Goal: Task Accomplishment & Management: Manage account settings

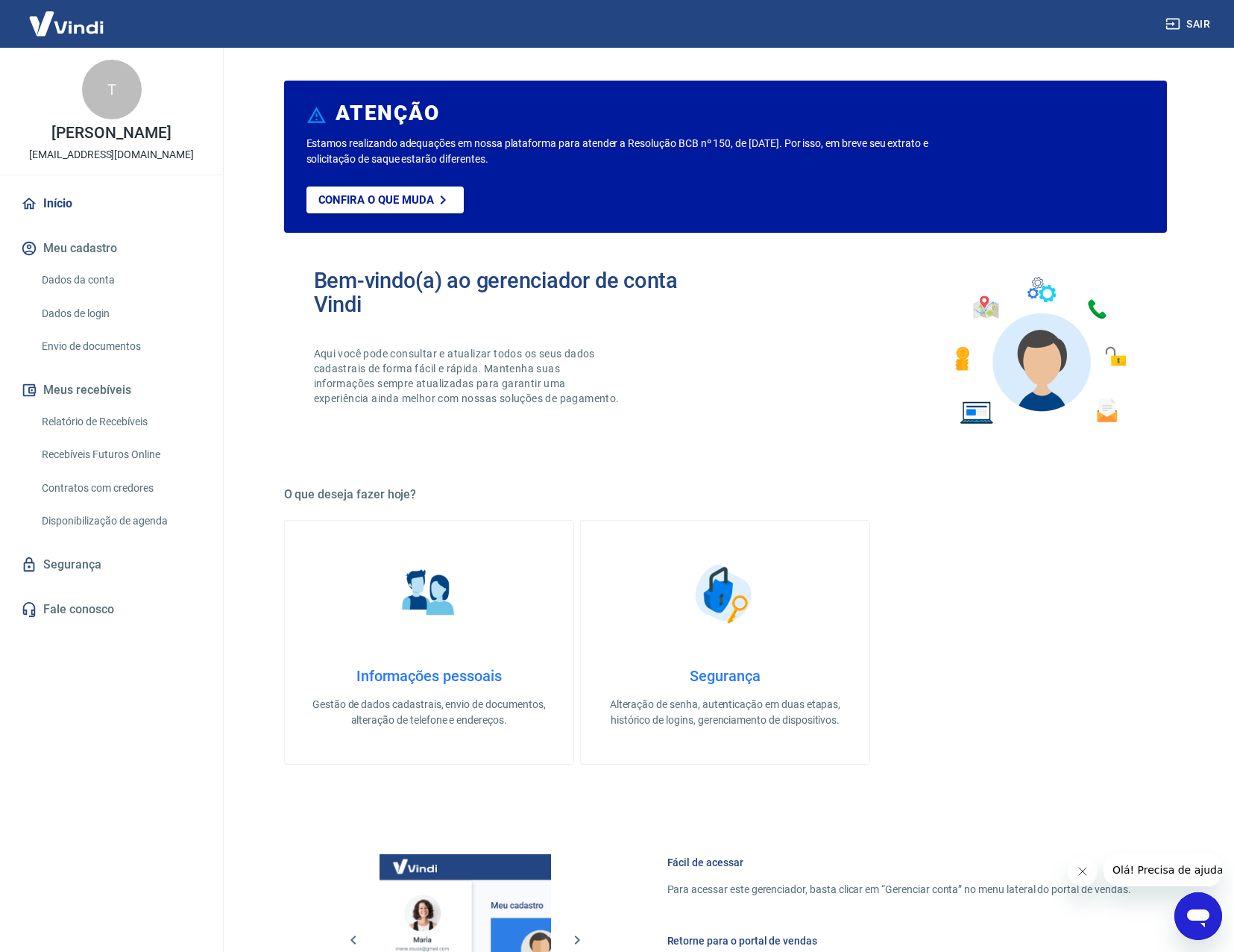
click at [454, 634] on link "Informações pessoais Gestão de dados cadastrais, envio de documentos, alteração…" at bounding box center [429, 642] width 290 height 244
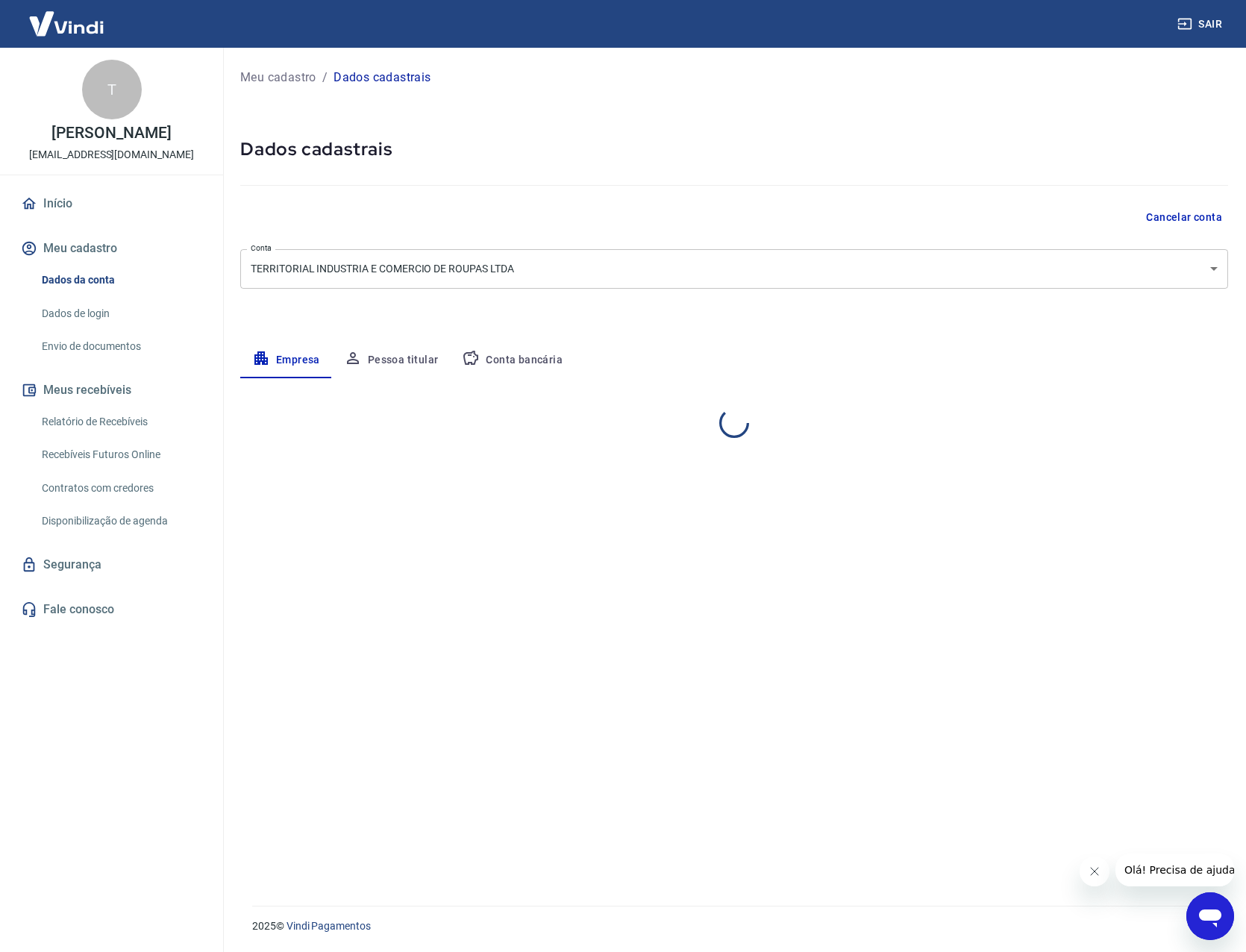
select select "GO"
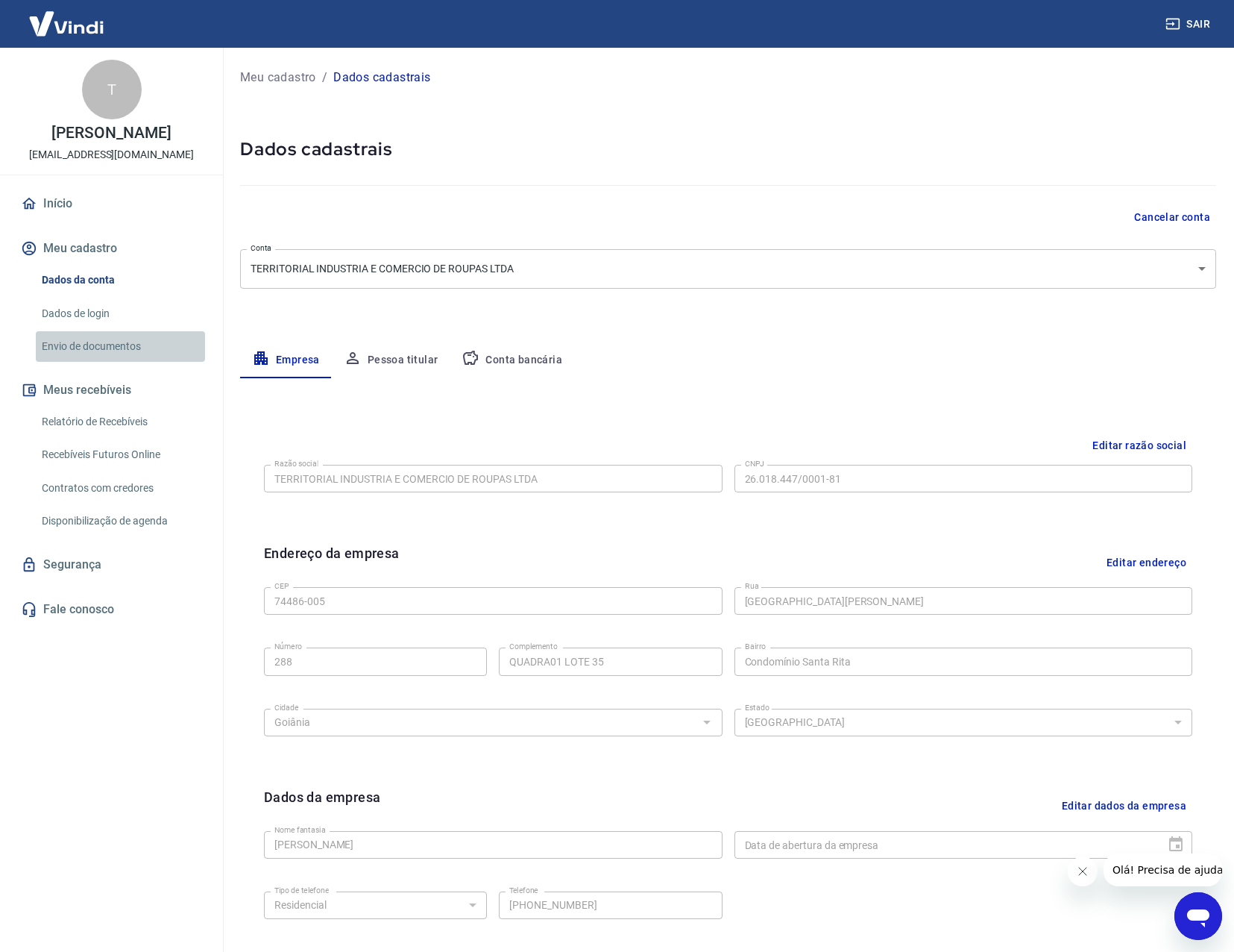
click at [155, 362] on link "Envio de documentos" at bounding box center [120, 346] width 169 height 31
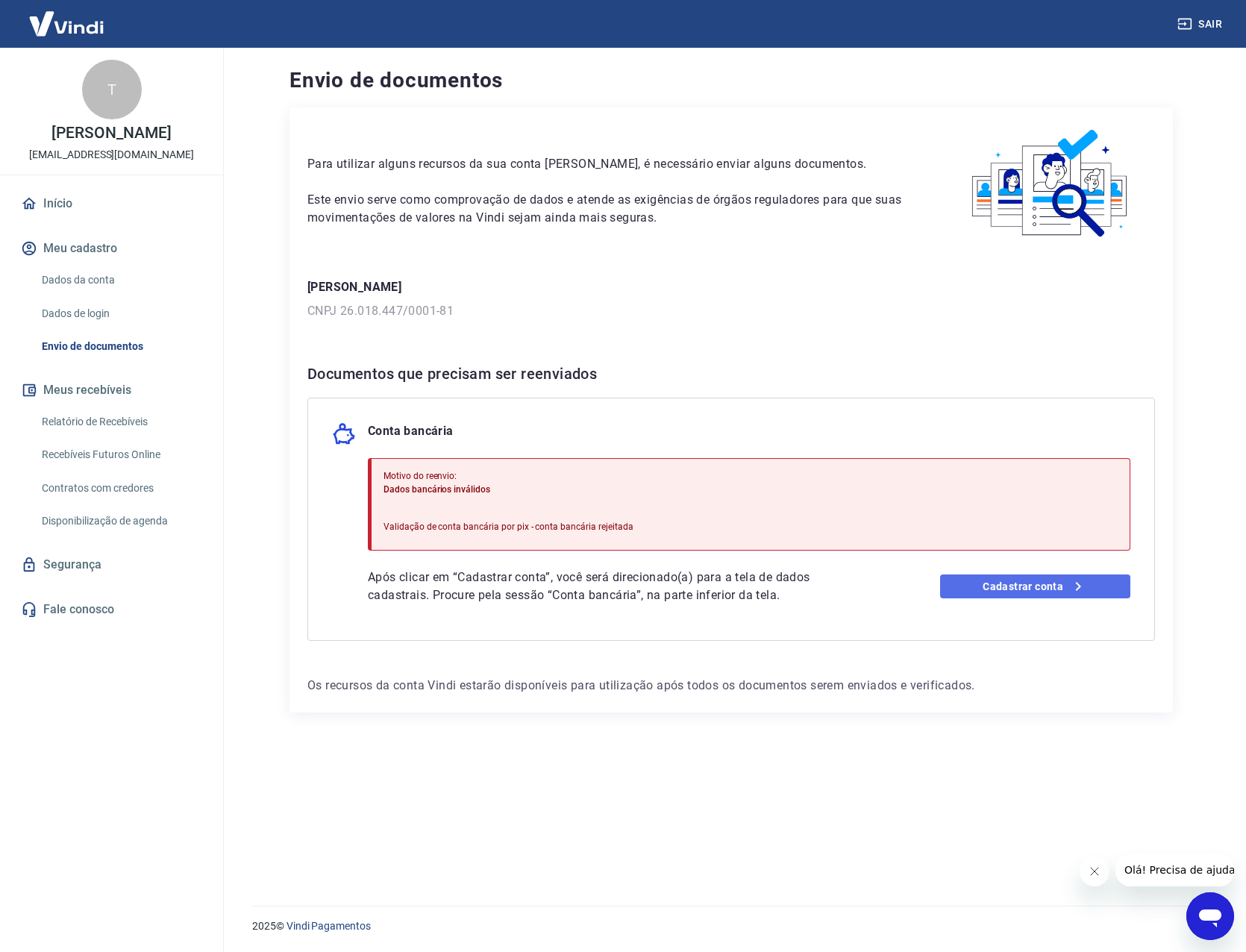
click at [1059, 596] on link "Cadastrar conta" at bounding box center [1036, 586] width 191 height 24
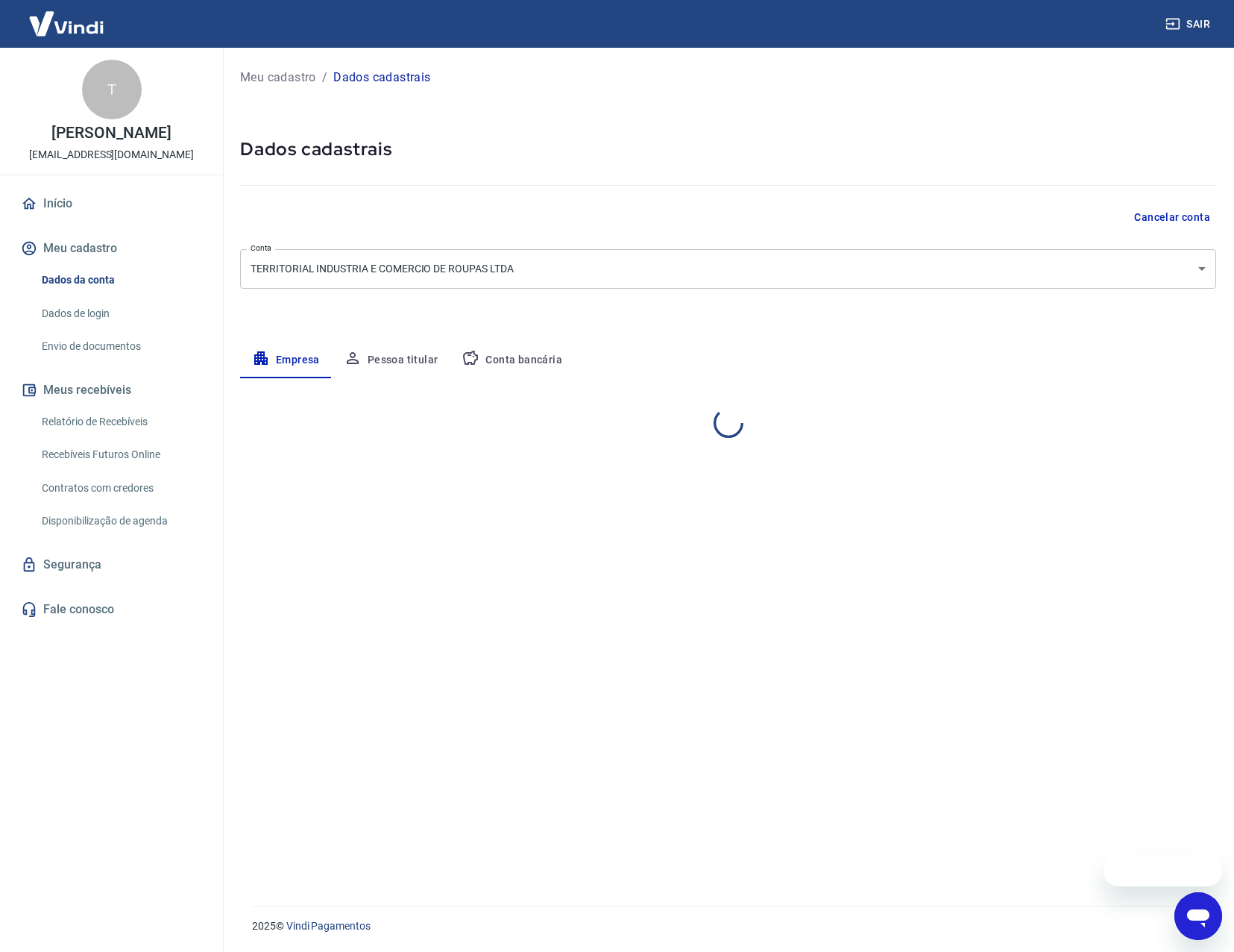
select select "GO"
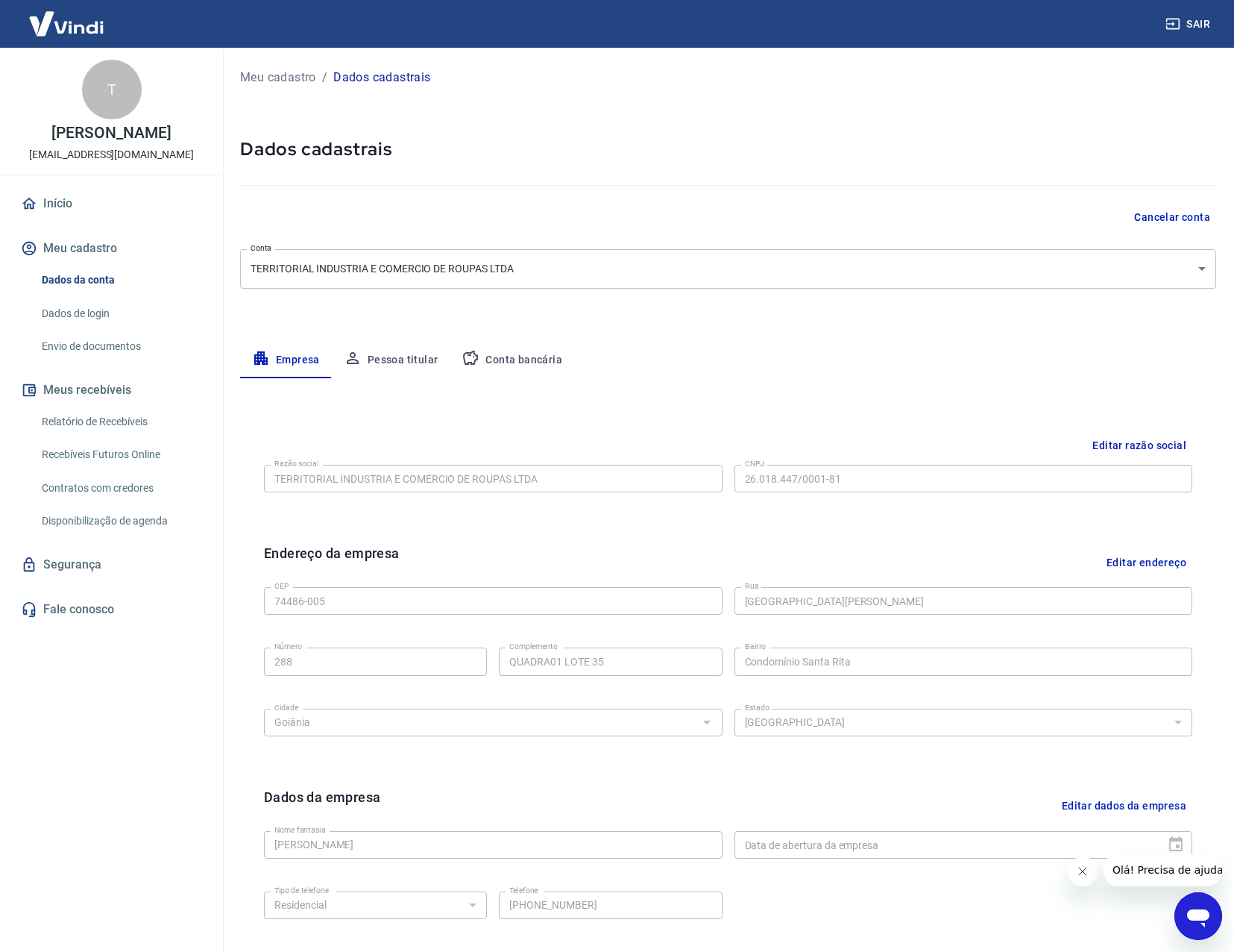
click at [150, 362] on link "Envio de documentos" at bounding box center [120, 346] width 169 height 31
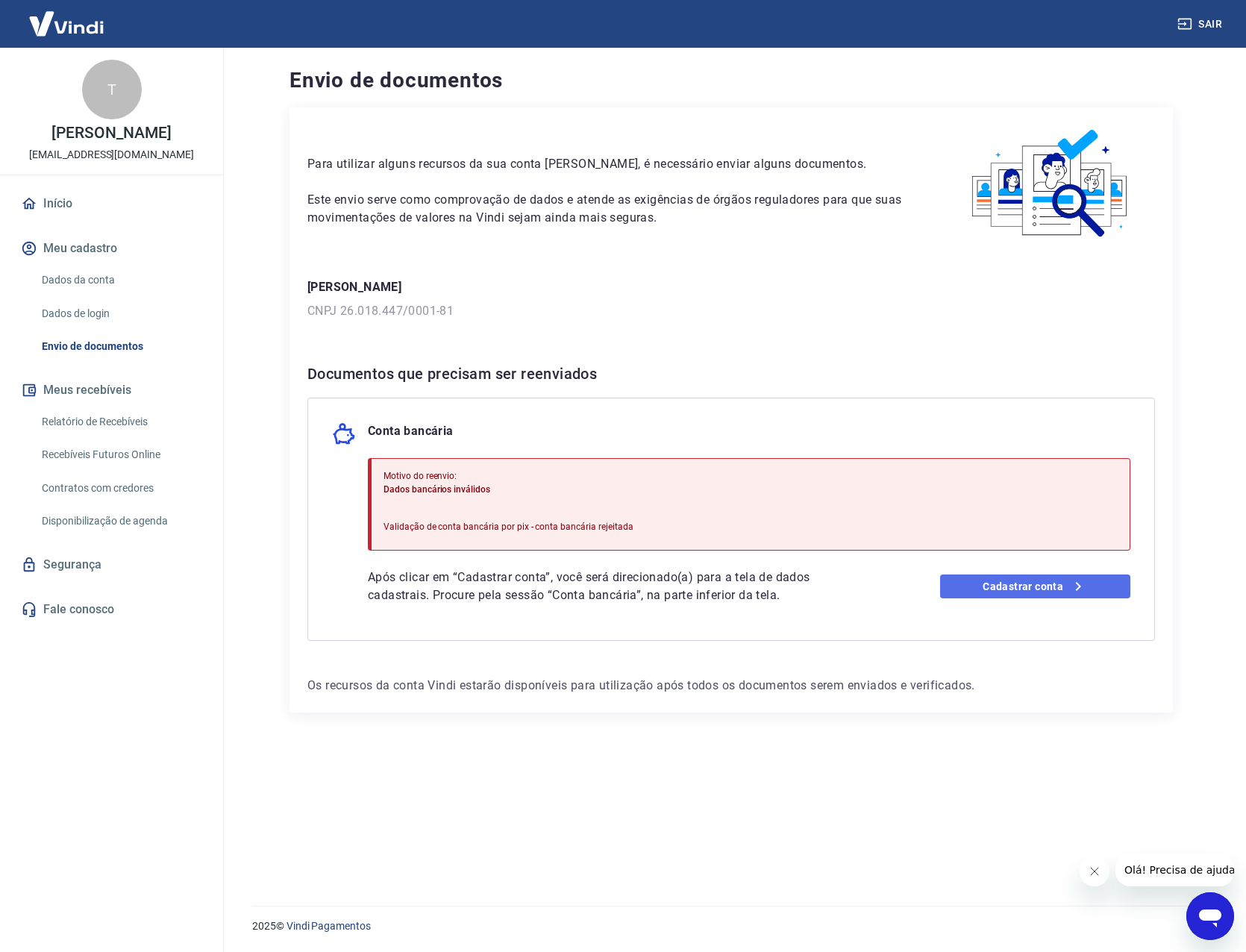
click at [981, 583] on link "Cadastrar conta" at bounding box center [1036, 586] width 191 height 24
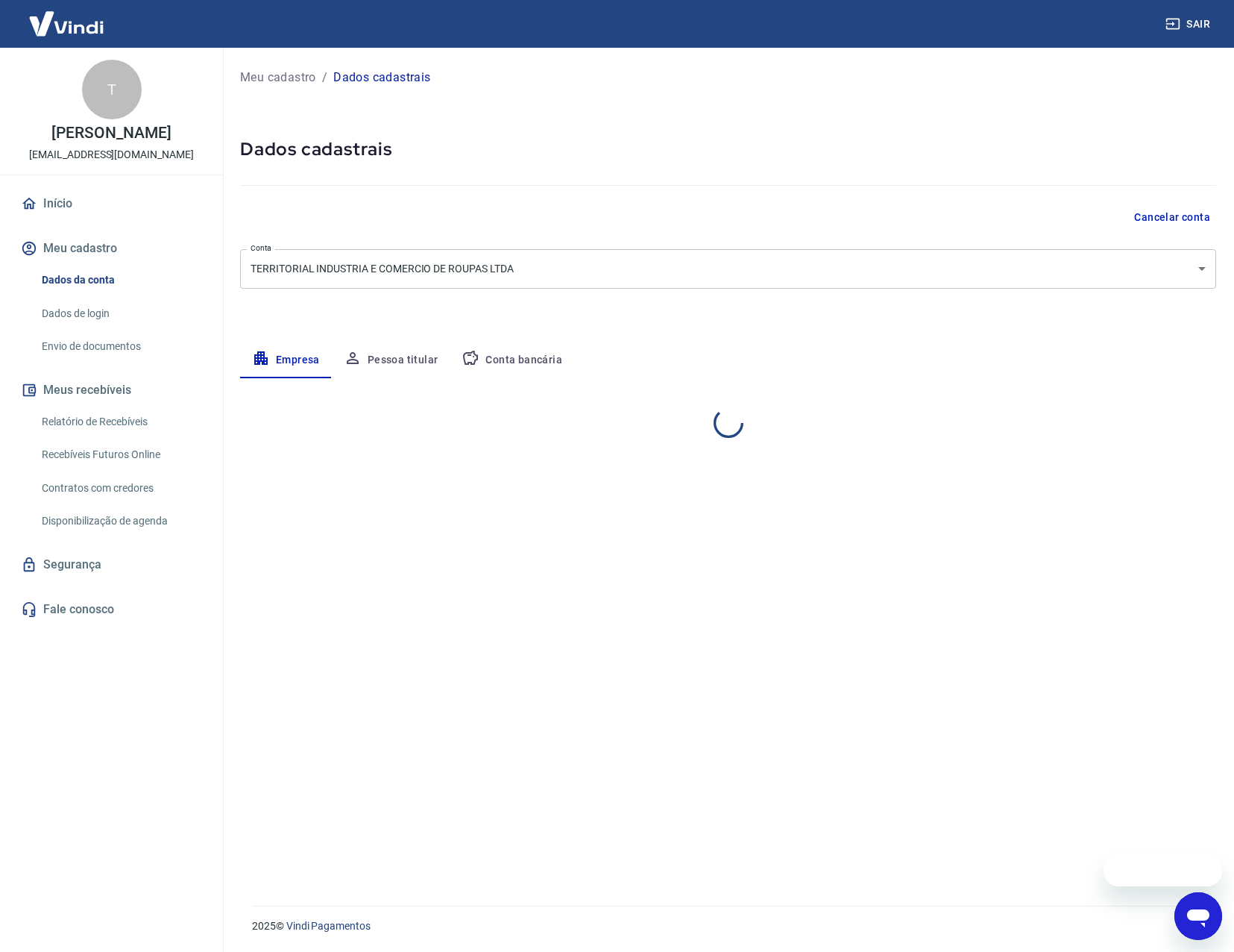
select select "GO"
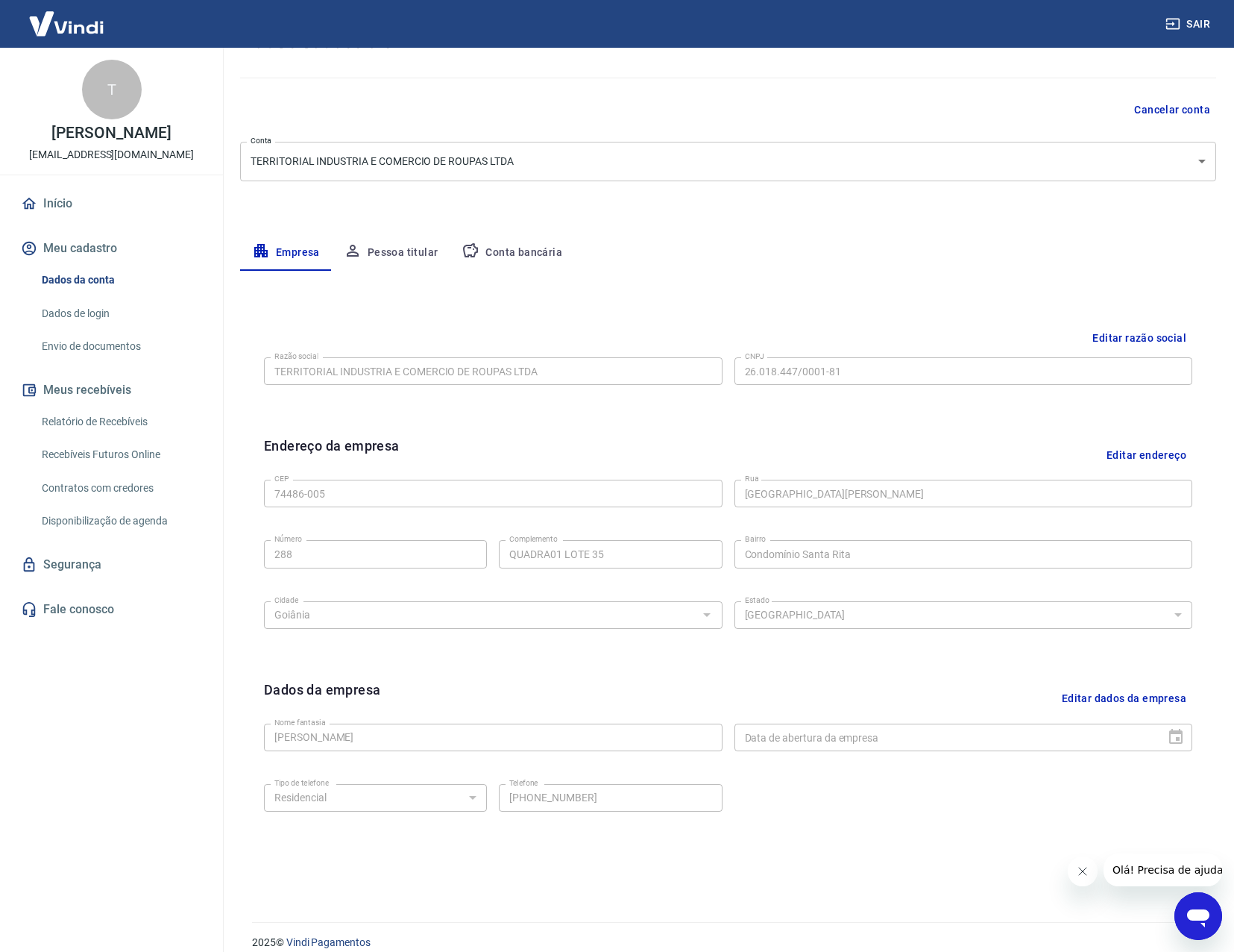
scroll to position [124, 0]
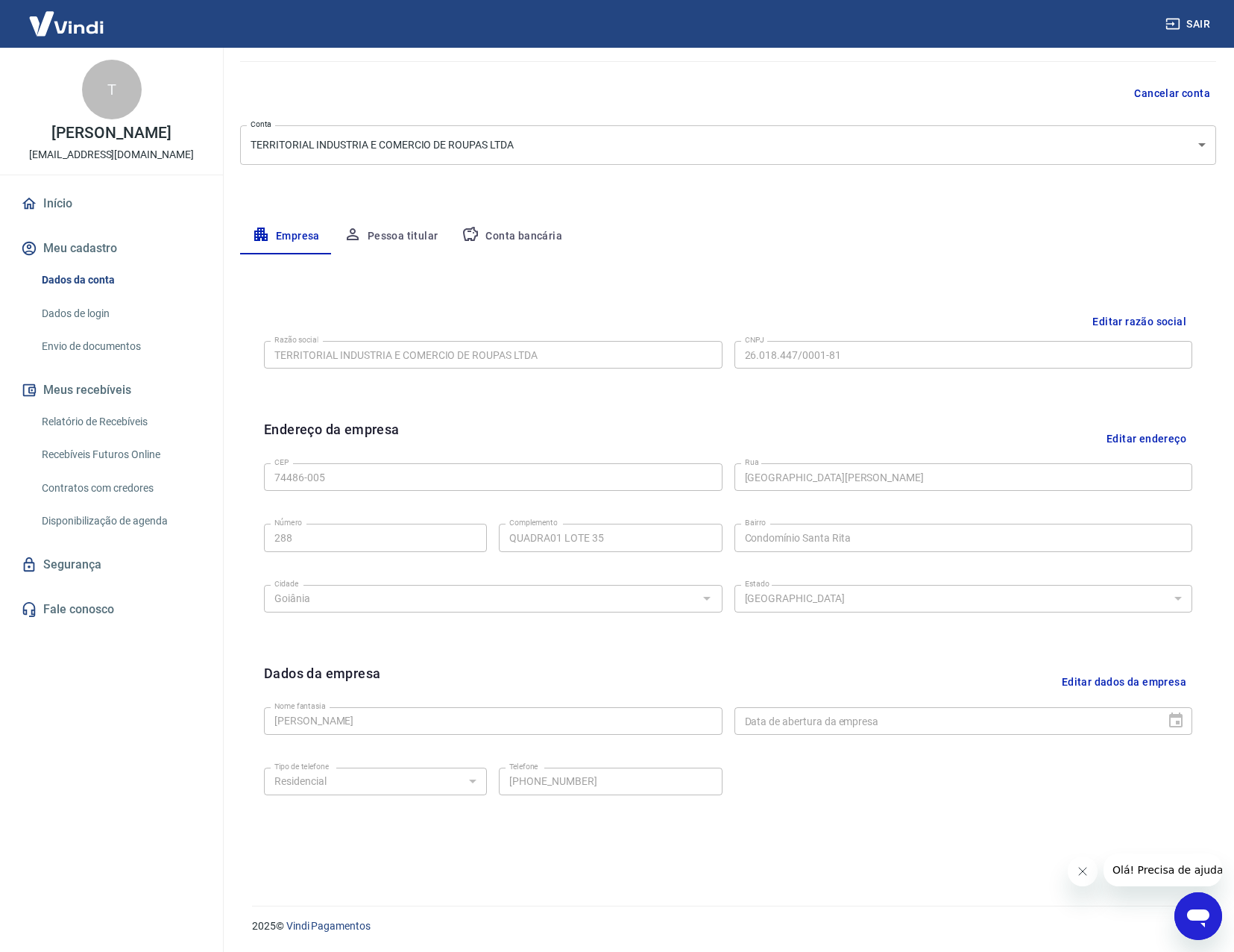
click at [1118, 687] on button "Editar dados da empresa" at bounding box center [1124, 682] width 137 height 38
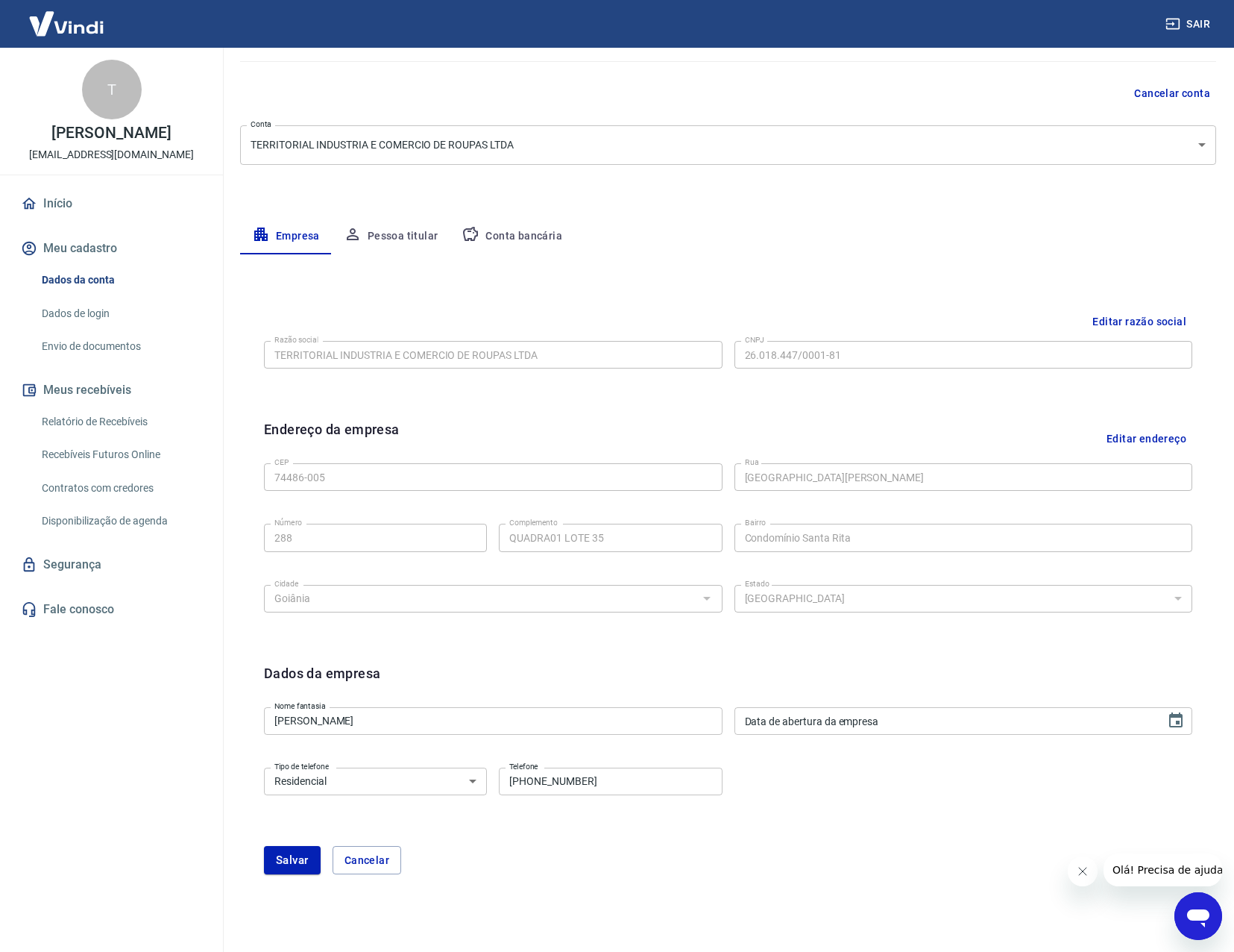
type input "DD/MM/YYYY"
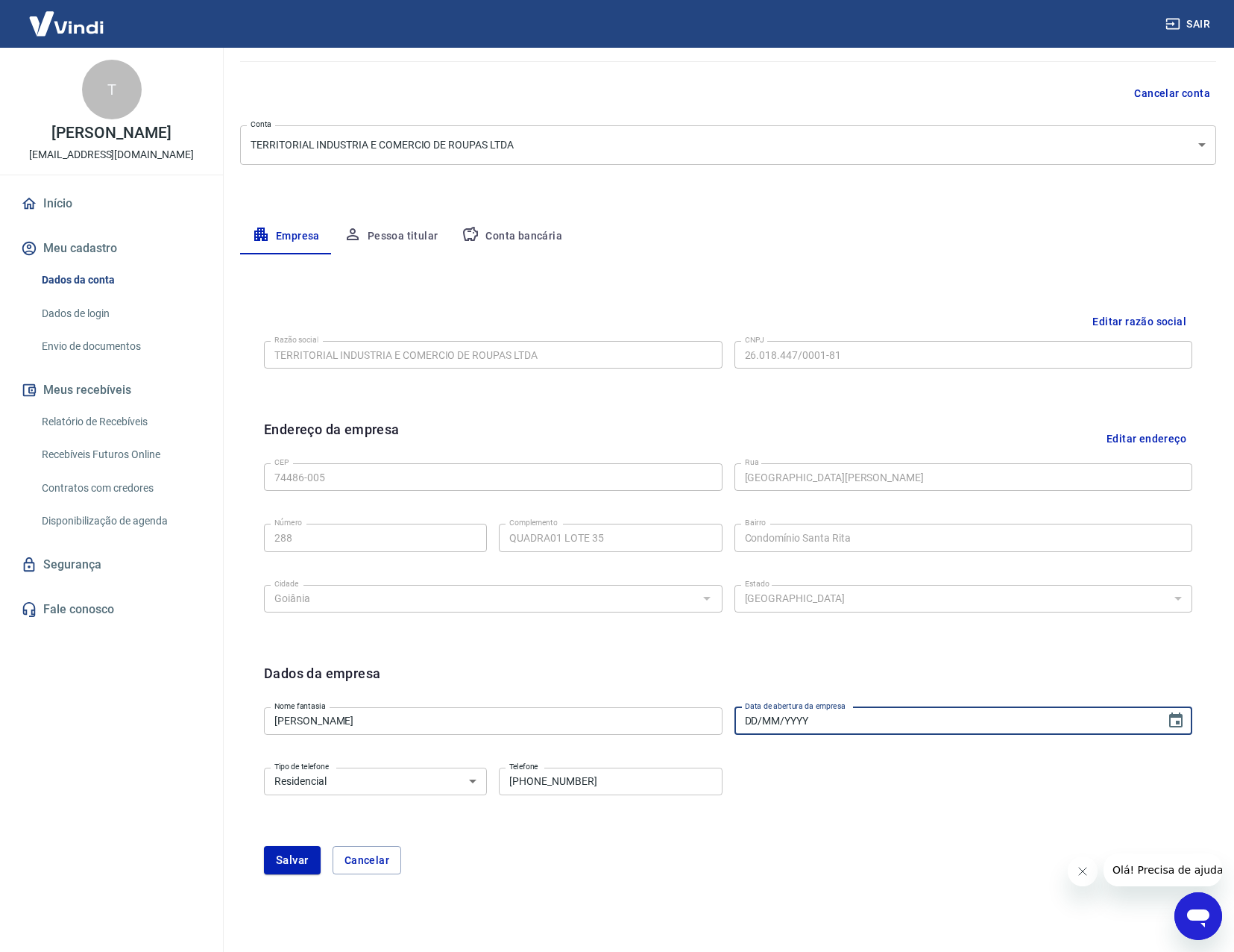
click at [885, 725] on input "DD/MM/YYYY" at bounding box center [945, 721] width 421 height 28
click at [935, 694] on div "Dados da empresa" at bounding box center [728, 682] width 928 height 38
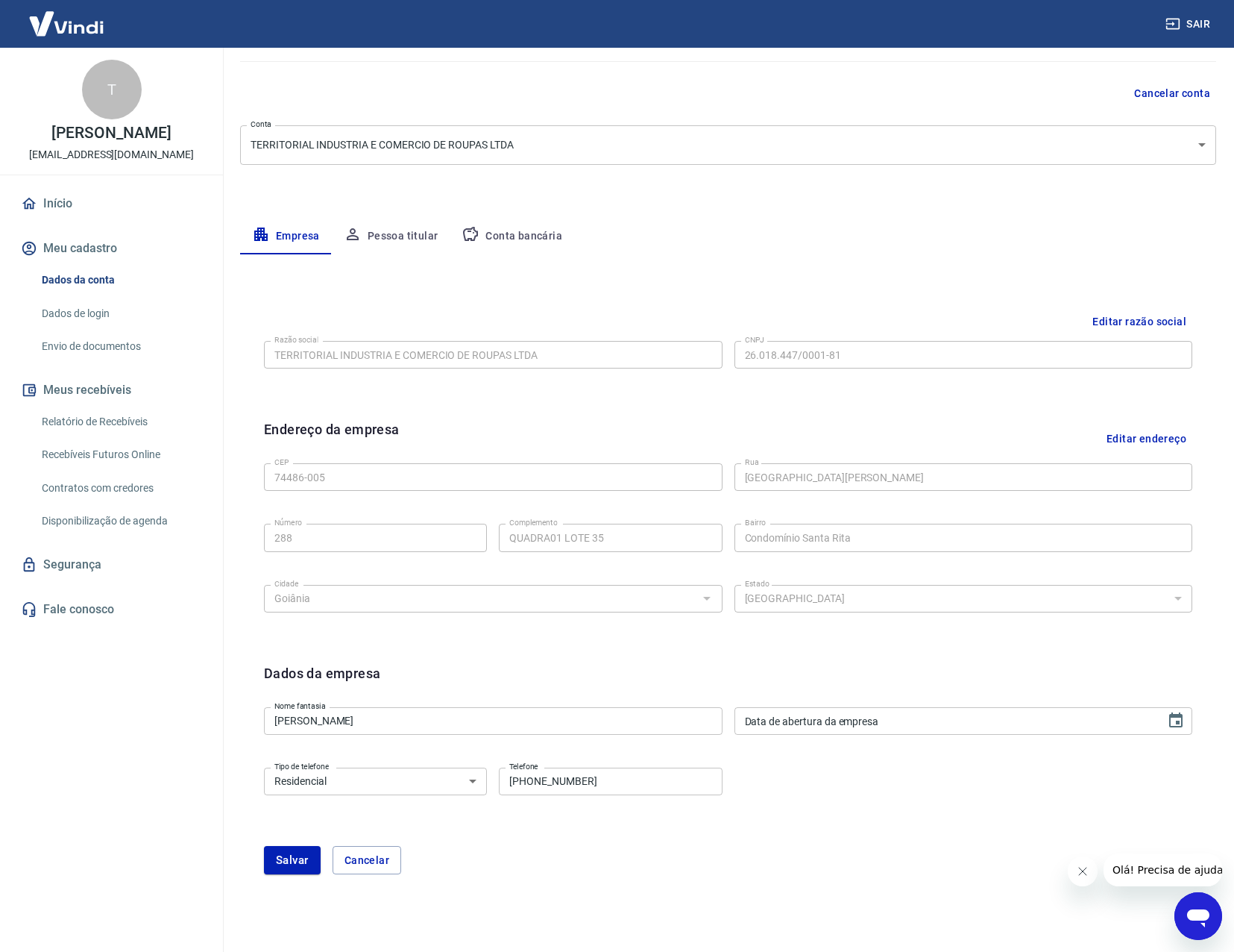
type input "DD/MM/YYYY"
click at [944, 726] on input "DD/MM/YYYY" at bounding box center [945, 721] width 421 height 28
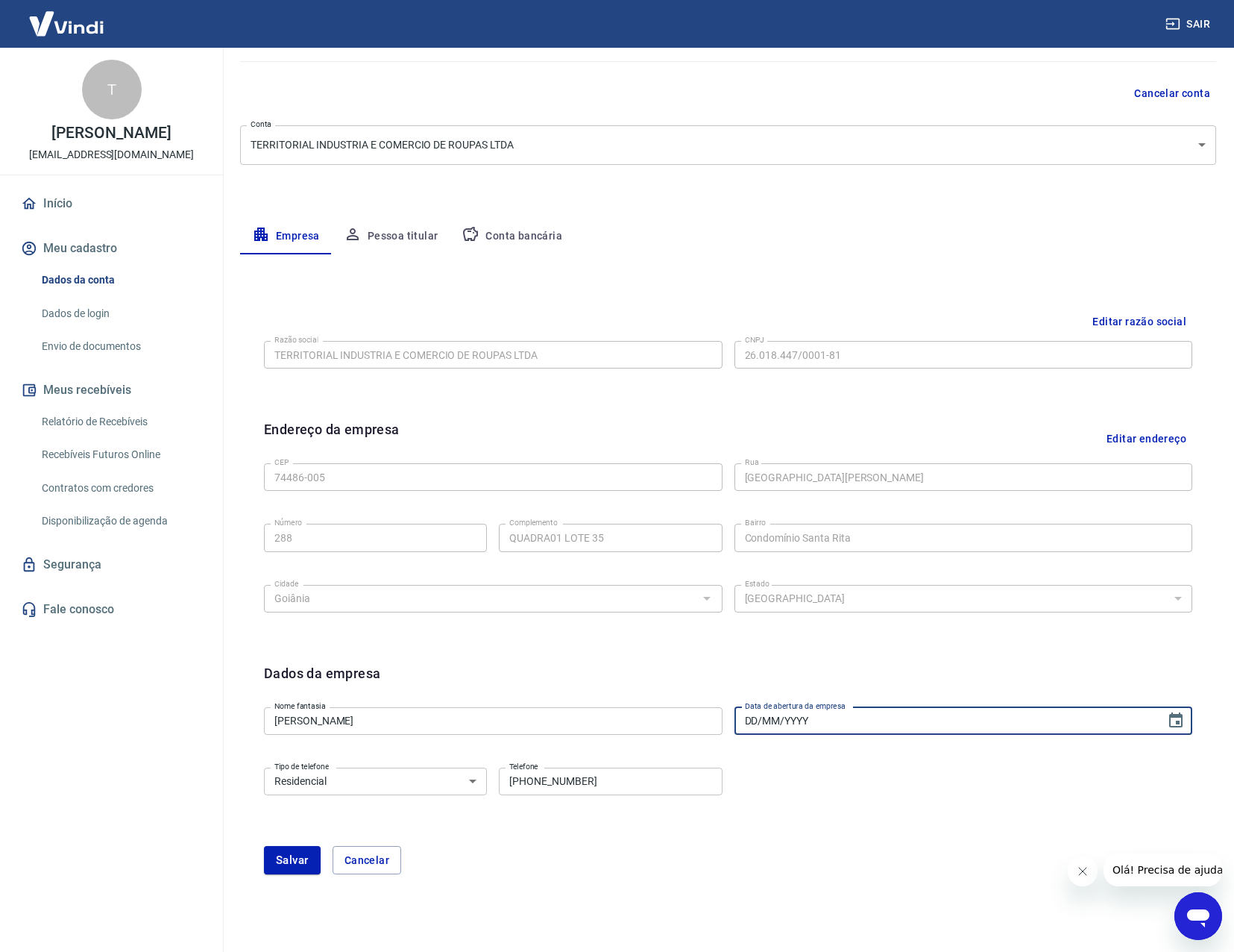
click at [999, 723] on input "DD/MM/YYYY" at bounding box center [945, 721] width 421 height 28
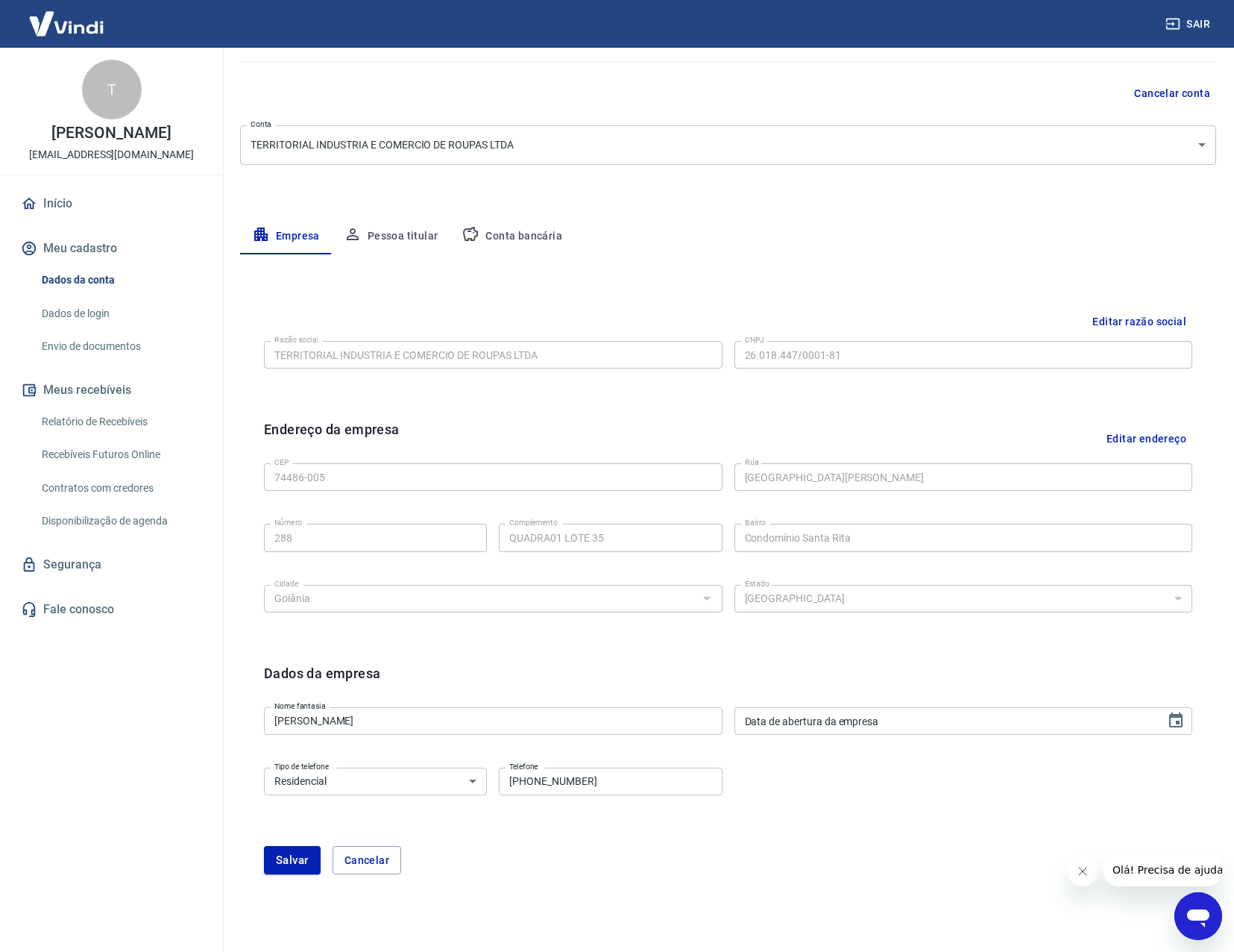
click at [1003, 639] on div "Endereço da empresa Editar endereço CEP 74486-005 CEP Rua Avenida Nízia Florest…" at bounding box center [728, 528] width 952 height 243
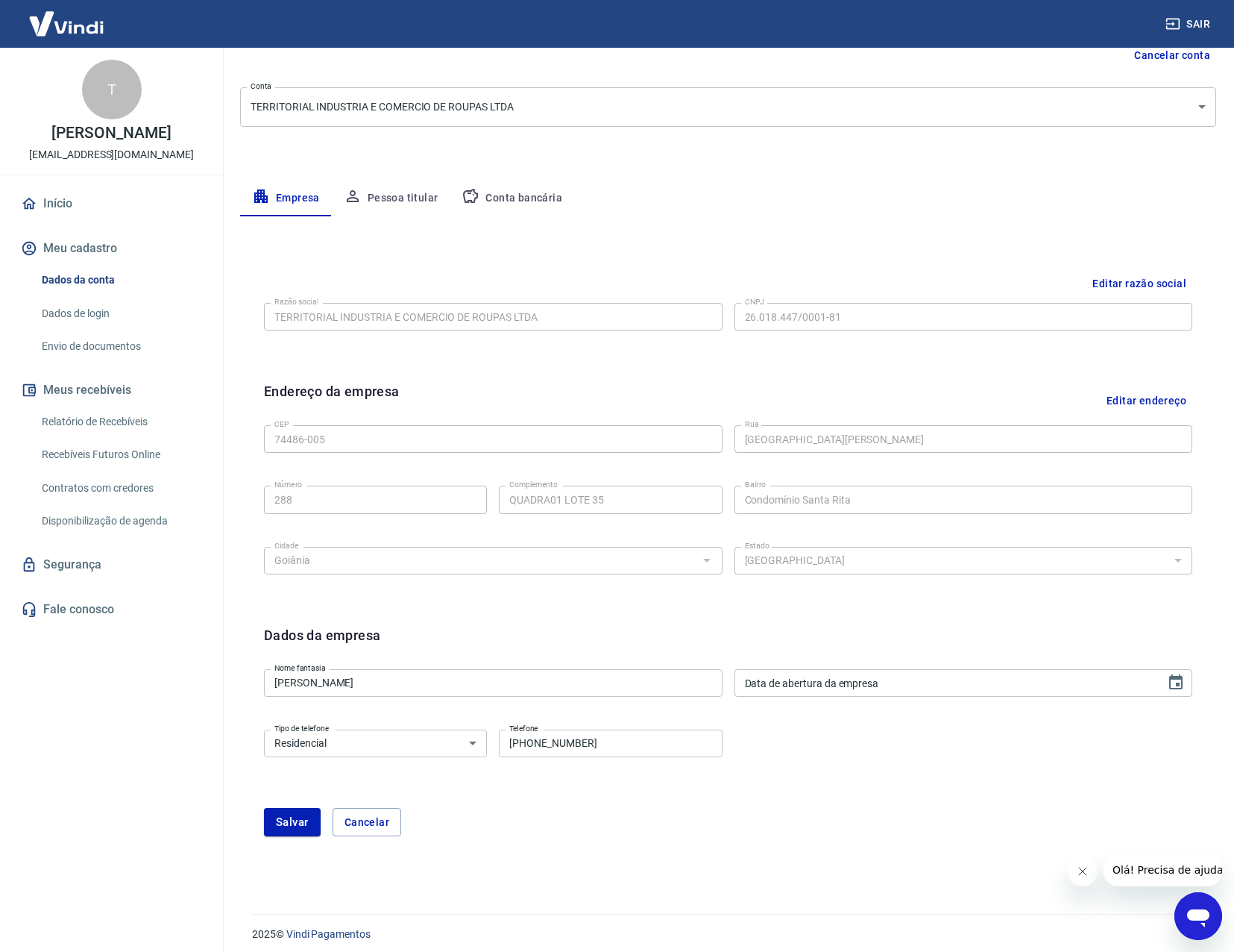
scroll to position [170, 0]
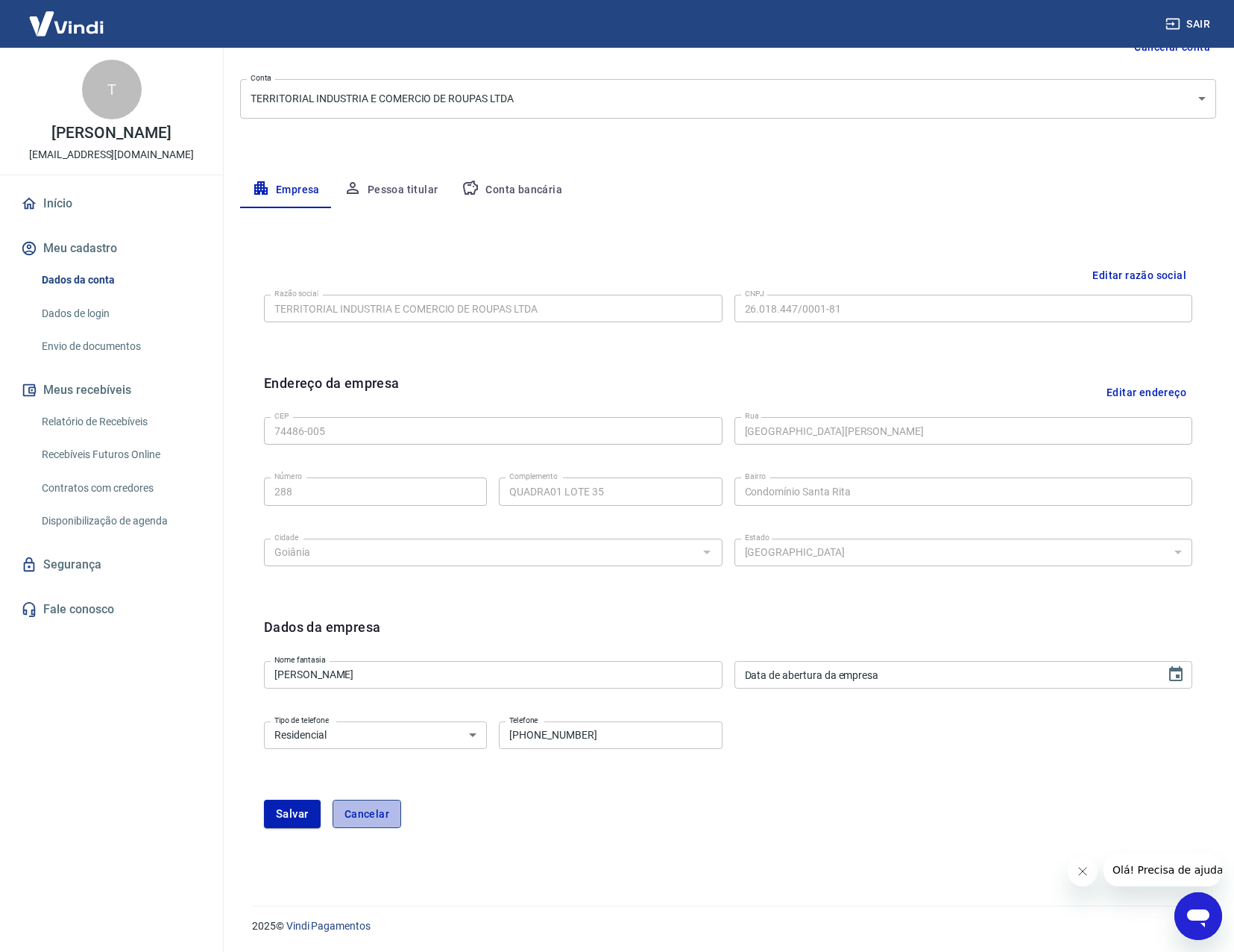
click at [370, 805] on button "Cancelar" at bounding box center [366, 813] width 69 height 28
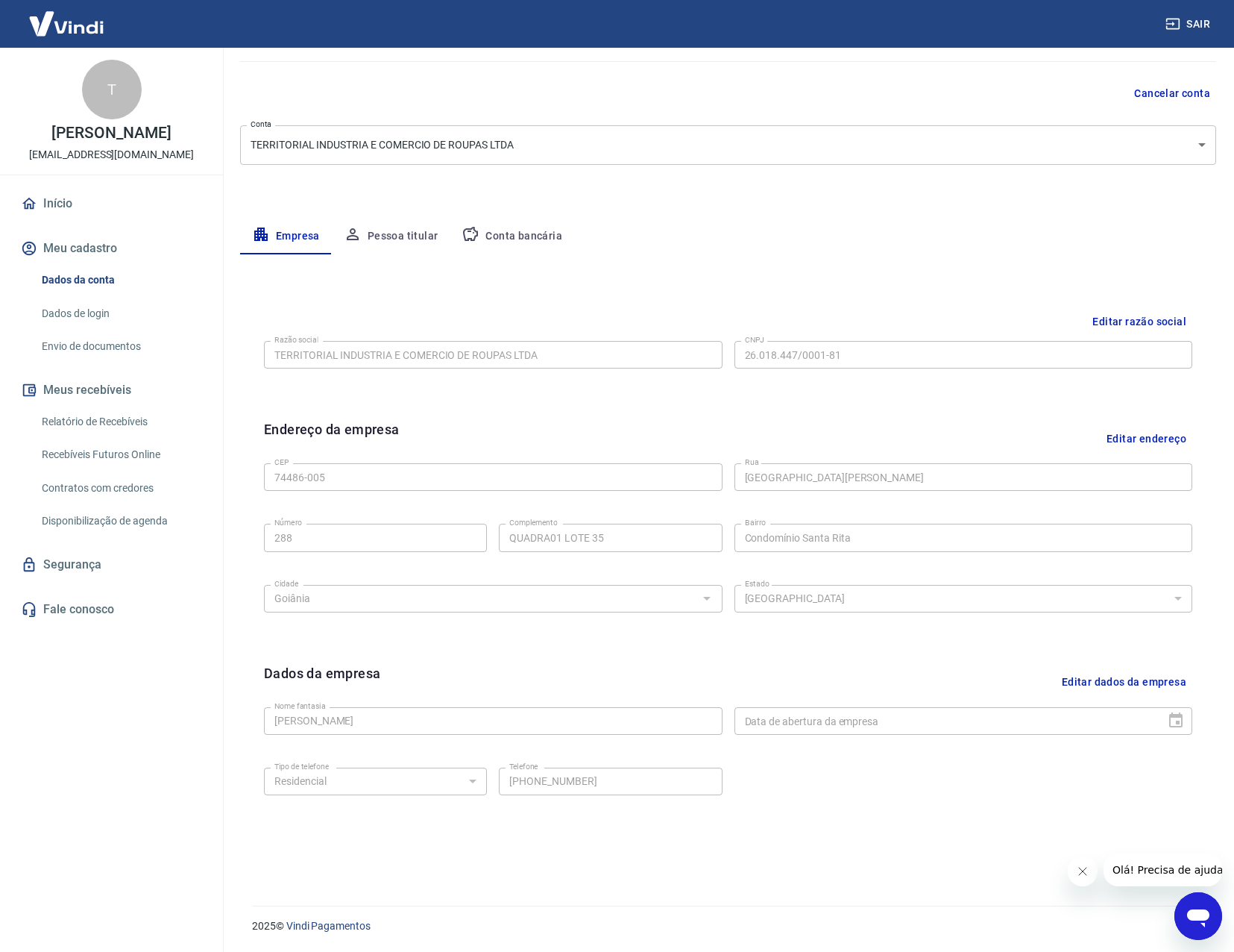
click at [514, 238] on button "Conta bancária" at bounding box center [512, 236] width 125 height 36
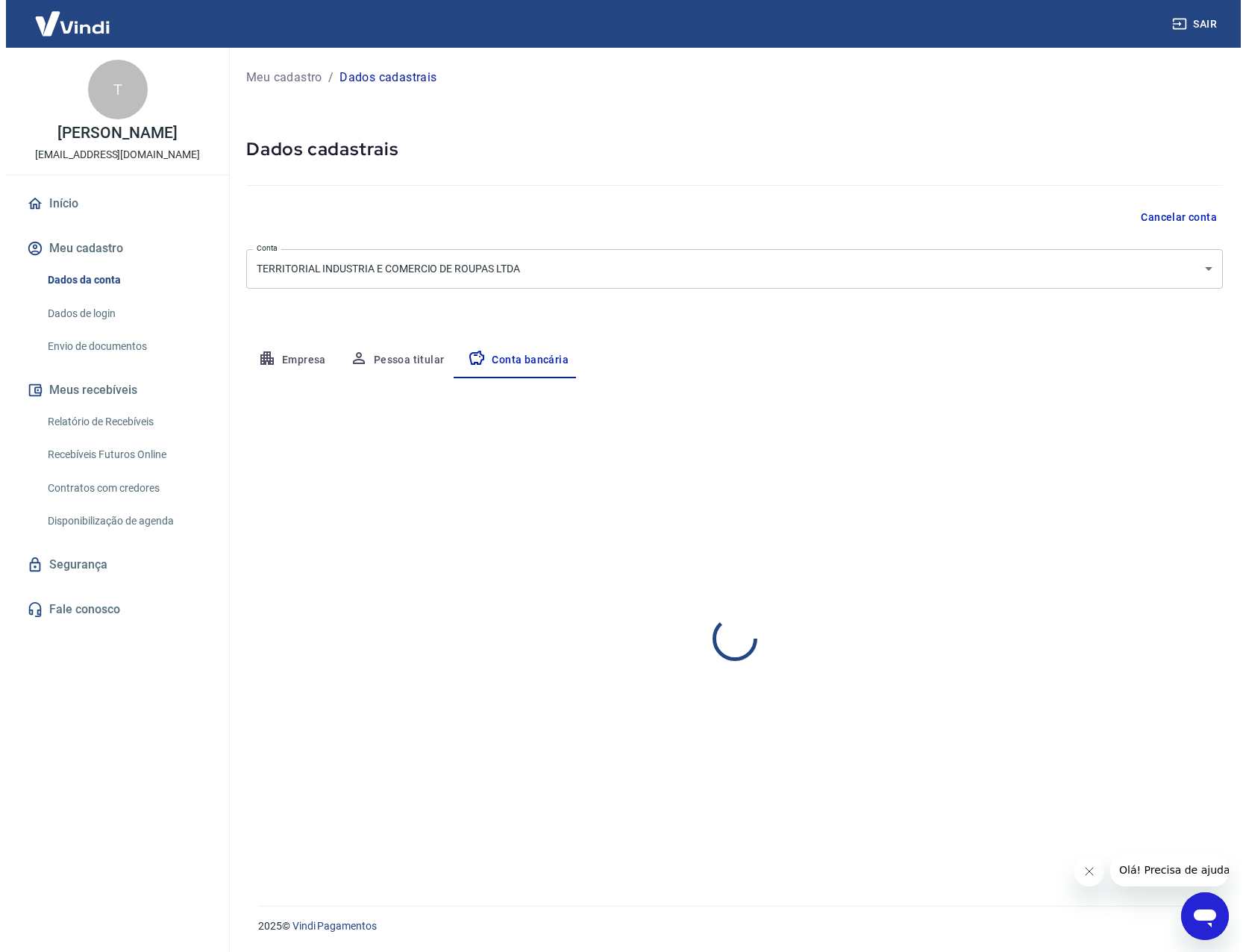
scroll to position [0, 0]
select select "1"
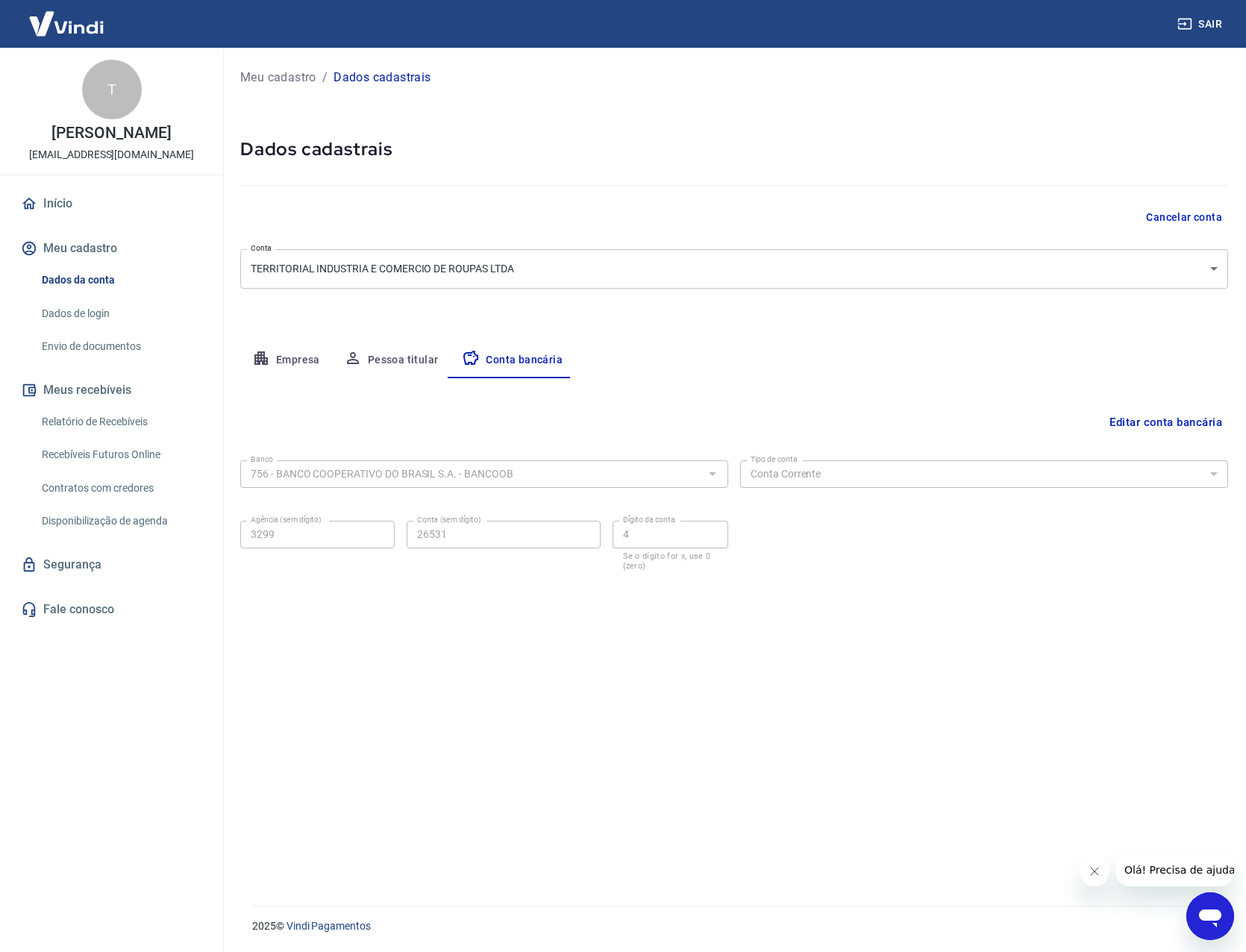
click at [142, 531] on link "Disponibilização de agenda" at bounding box center [120, 521] width 169 height 31
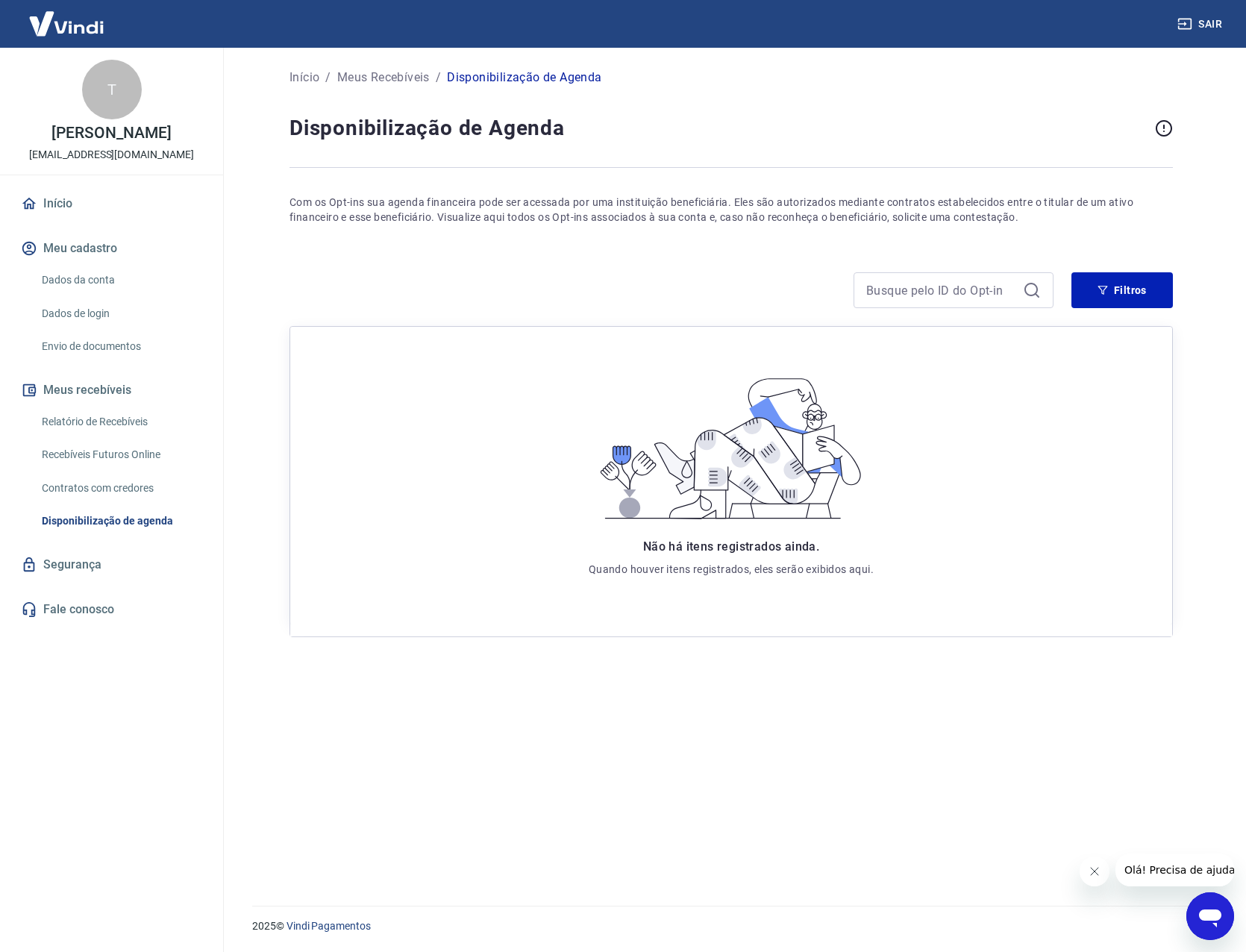
click at [135, 493] on link "Contratos com credores" at bounding box center [120, 489] width 169 height 31
click at [121, 345] on div "Dados da conta Dados de login Envio de documentos" at bounding box center [111, 313] width 187 height 97
click at [116, 353] on link "Envio de documentos" at bounding box center [120, 346] width 169 height 31
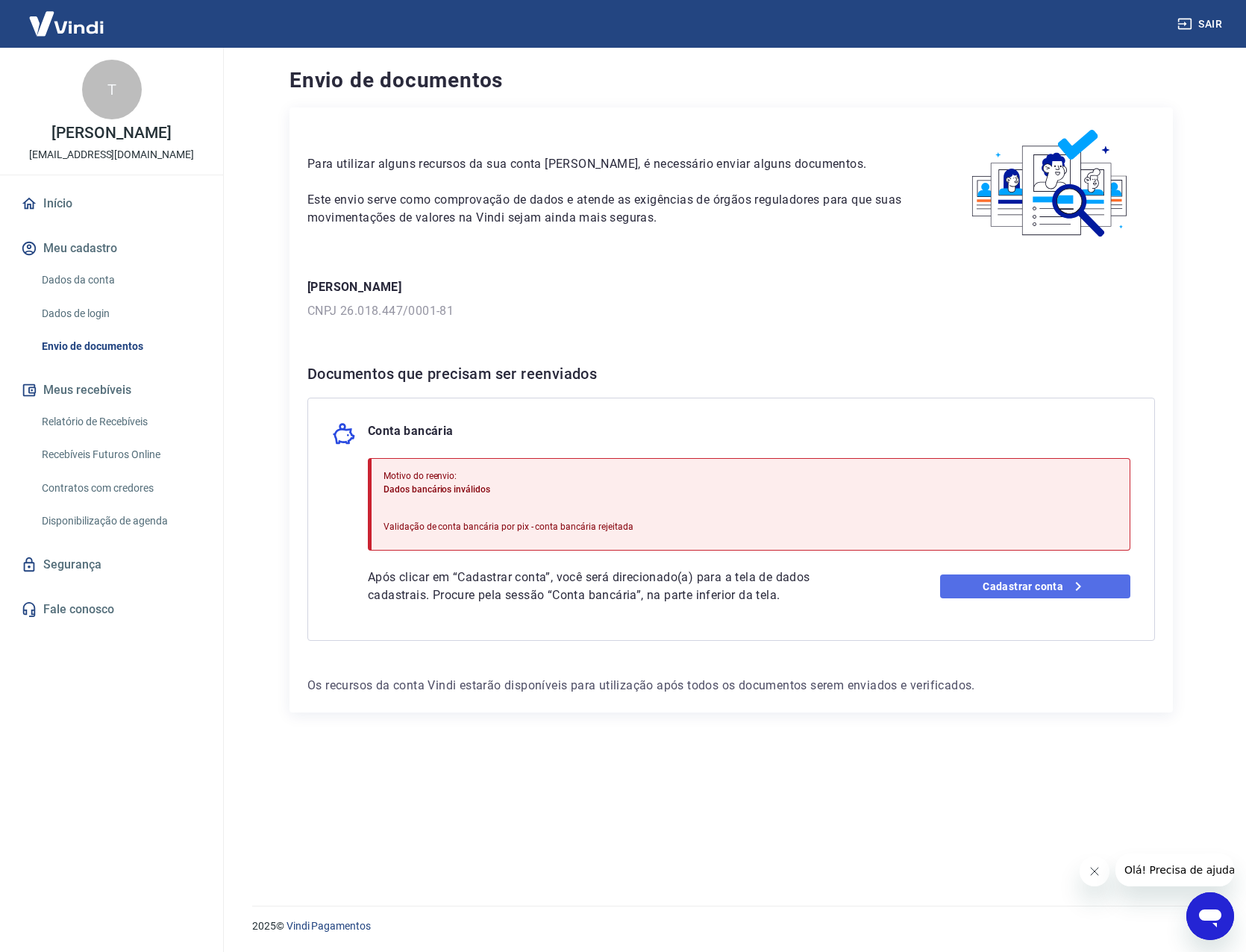
click at [995, 581] on link "Cadastrar conta" at bounding box center [1036, 586] width 191 height 24
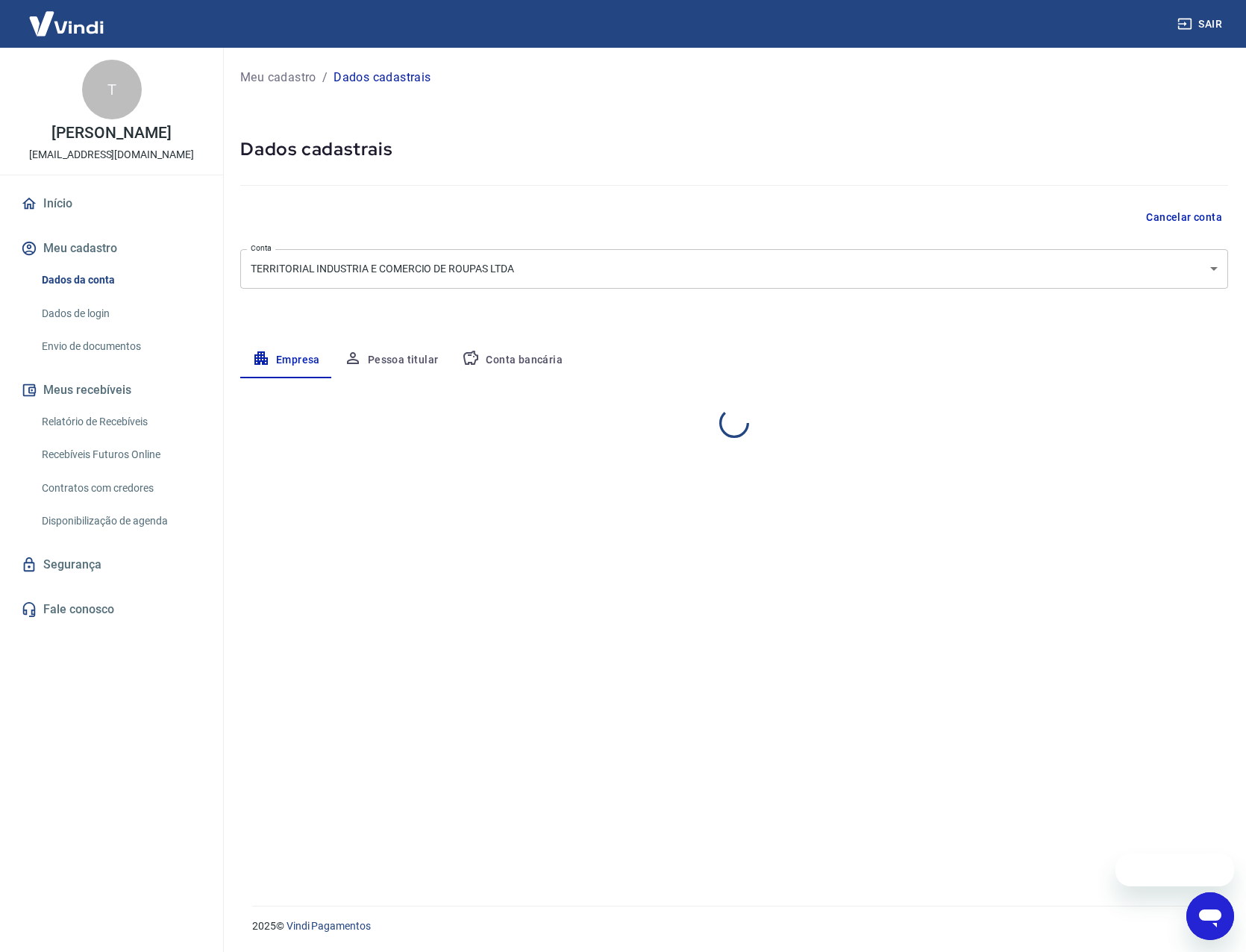
select select "GO"
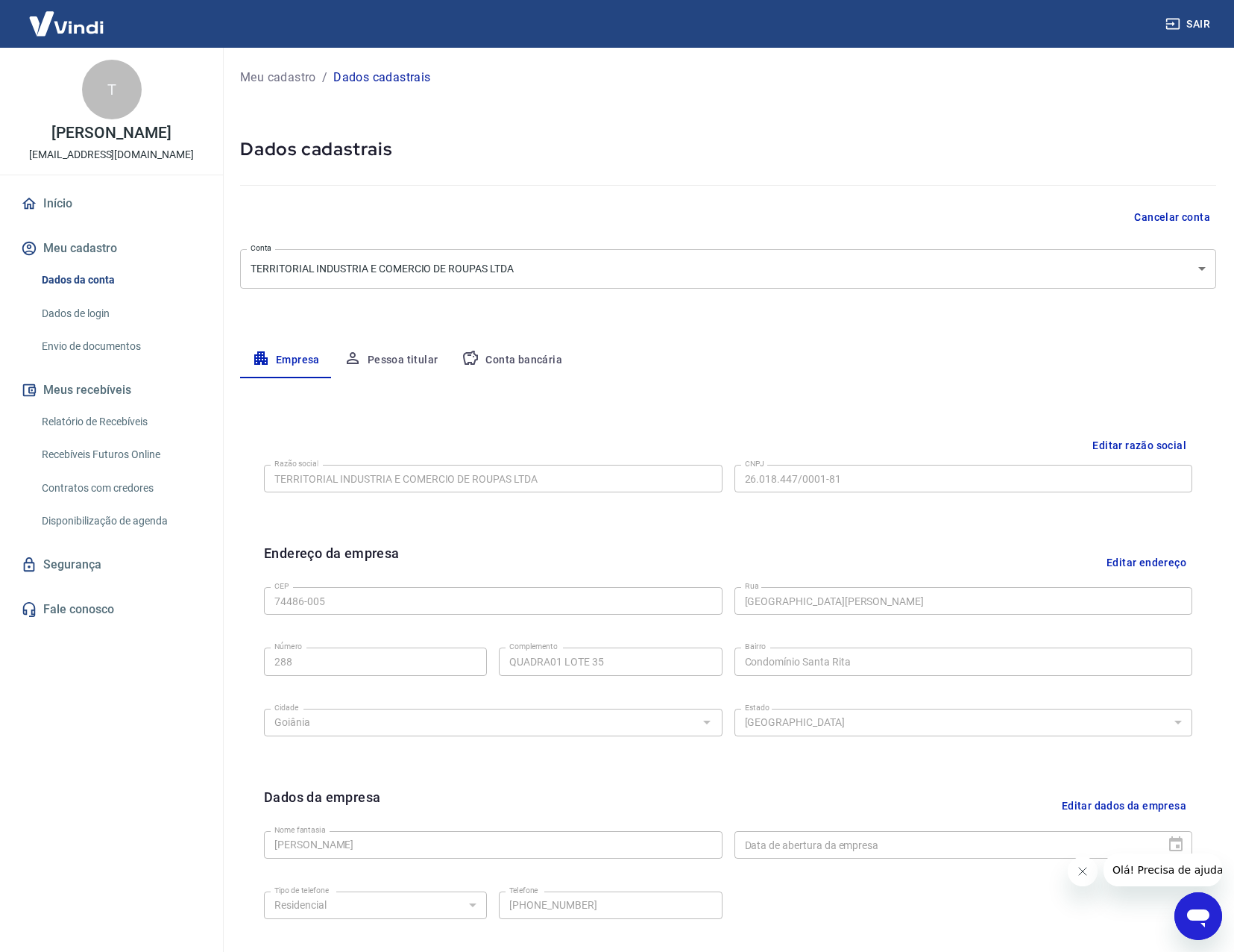
click at [500, 364] on button "Conta bancária" at bounding box center [512, 360] width 125 height 36
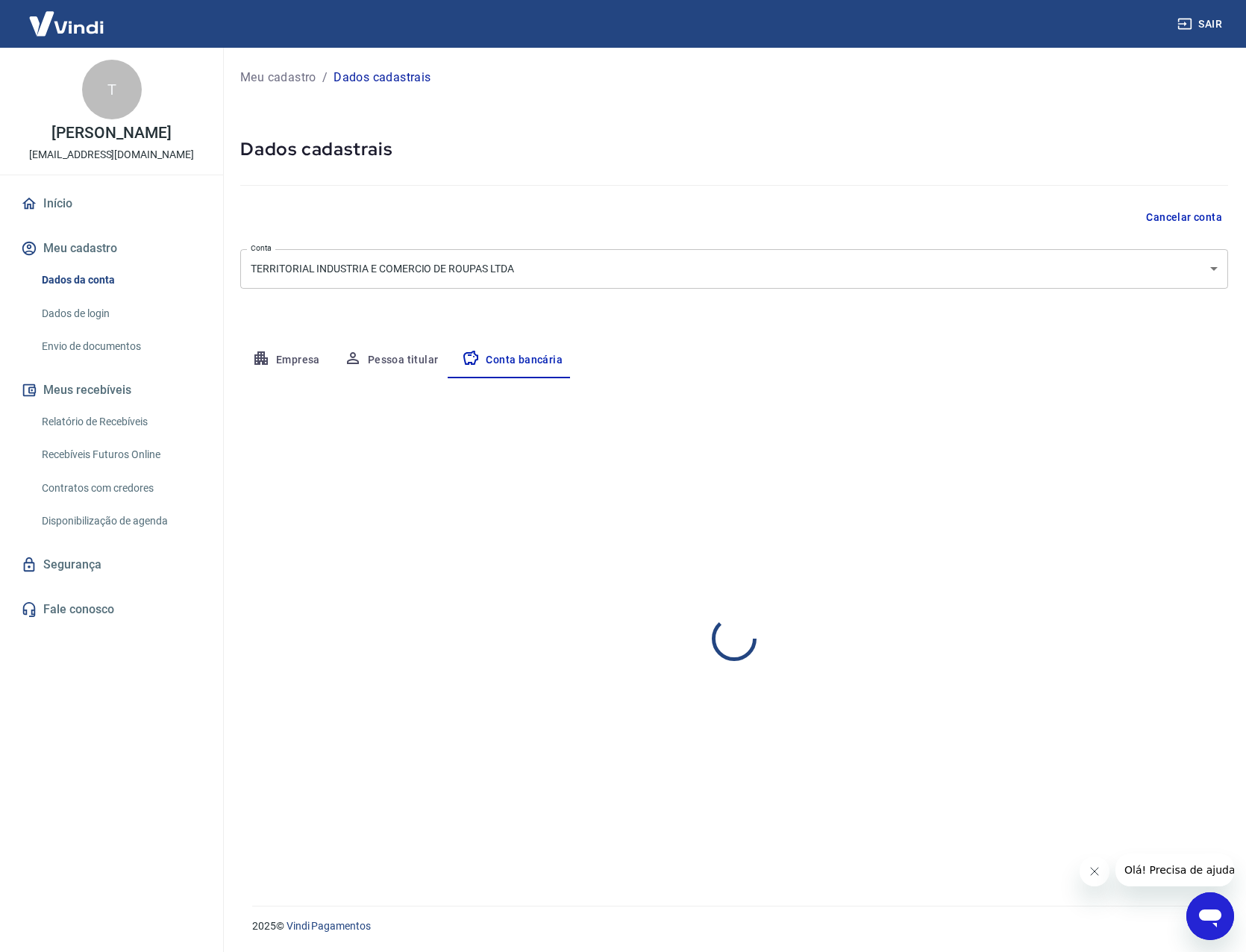
select select "1"
click at [1134, 429] on button "Editar conta bancária" at bounding box center [1166, 421] width 125 height 28
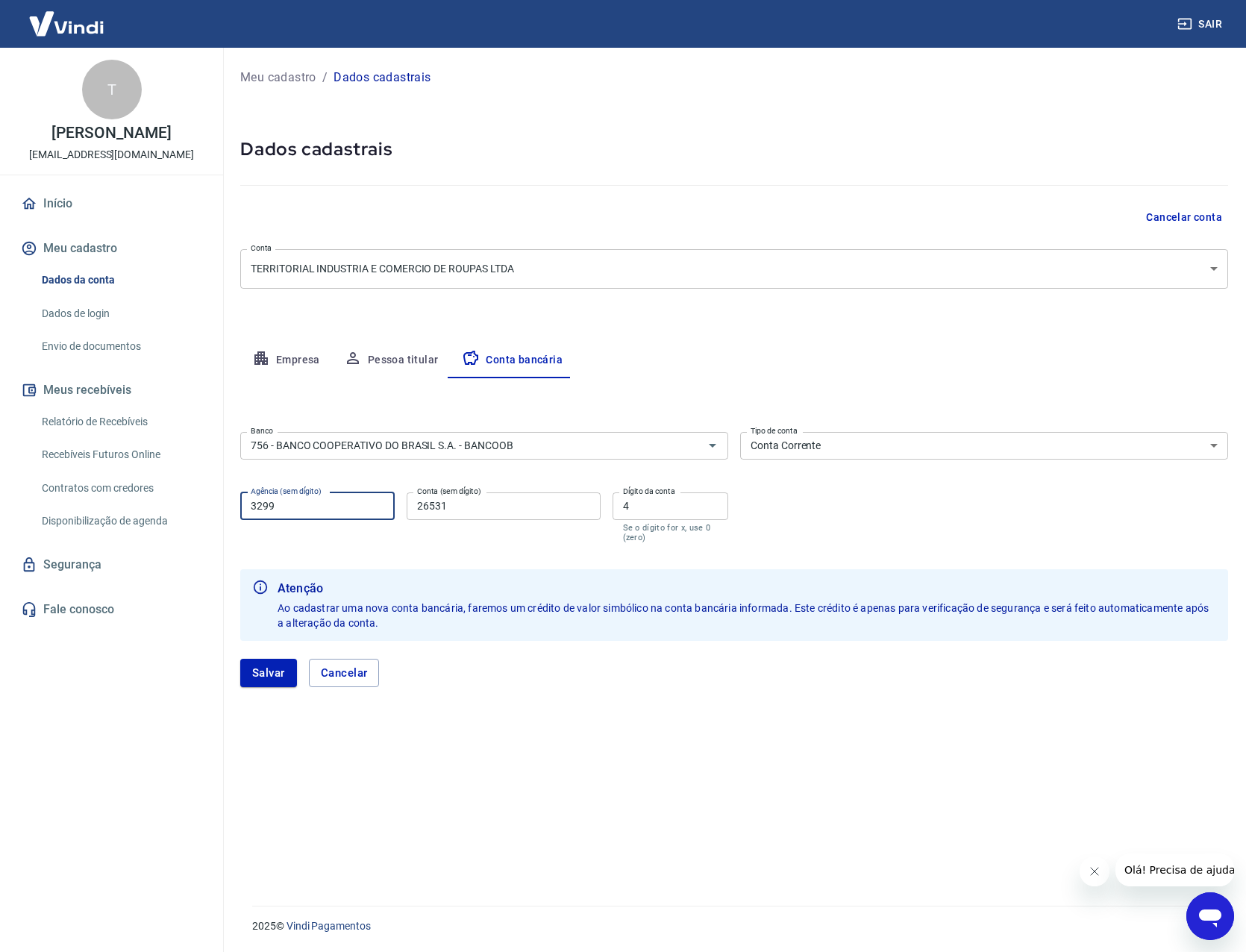
click at [358, 502] on input "3299" at bounding box center [317, 506] width 155 height 28
type input "3299-9"
click at [262, 668] on button "Salvar" at bounding box center [269, 672] width 57 height 28
click at [1207, 878] on button "Olá! Precisa de ajuda?" at bounding box center [1182, 869] width 134 height 33
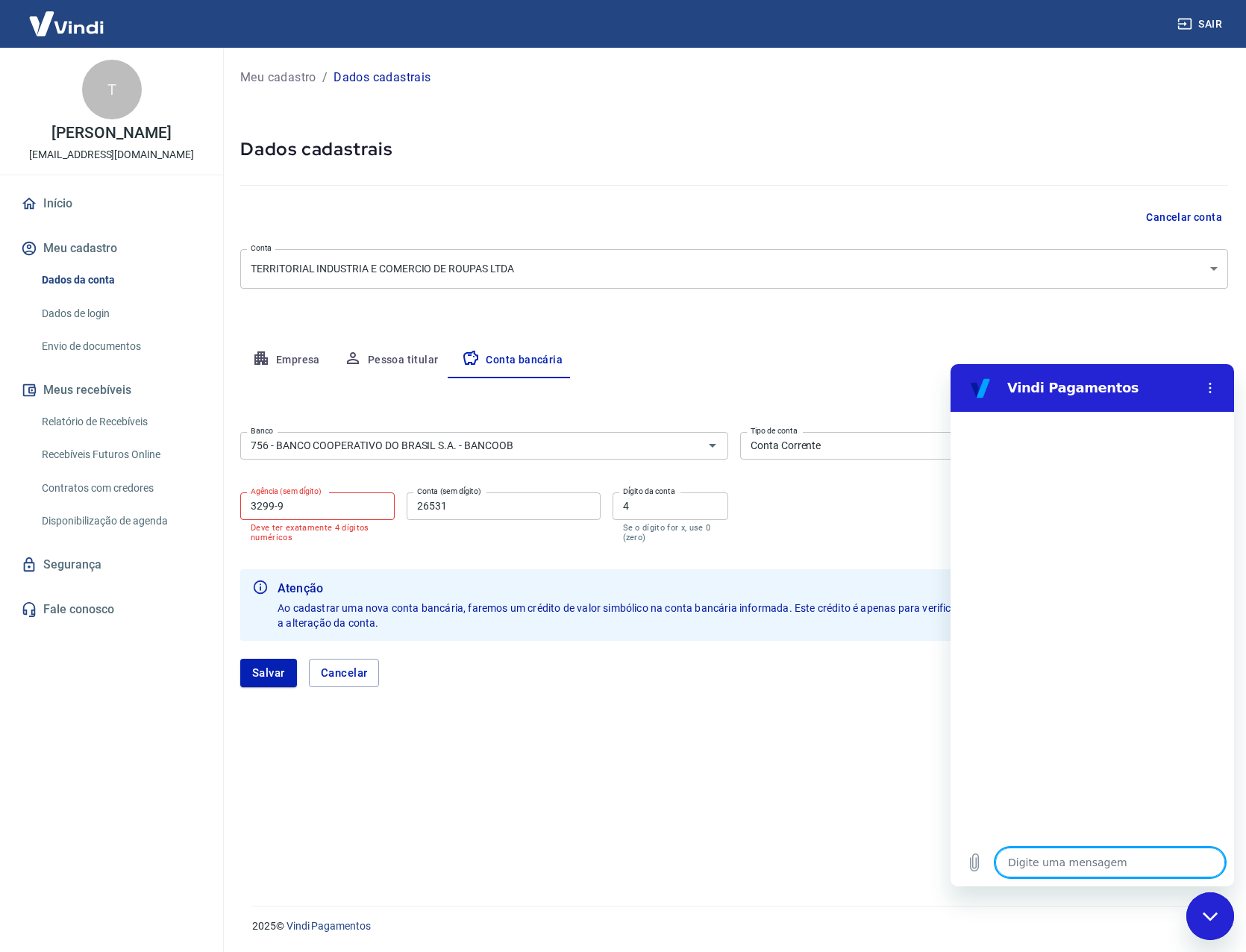
click at [1074, 853] on textarea at bounding box center [1110, 861] width 230 height 30
type textarea "O"
type textarea "x"
type textarea "Oi"
type textarea "x"
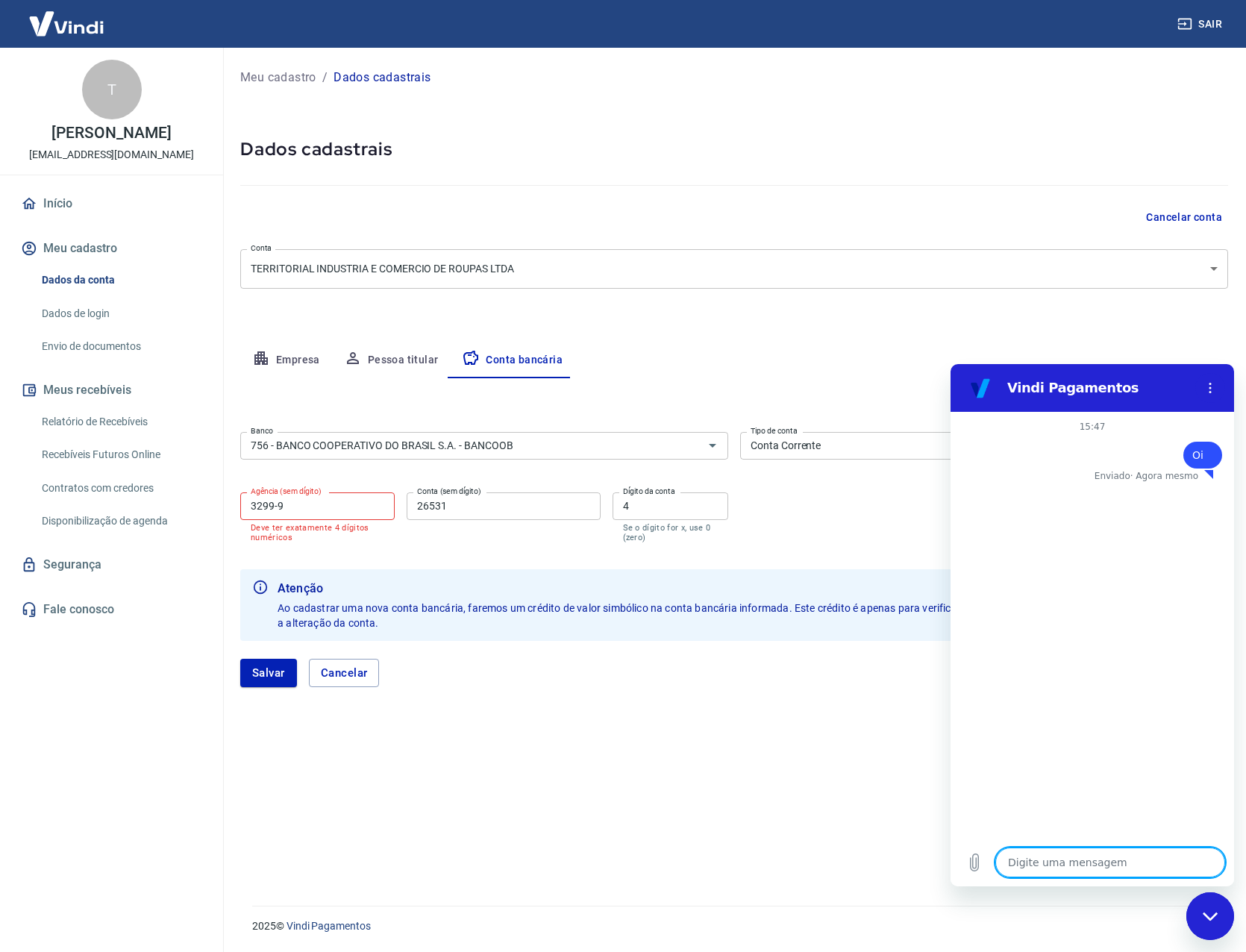
type textarea "x"
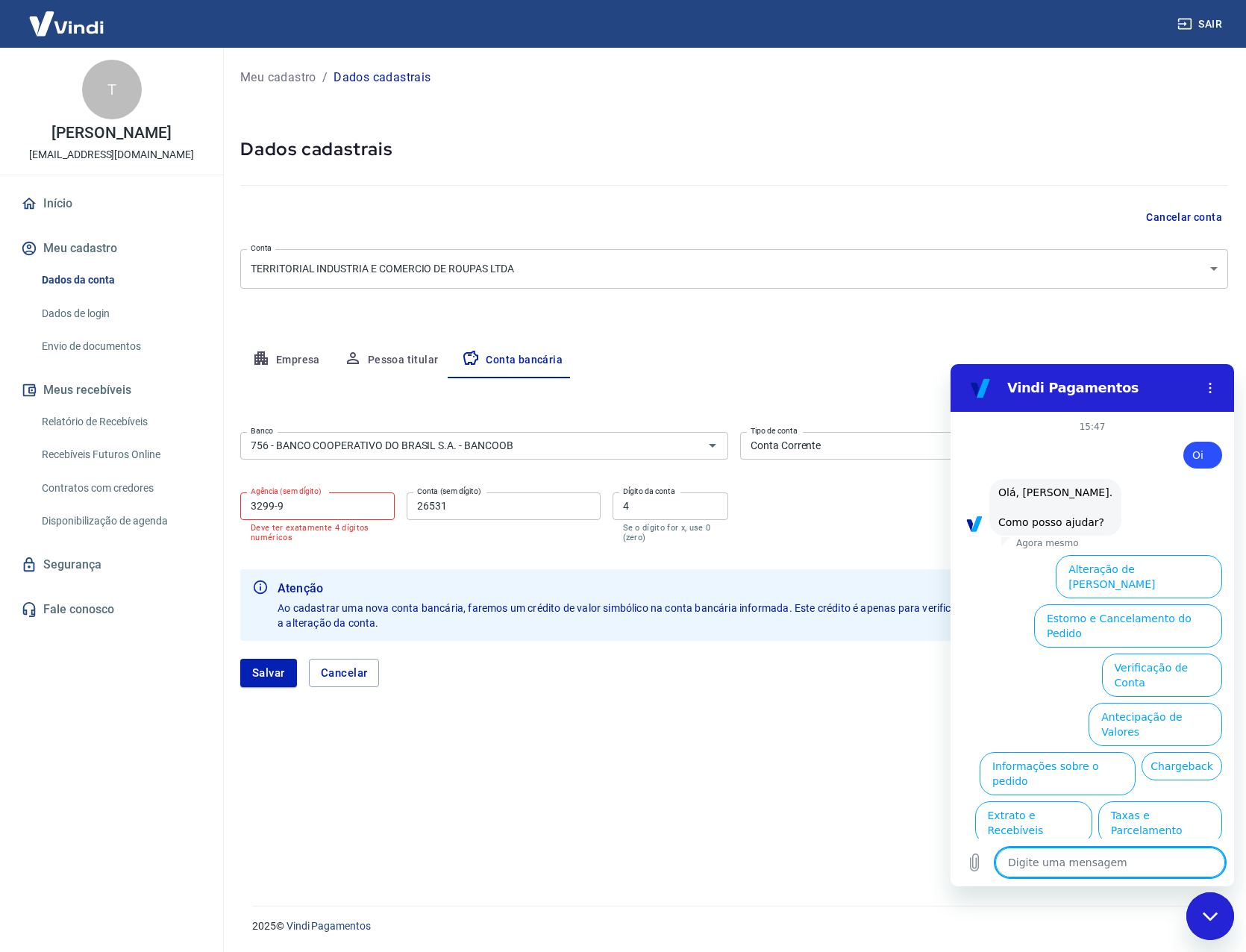
click at [1081, 864] on textarea at bounding box center [1110, 861] width 230 height 30
type textarea "c"
type textarea "x"
type textarea "co"
type textarea "x"
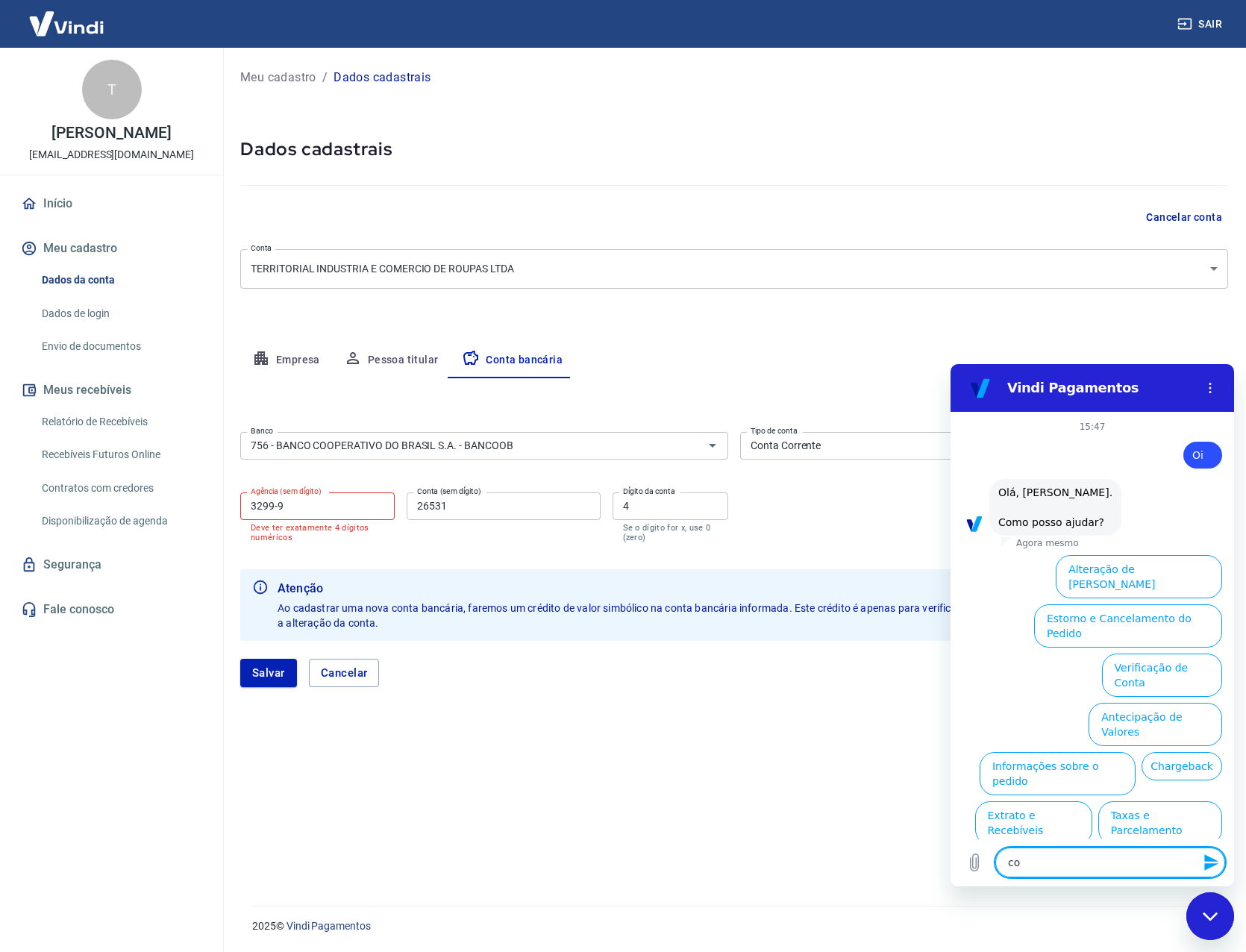
type textarea "con"
type textarea "x"
type textarea "cont"
type textarea "x"
type textarea "conta"
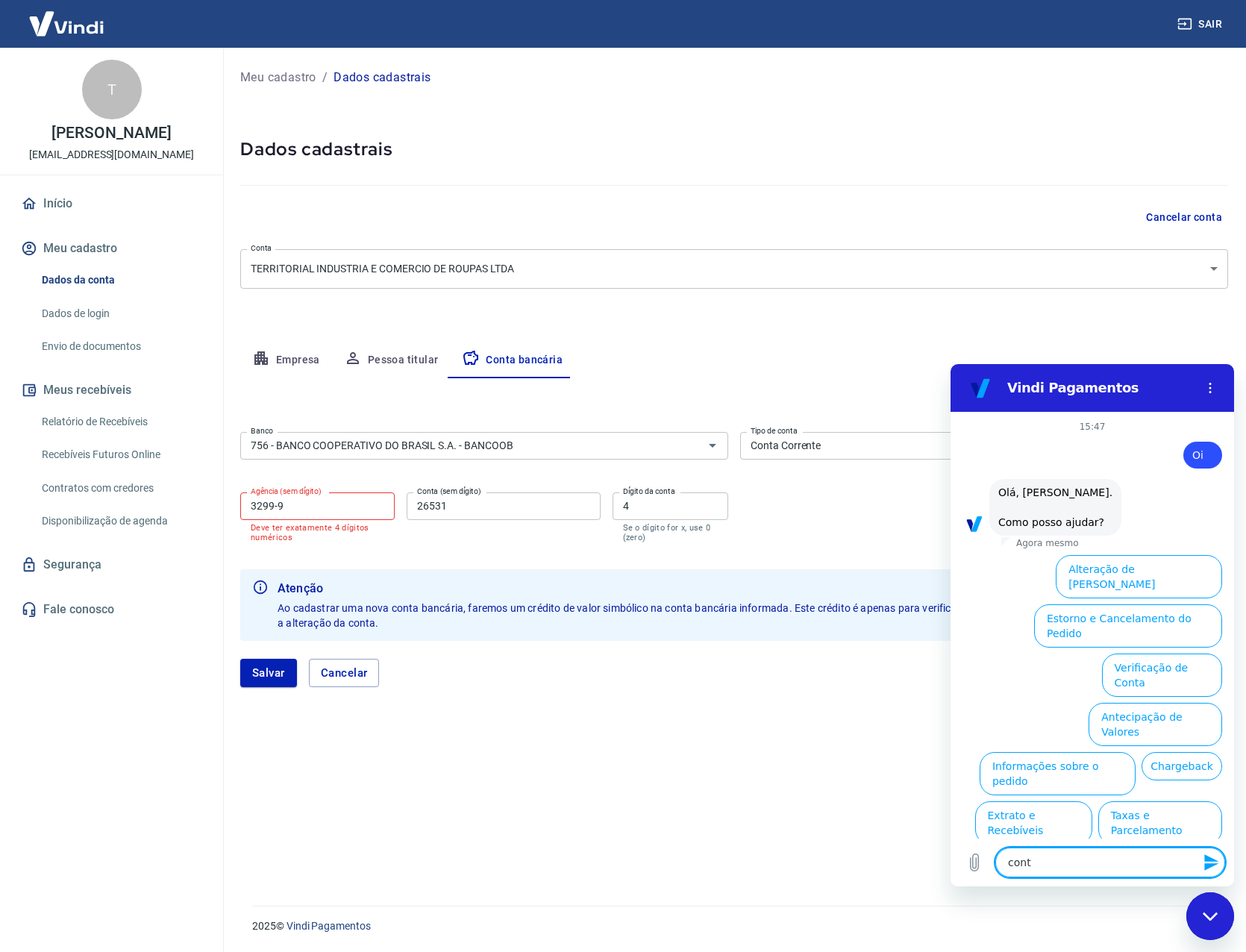
type textarea "x"
type textarea "conta"
type textarea "x"
type textarea "conta b"
type textarea "x"
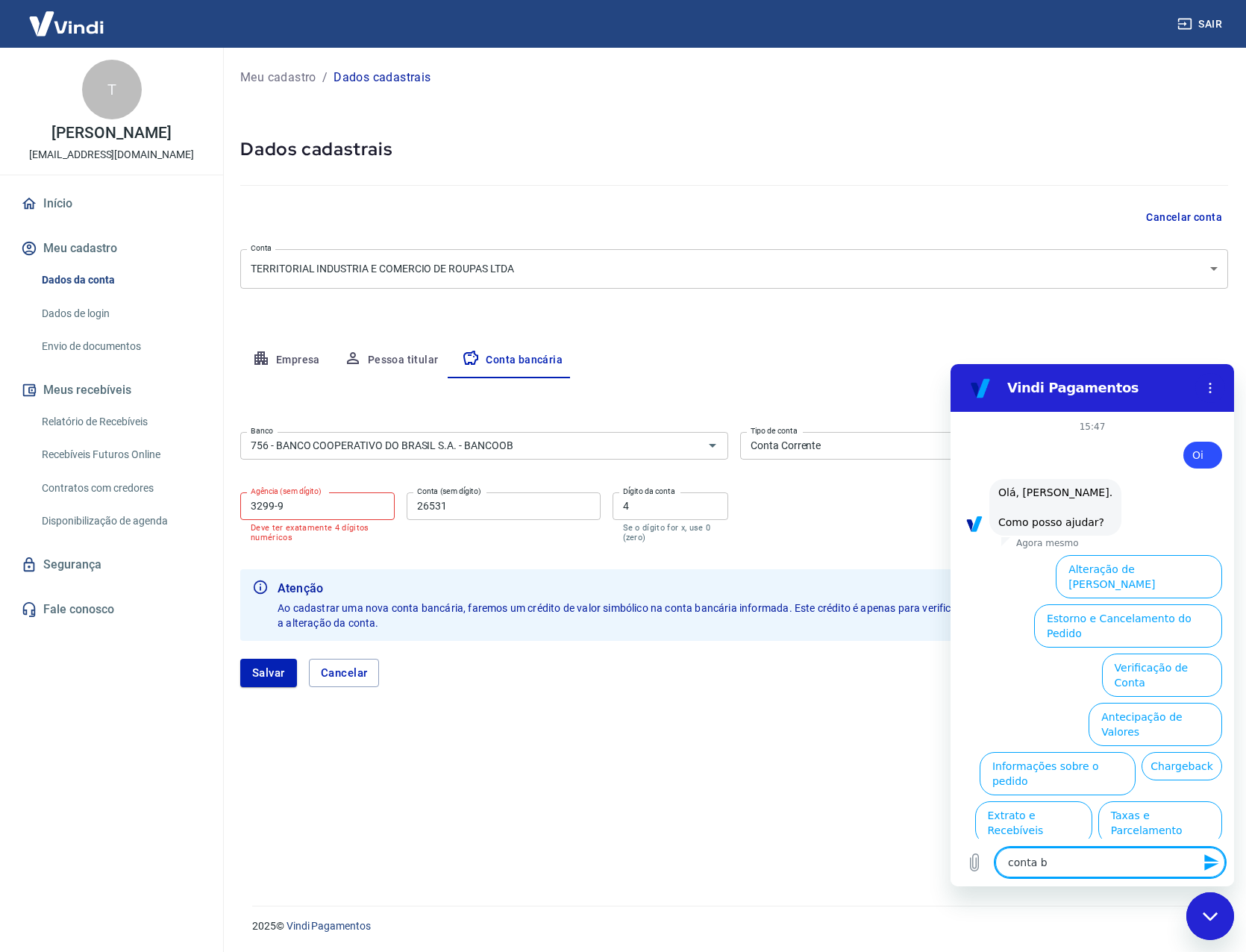
type textarea "conta ba"
type textarea "x"
type textarea "conta ban"
type textarea "x"
type textarea "conta banc"
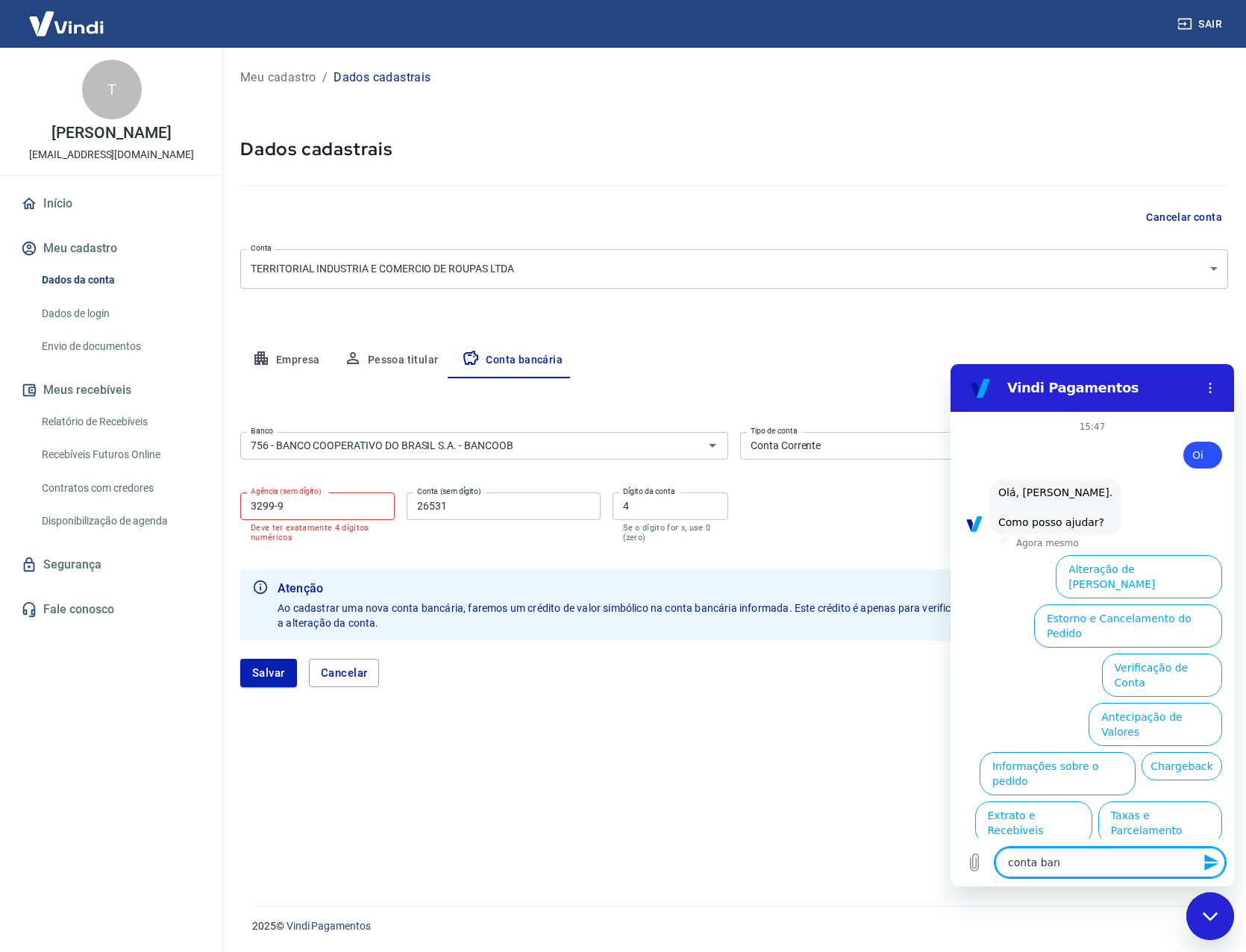
type textarea "x"
type textarea "conta banca"
type textarea "x"
type textarea "conta bancar"
type textarea "x"
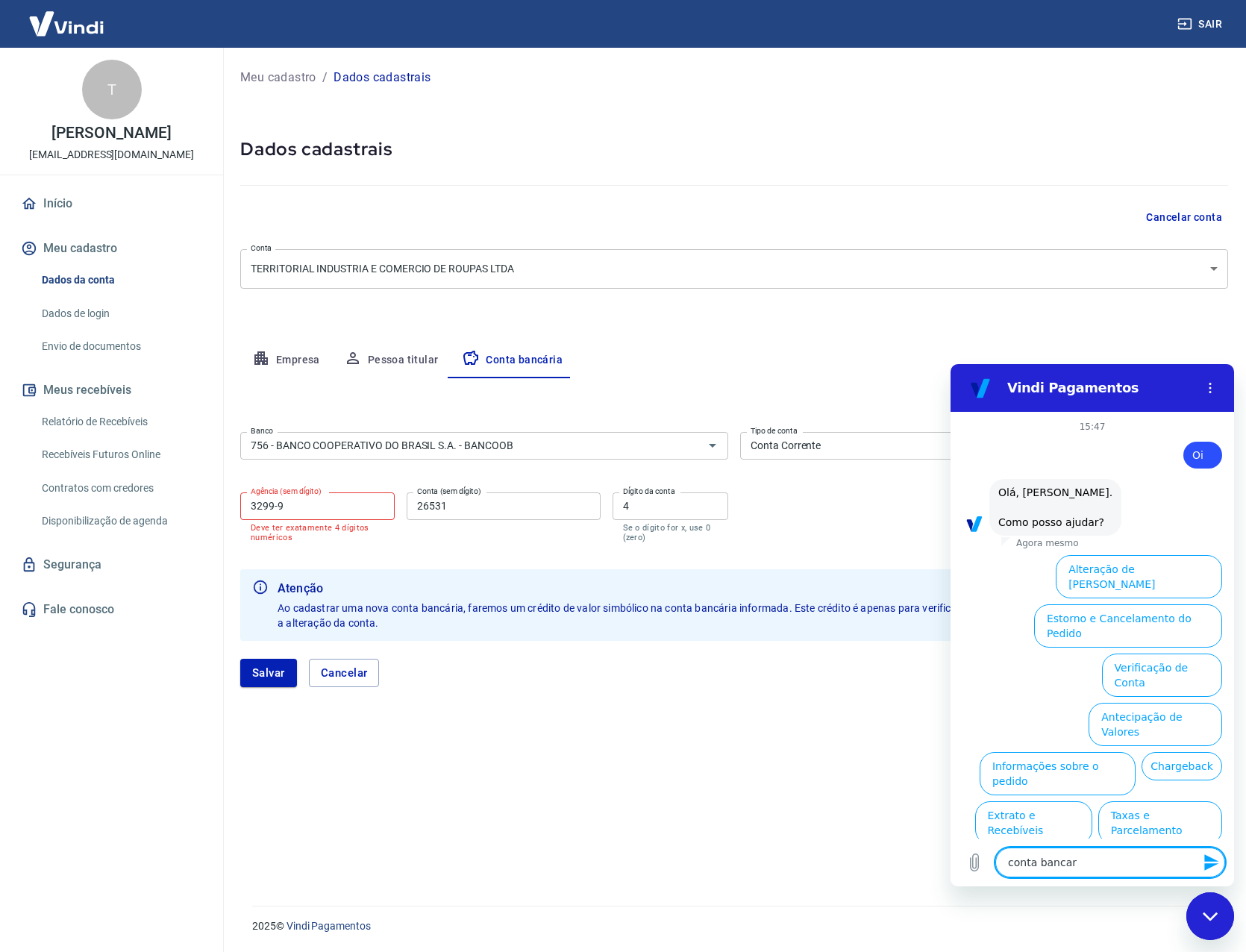
type textarea "conta bancari"
type textarea "x"
type textarea "conta bancaria"
type textarea "x"
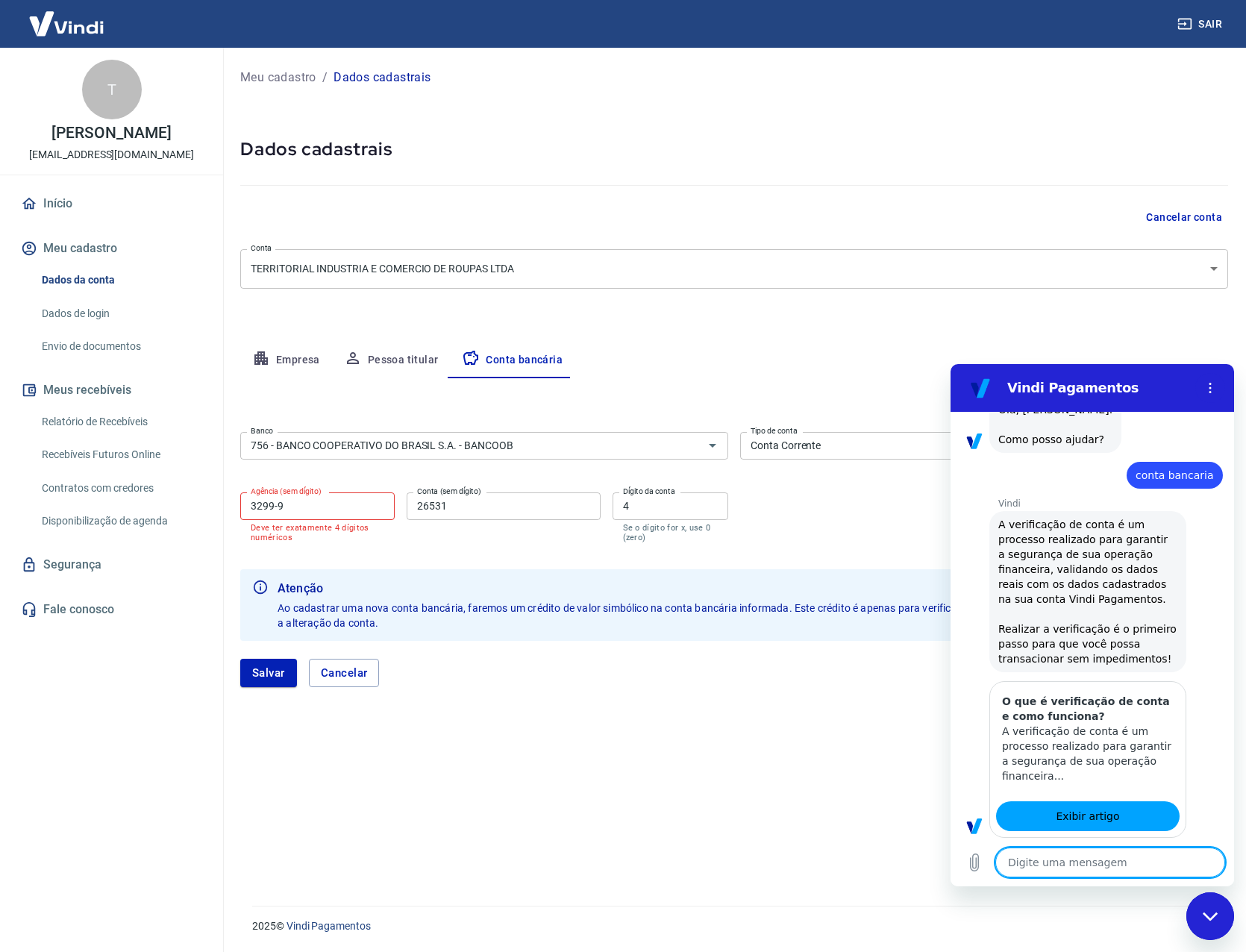
type textarea "x"
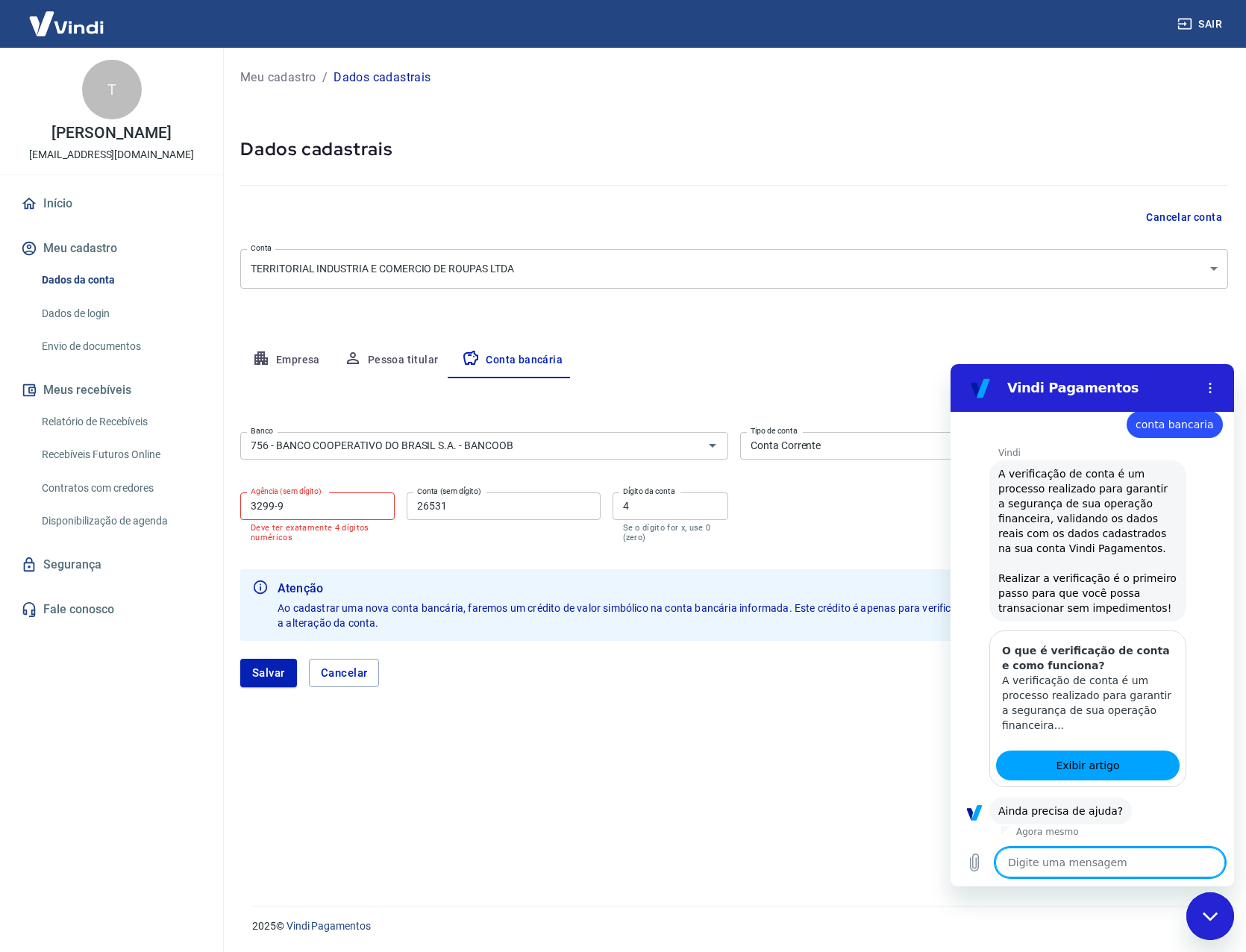
scroll to position [171, 0]
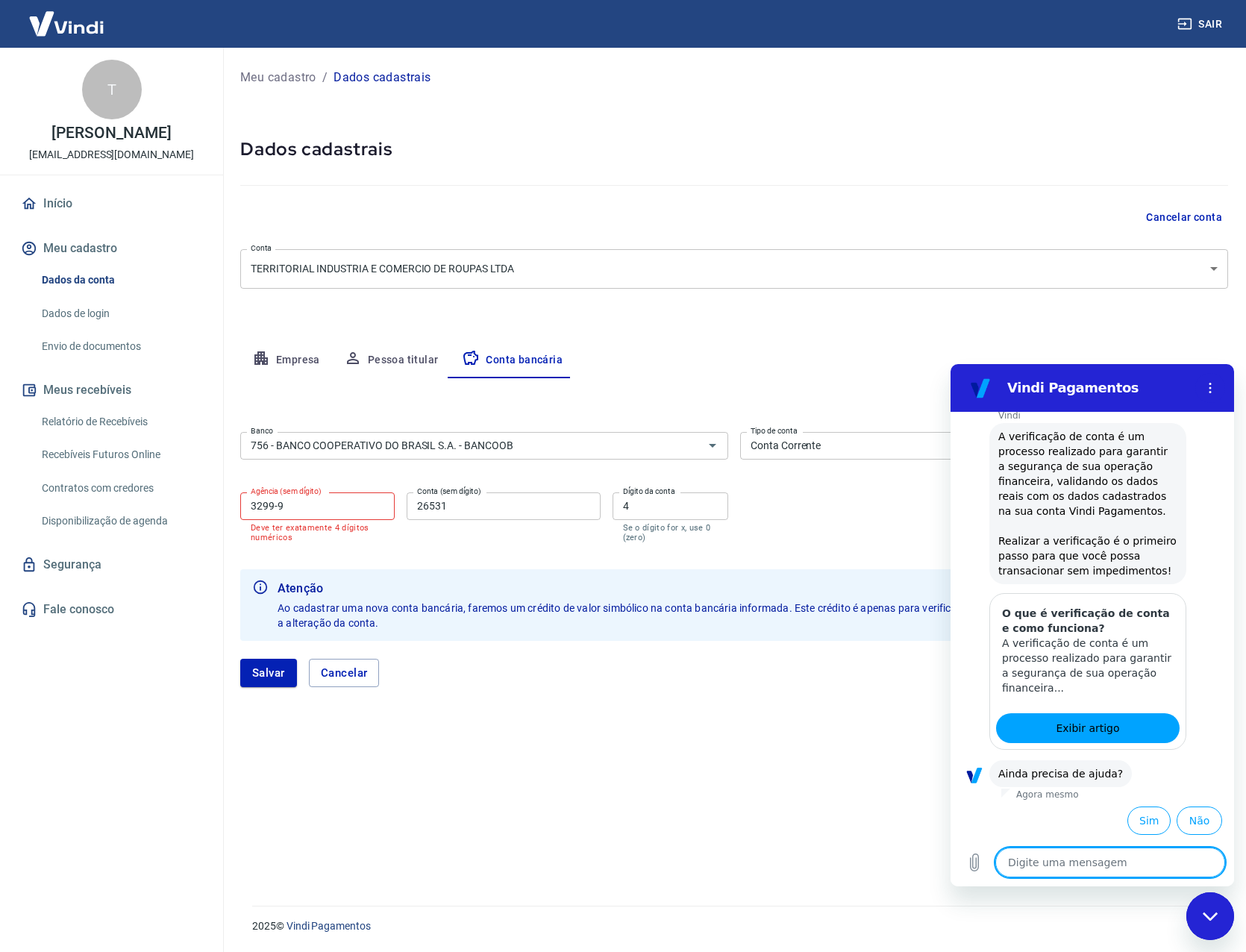
click at [1074, 866] on textarea at bounding box center [1110, 861] width 230 height 30
type textarea "s"
type textarea "x"
type textarea "si"
type textarea "x"
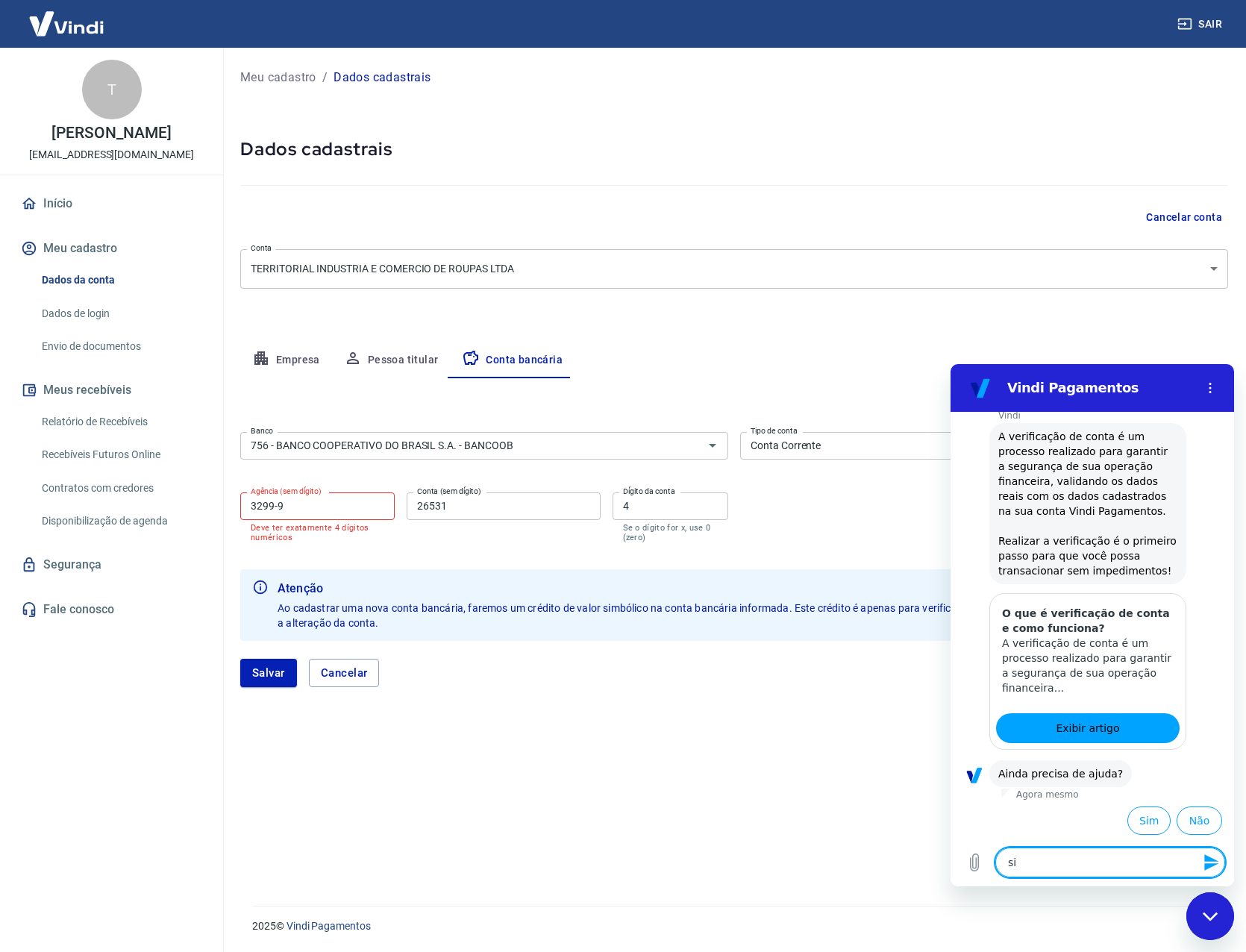
type textarea "sim"
type textarea "x"
type textarea "sim,"
type textarea "x"
type textarea "sim,"
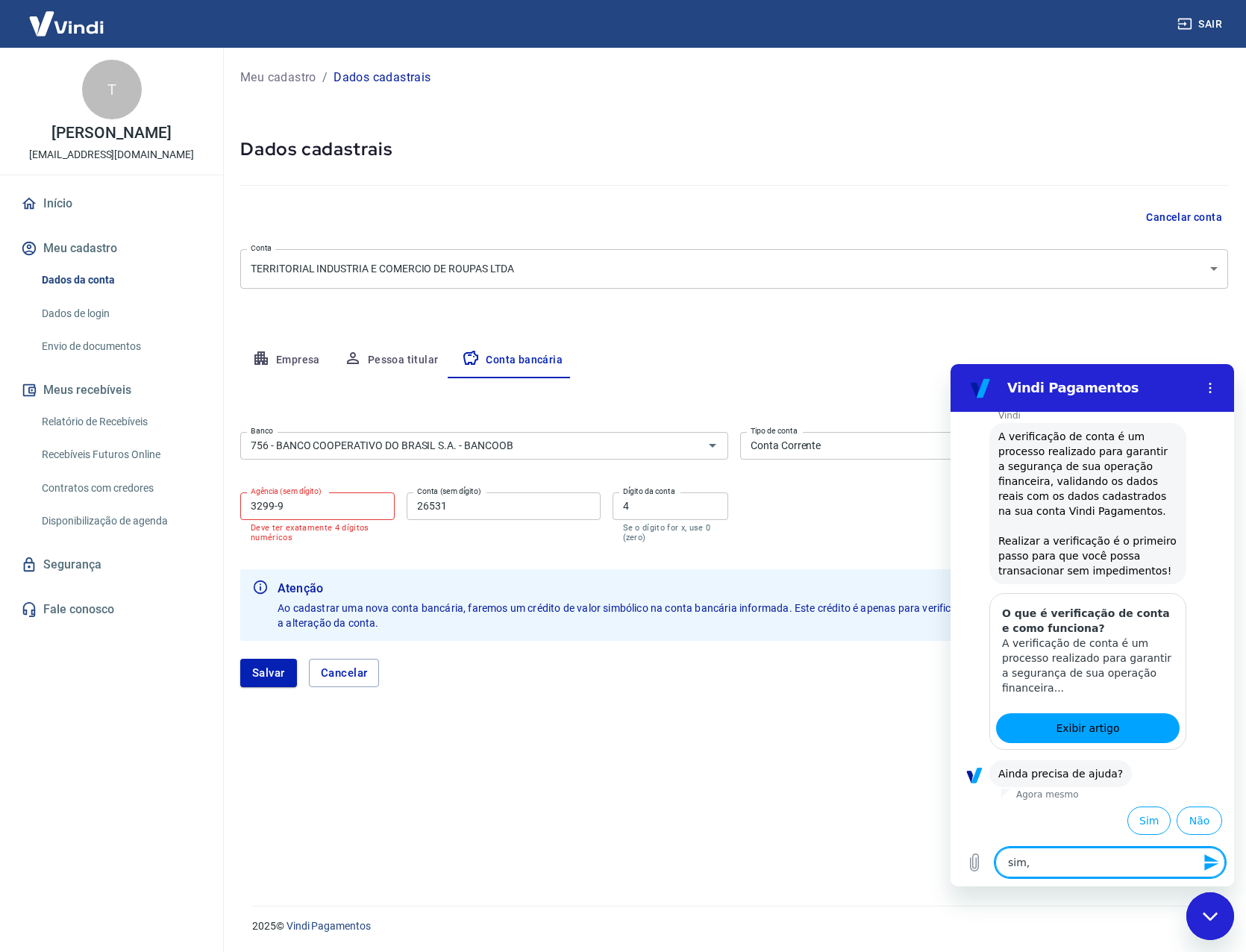
type textarea "x"
type textarea "sim, n"
type textarea "x"
type textarea "sim, na"
type textarea "x"
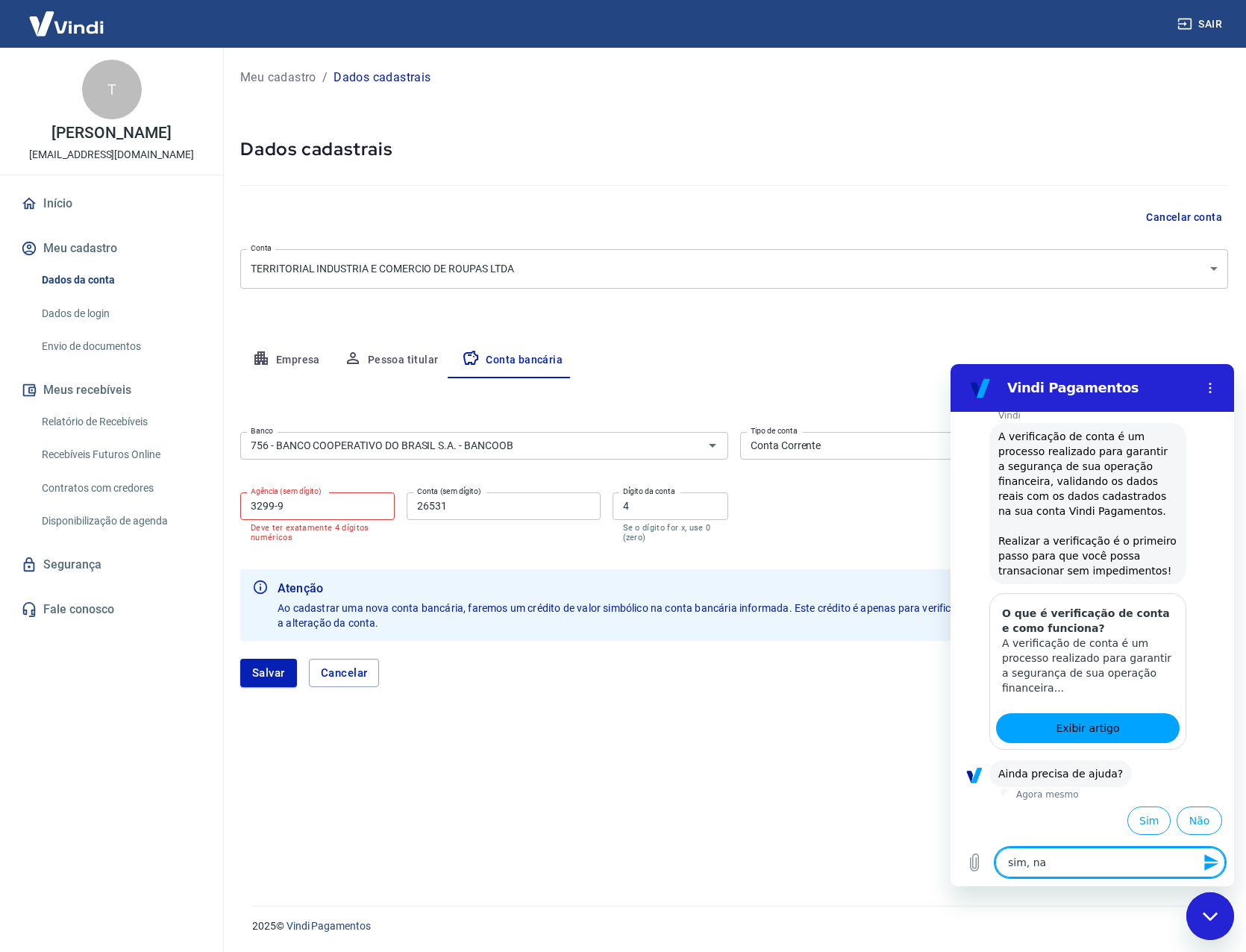
type textarea "sim, na"
type textarea "x"
type textarea "sim, na a"
type textarea "x"
type textarea "sim, na ag"
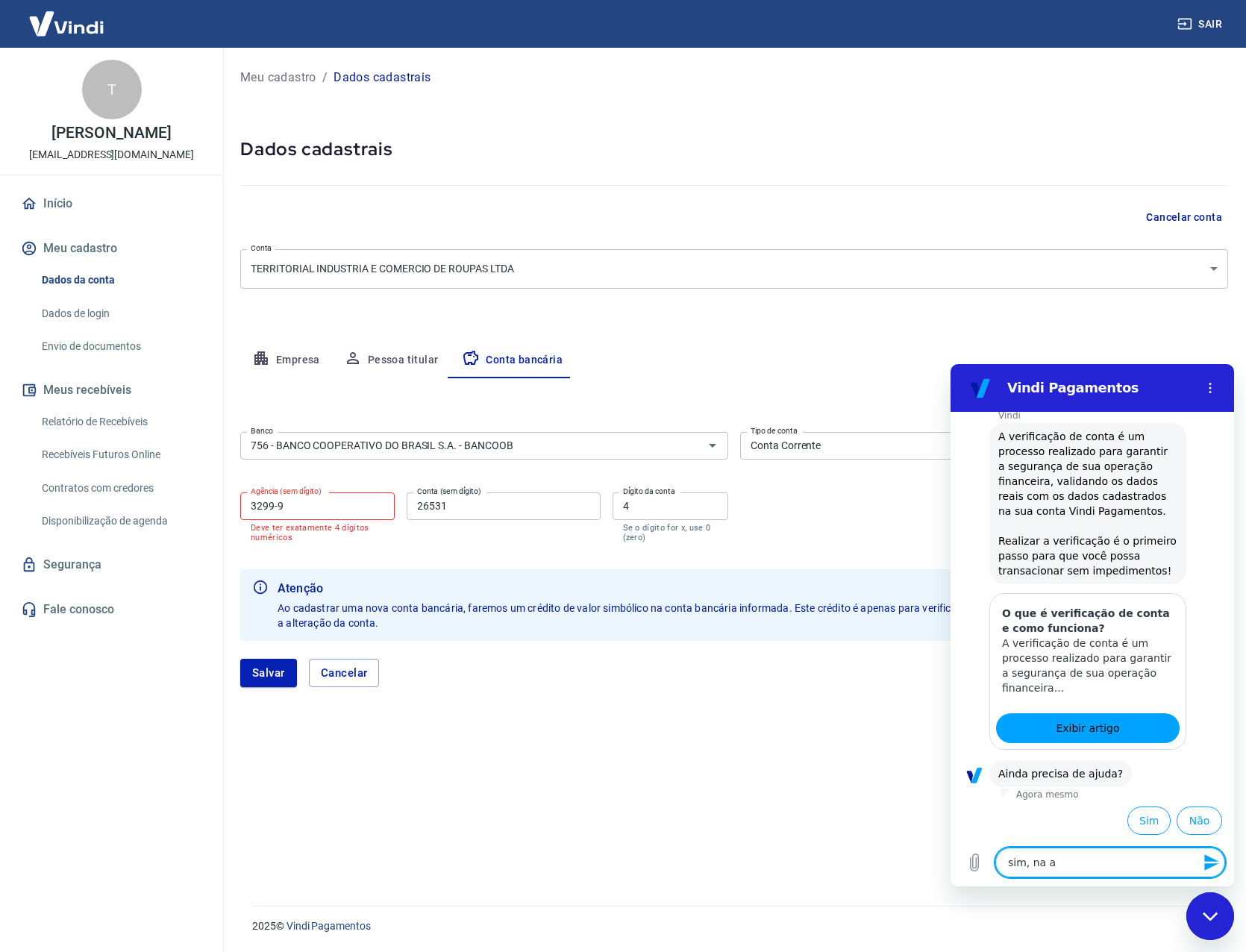
type textarea "x"
type textarea "sim, na age"
type textarea "x"
type textarea "sim, na agen"
type textarea "x"
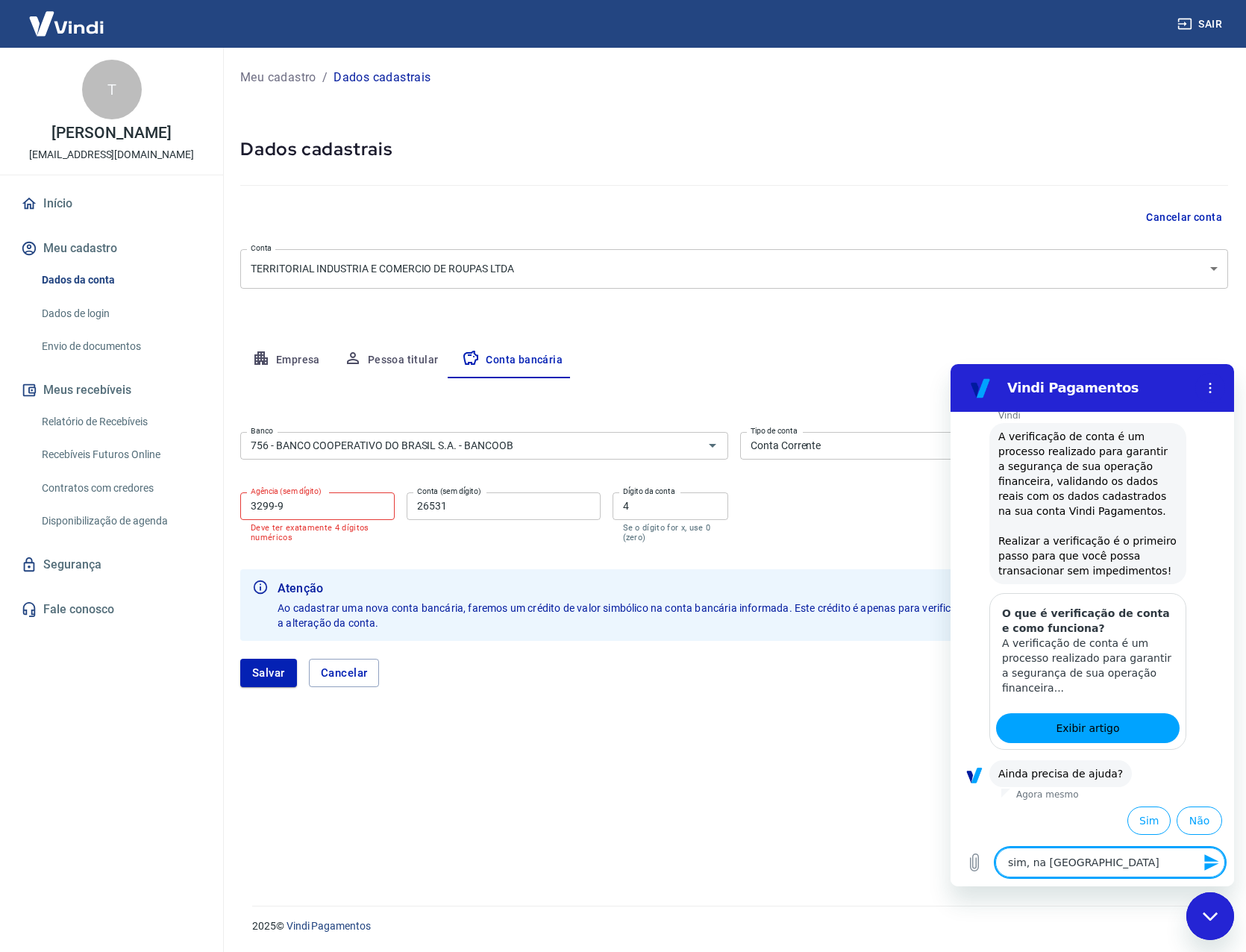
type textarea "sim, na agenc"
type textarea "x"
type textarea "sim, na agenci"
type textarea "x"
type textarea "sim, na agencia"
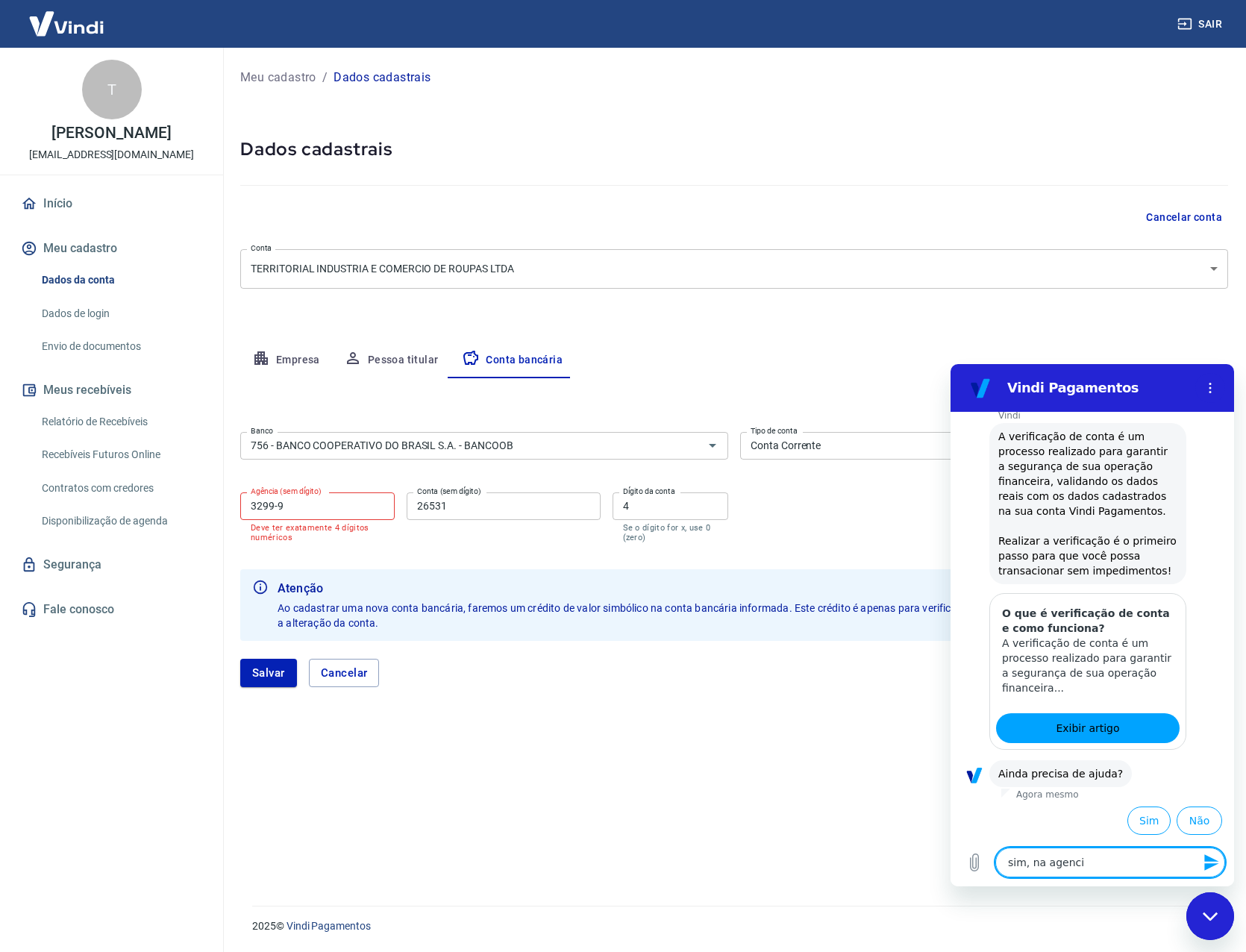
type textarea "x"
type textarea "sim, na agencia"
type textarea "x"
type textarea "sim, na agencia m"
type textarea "x"
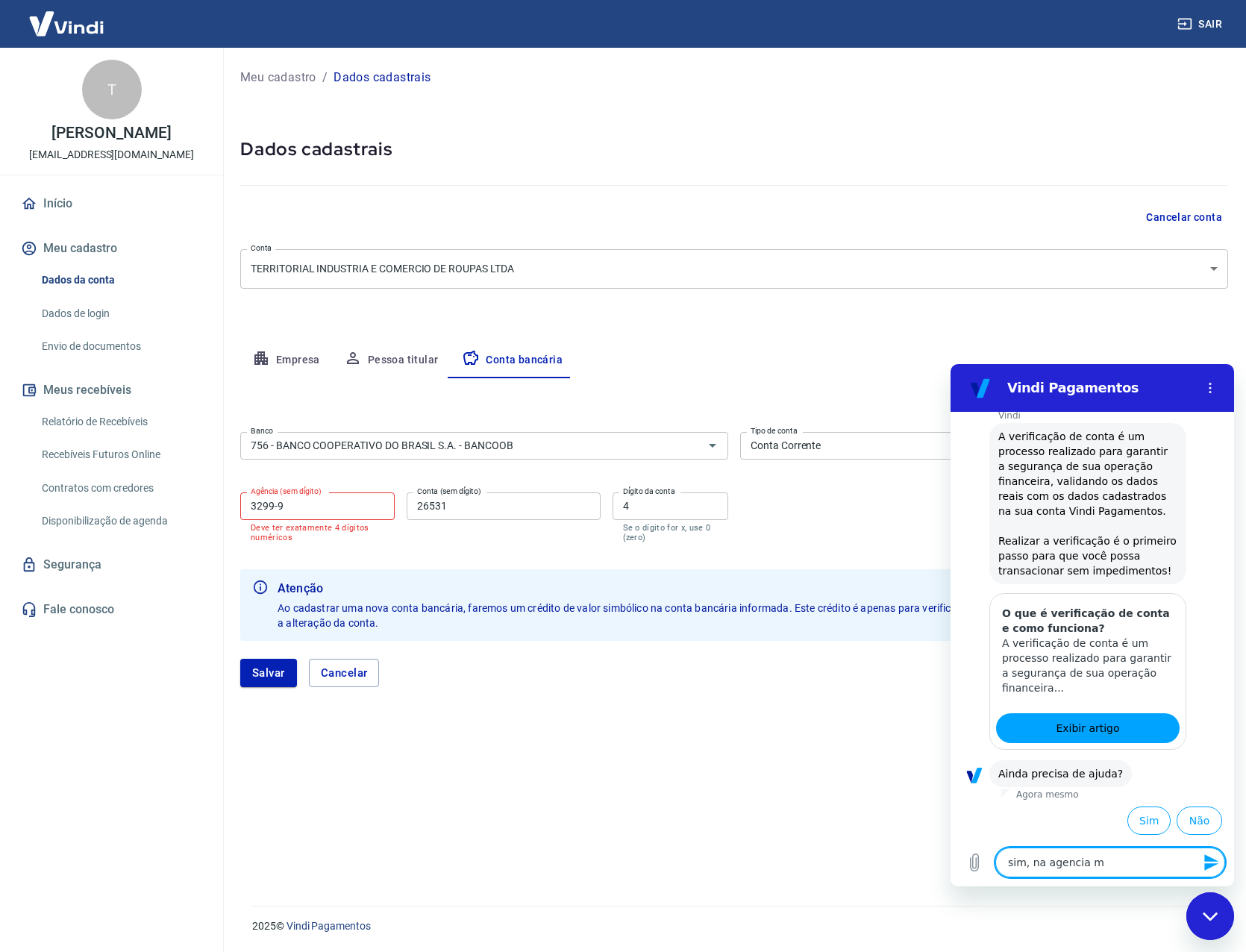
type textarea "sim, na agencia me"
type textarea "x"
type textarea "sim, na agencia me"
type textarea "x"
type textarea "sim, na agencia me p"
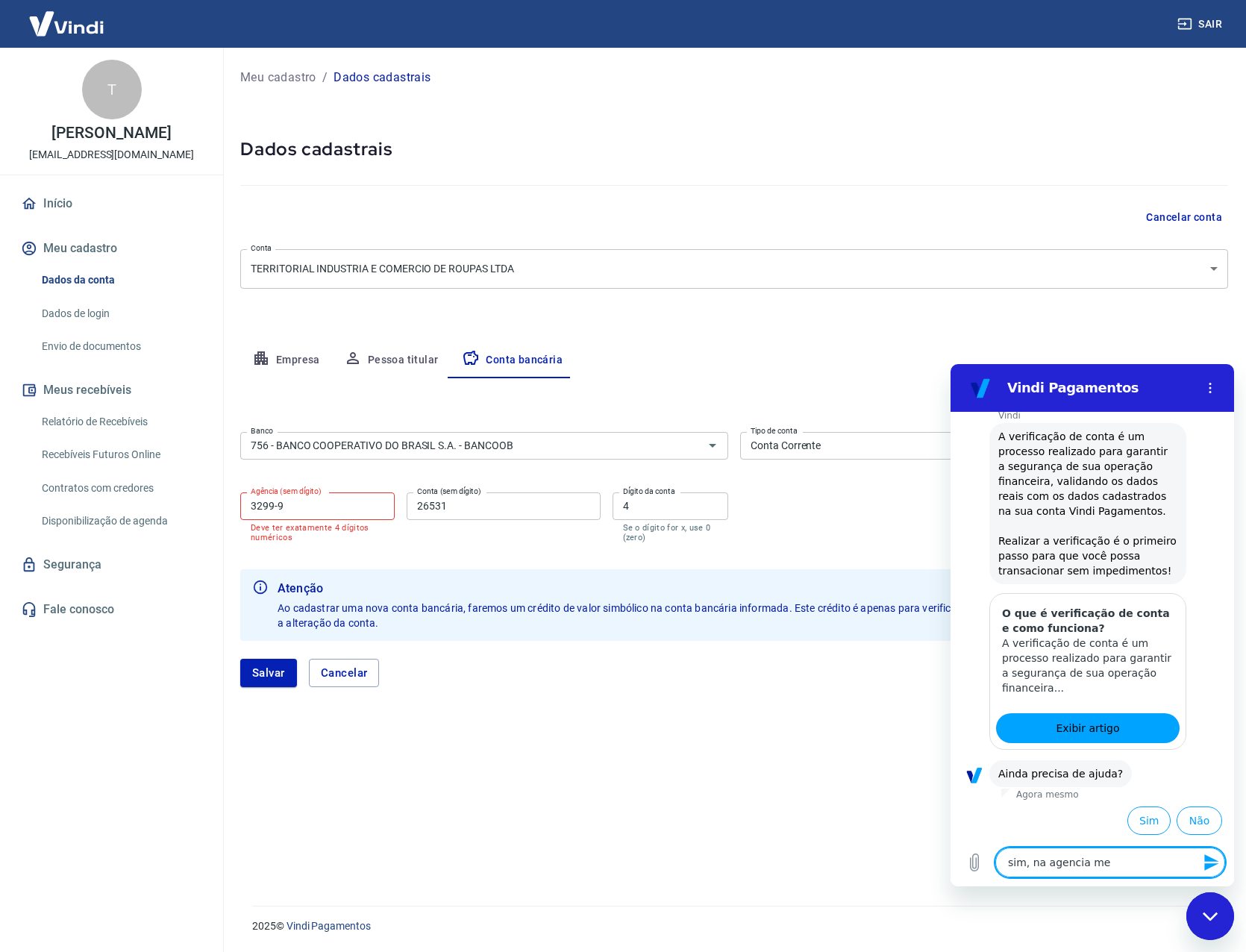
type textarea "x"
type textarea "sim, na agencia me pe"
type textarea "x"
type textarea "sim, na agencia me ped"
type textarea "x"
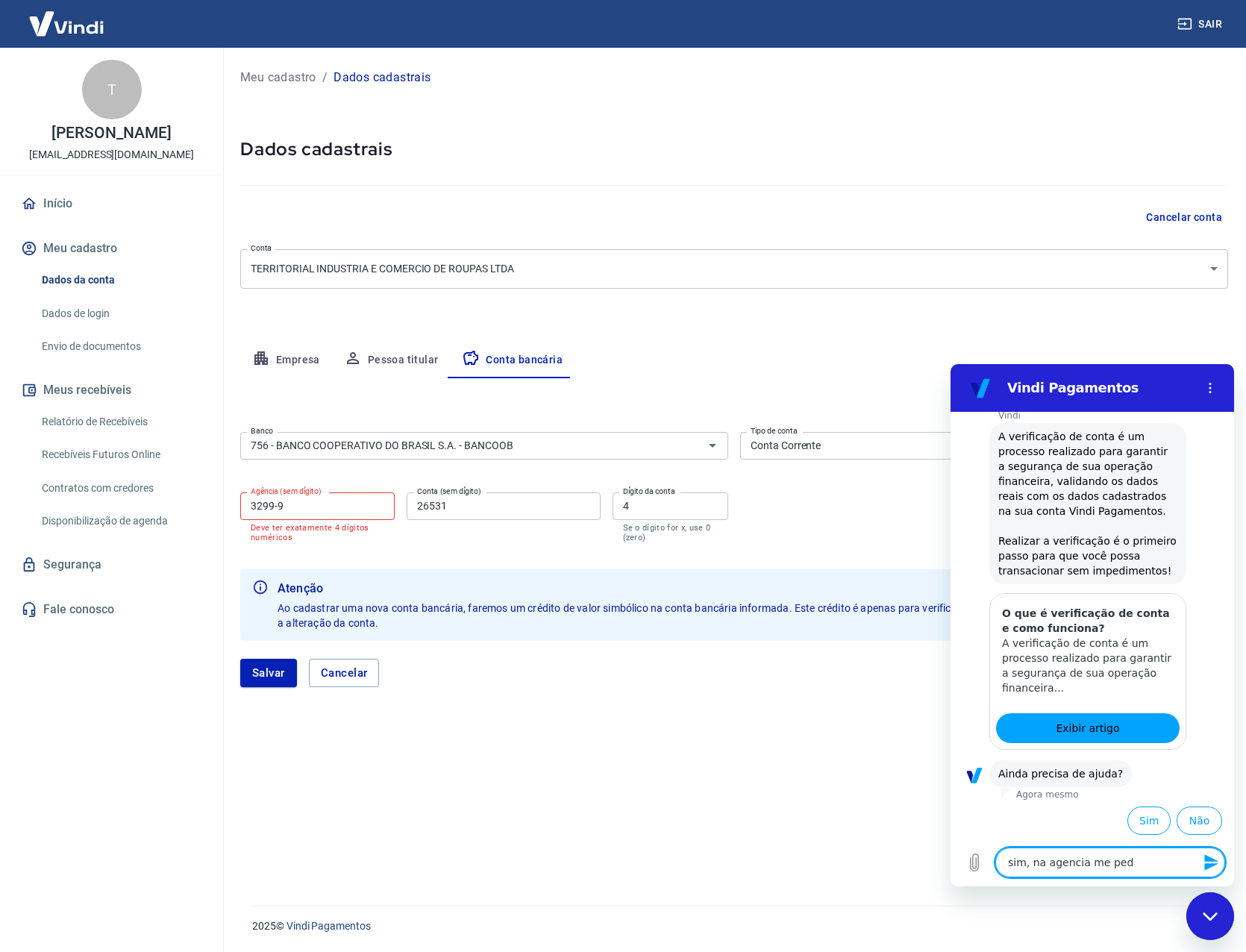
type textarea "sim, na agencia me pede"
type textarea "x"
type textarea "sim, na agencia me pede"
type textarea "x"
type textarea "sim, na agencia me pede a"
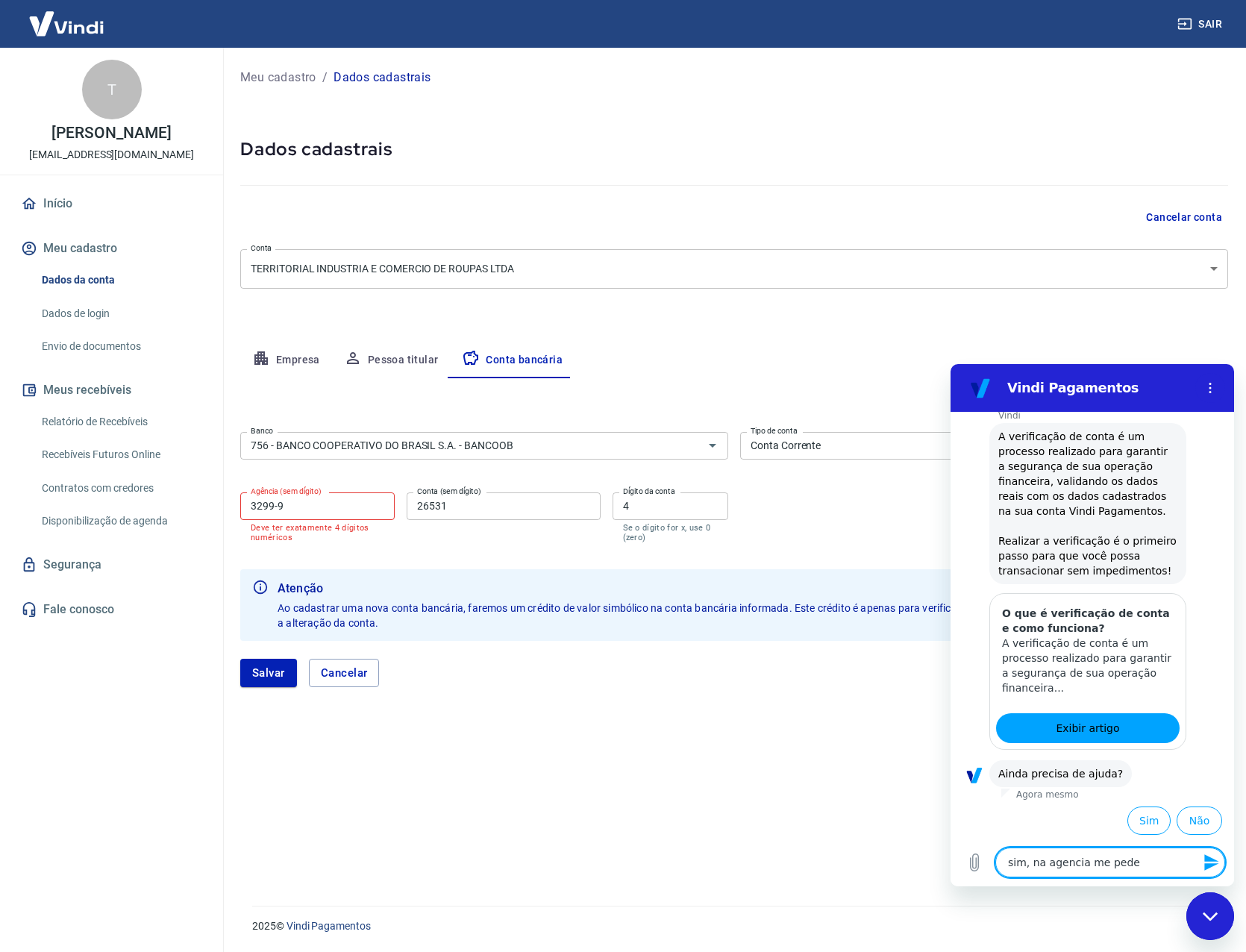
type textarea "x"
type textarea "sim, na agencia me pede ap"
type textarea "x"
type textarea "sim, na agencia me pede ape"
type textarea "x"
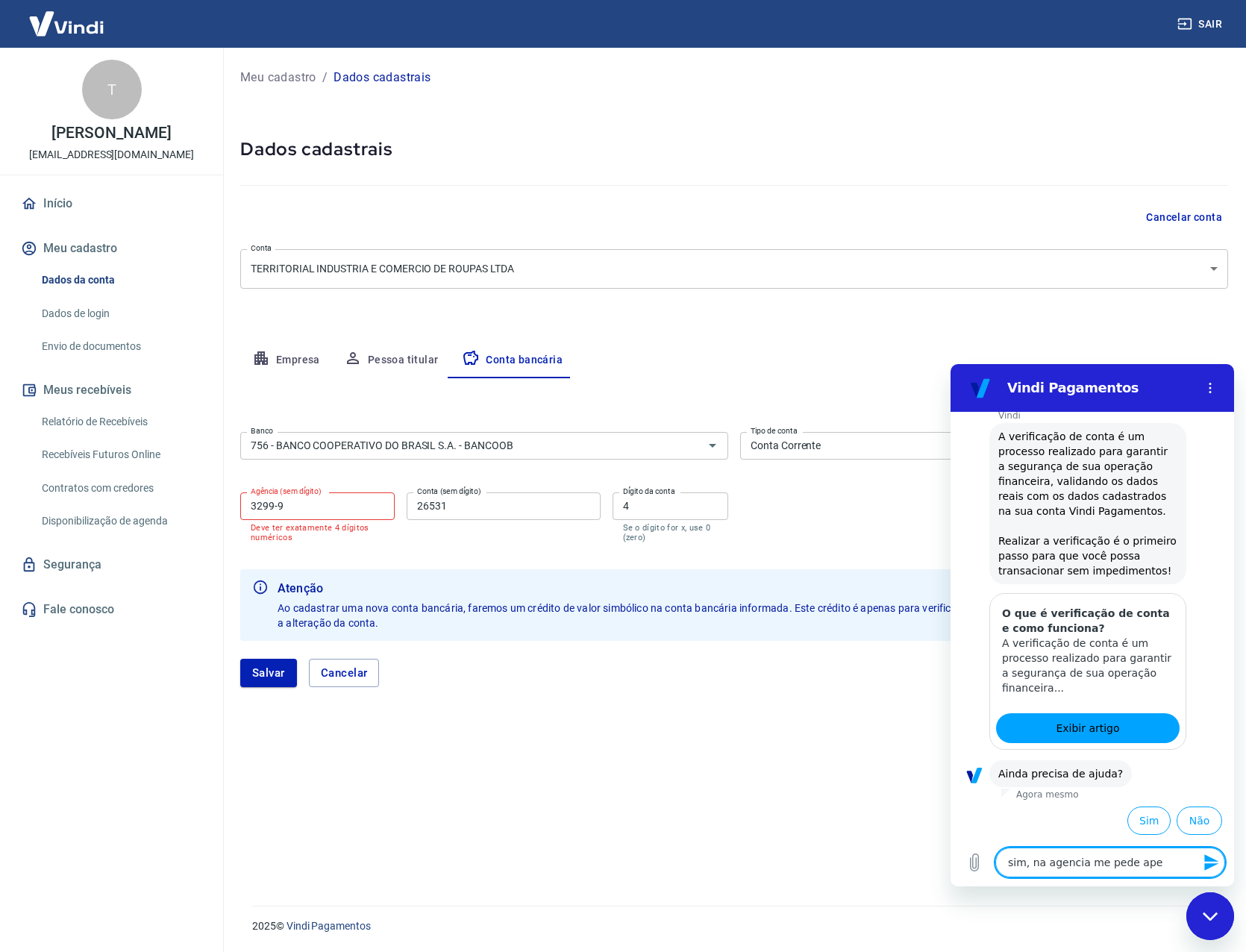
type textarea "sim, na agencia me pede apen"
type textarea "x"
type textarea "sim, na agencia me pede apena"
type textarea "x"
type textarea "sim, na agencia me pede apenas"
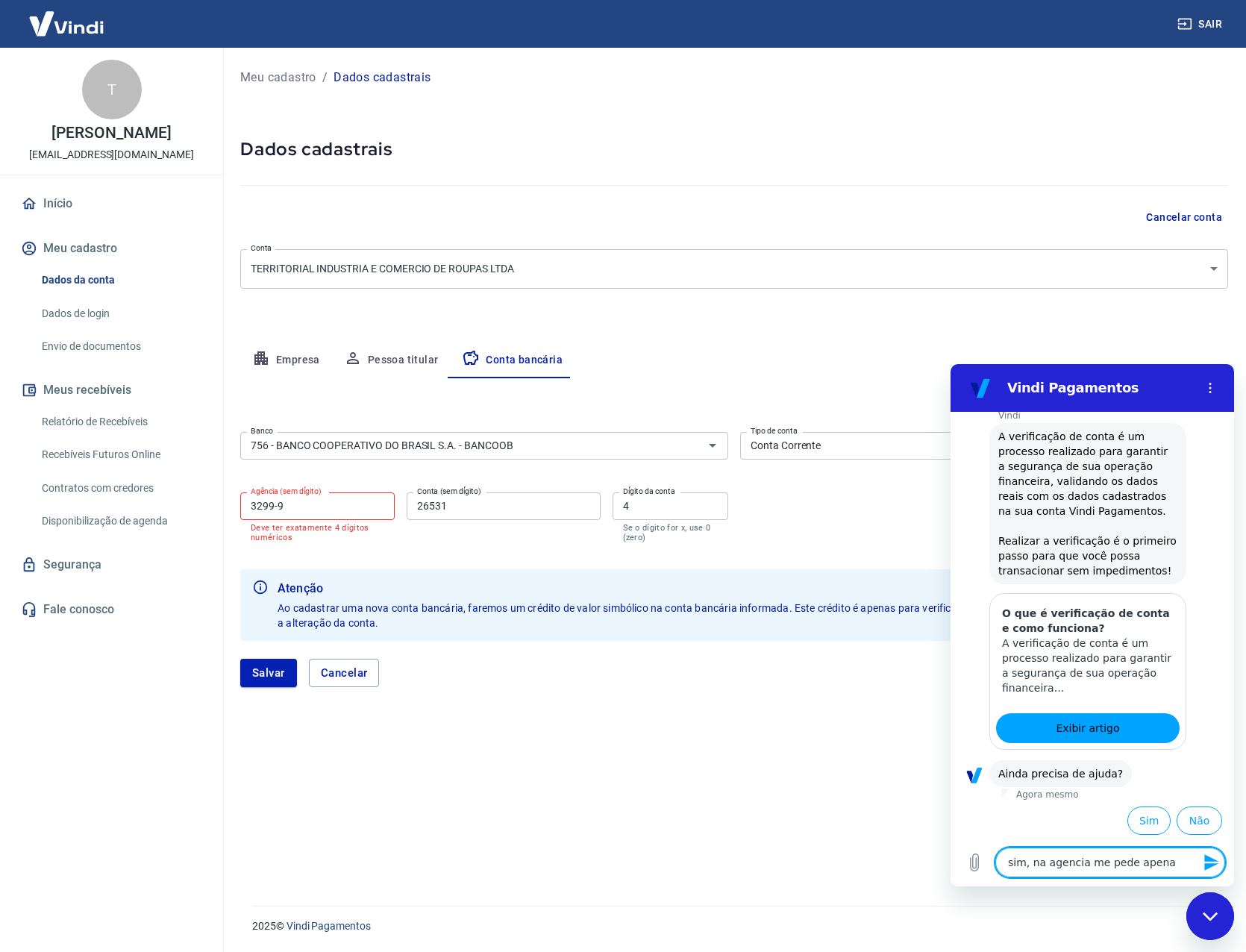
type textarea "x"
type textarea "sim, na agencia me pede apenas"
type textarea "x"
type textarea "sim, na agencia me pede apenas"
type textarea "x"
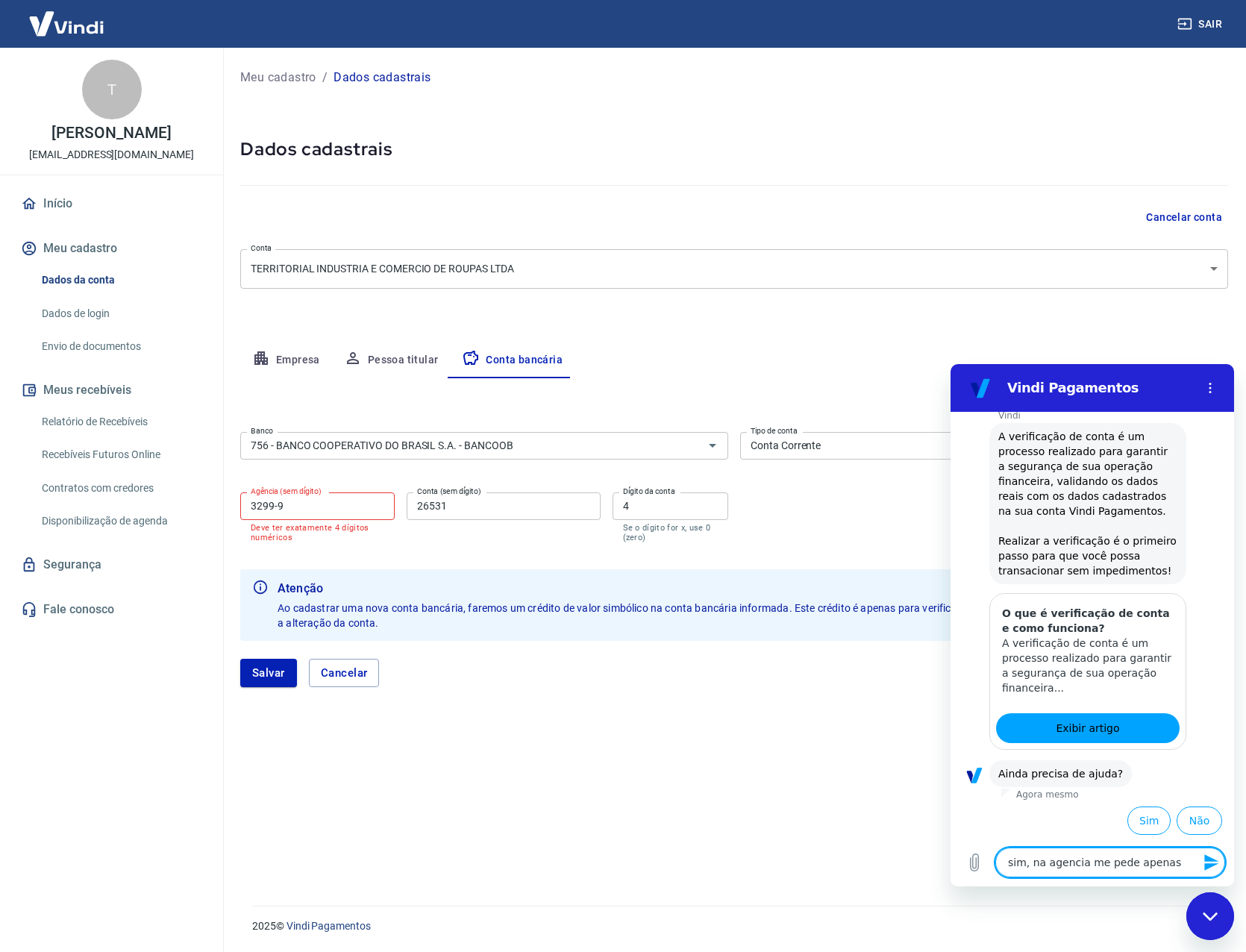
type textarea "sim, na agencia me pede apena"
type textarea "x"
type textarea "sim, na agencia me pede apen"
type textarea "x"
type textarea "sim, na agencia me pede ape"
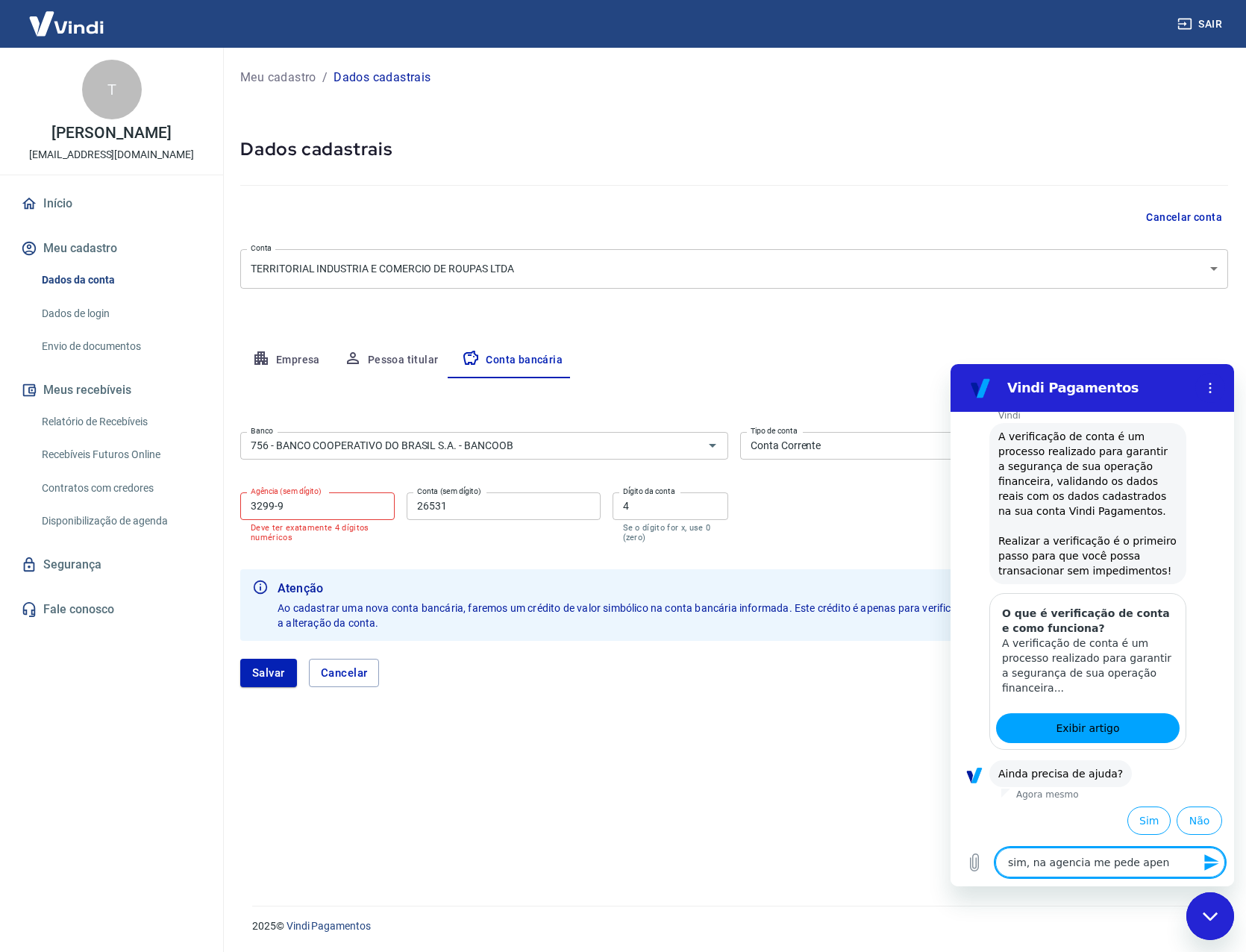
type textarea "x"
type textarea "sim, na agencia me pede ap"
type textarea "x"
type textarea "sim, na agencia me pede a"
type textarea "x"
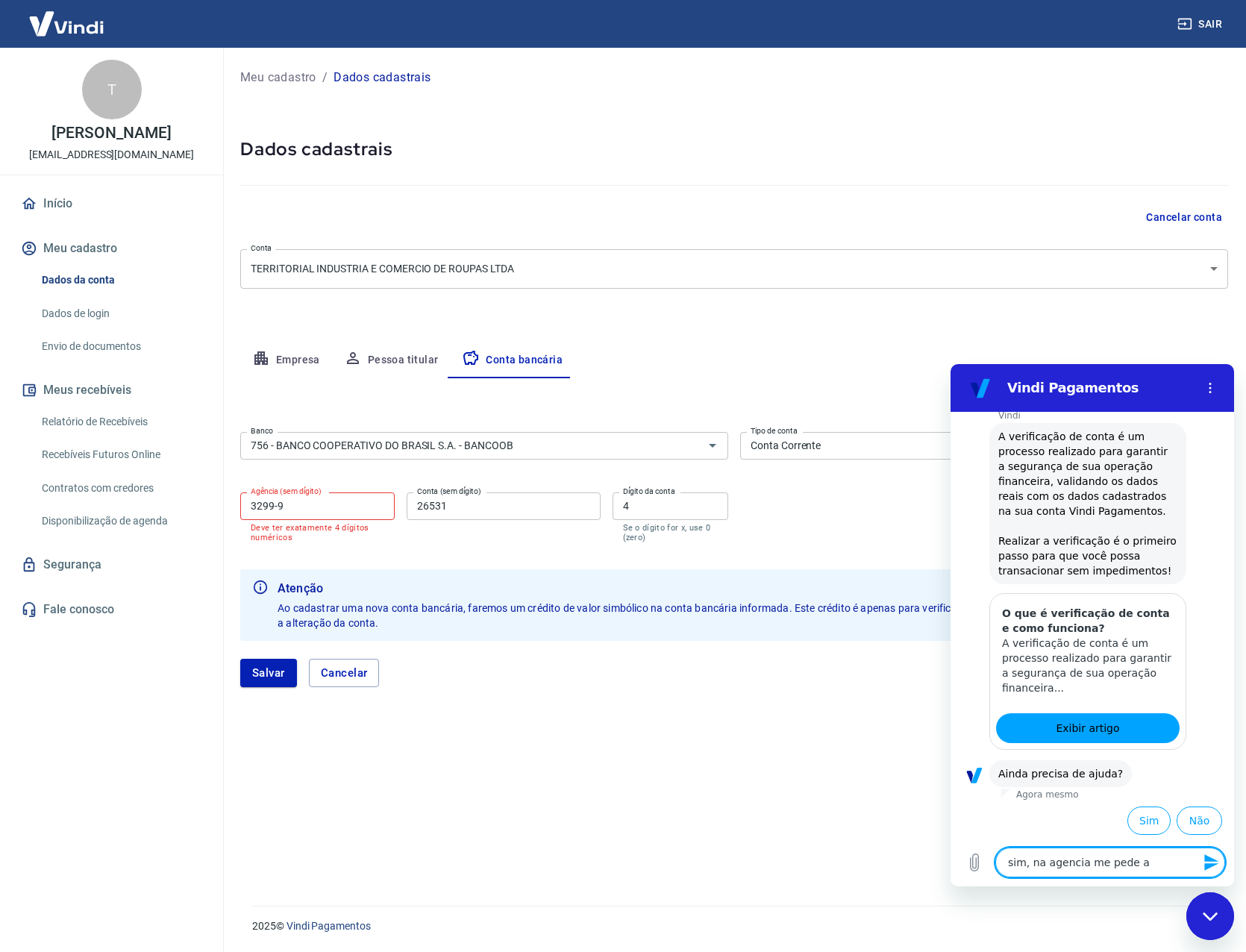
type textarea "sim, na agencia me pede"
type textarea "x"
type textarea "sim, na agencia me pede a"
type textarea "x"
type textarea "sim, na agencia me pede a"
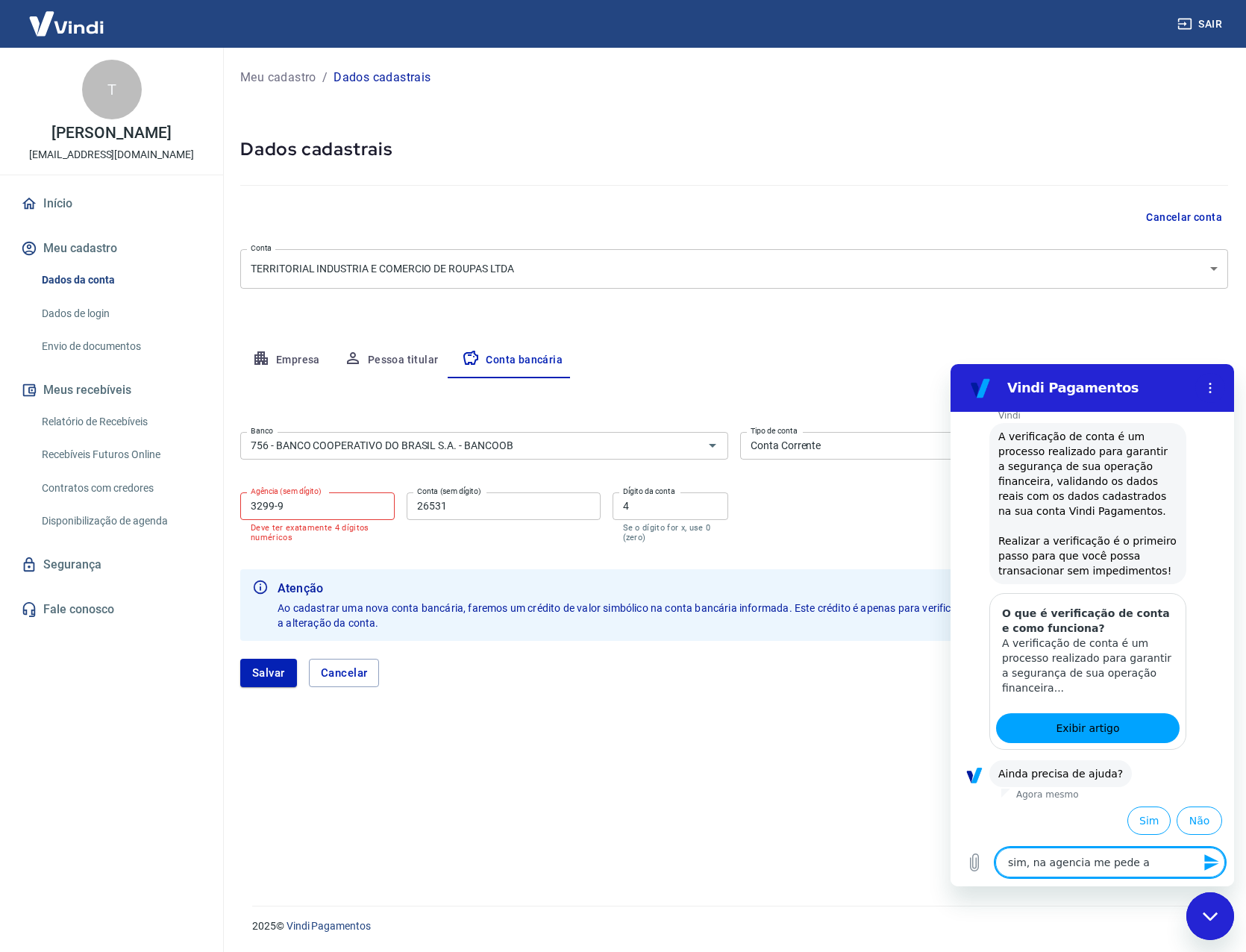
type textarea "x"
type textarea "sim, na agencia me pede a a"
type textarea "x"
type textarea "sim, na agencia me pede a ag"
type textarea "x"
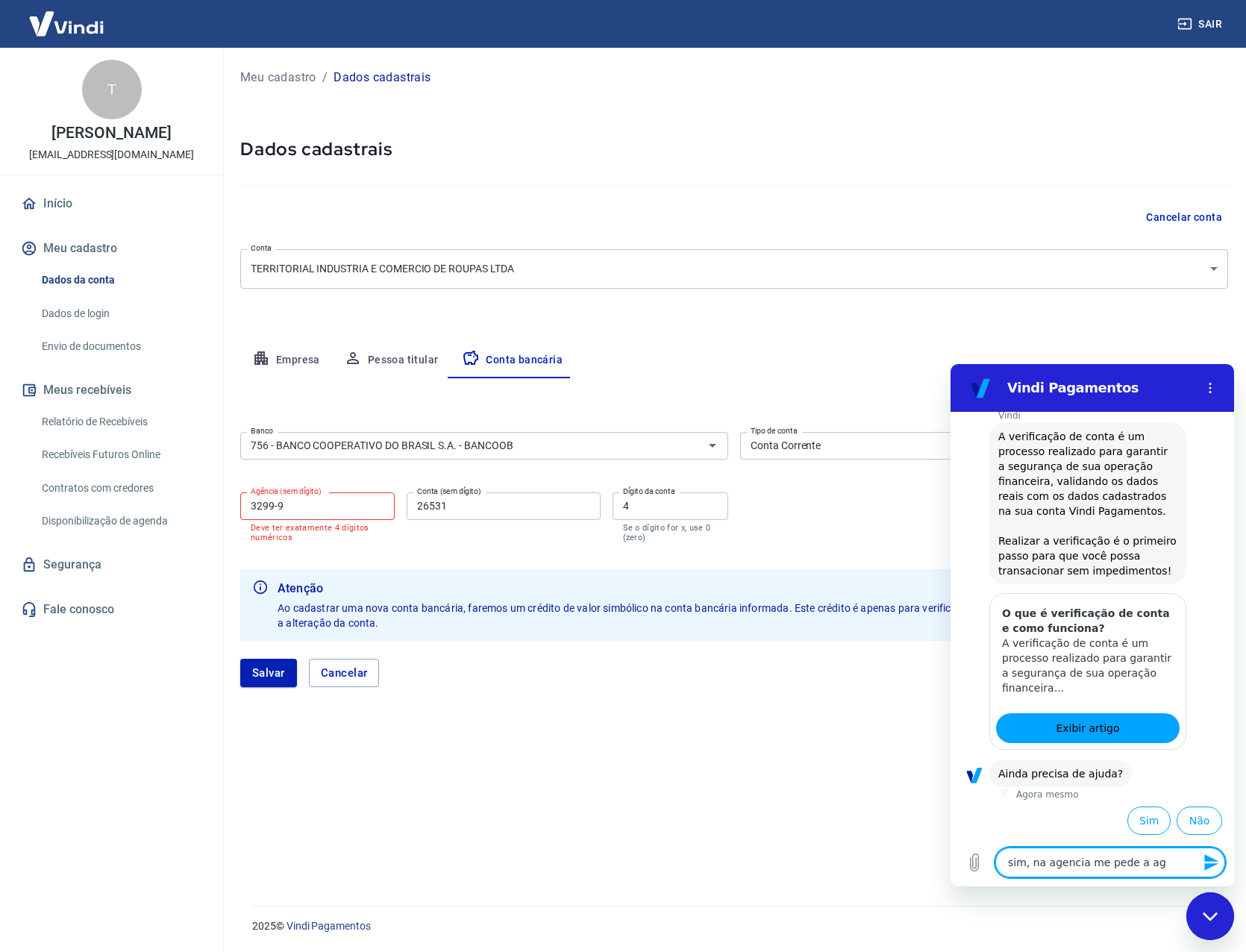
type textarea "sim, na agencia me pede a age"
type textarea "x"
type textarea "sim, na agencia me pede a agen"
type textarea "x"
type textarea "sim, na agencia me pede a agenc"
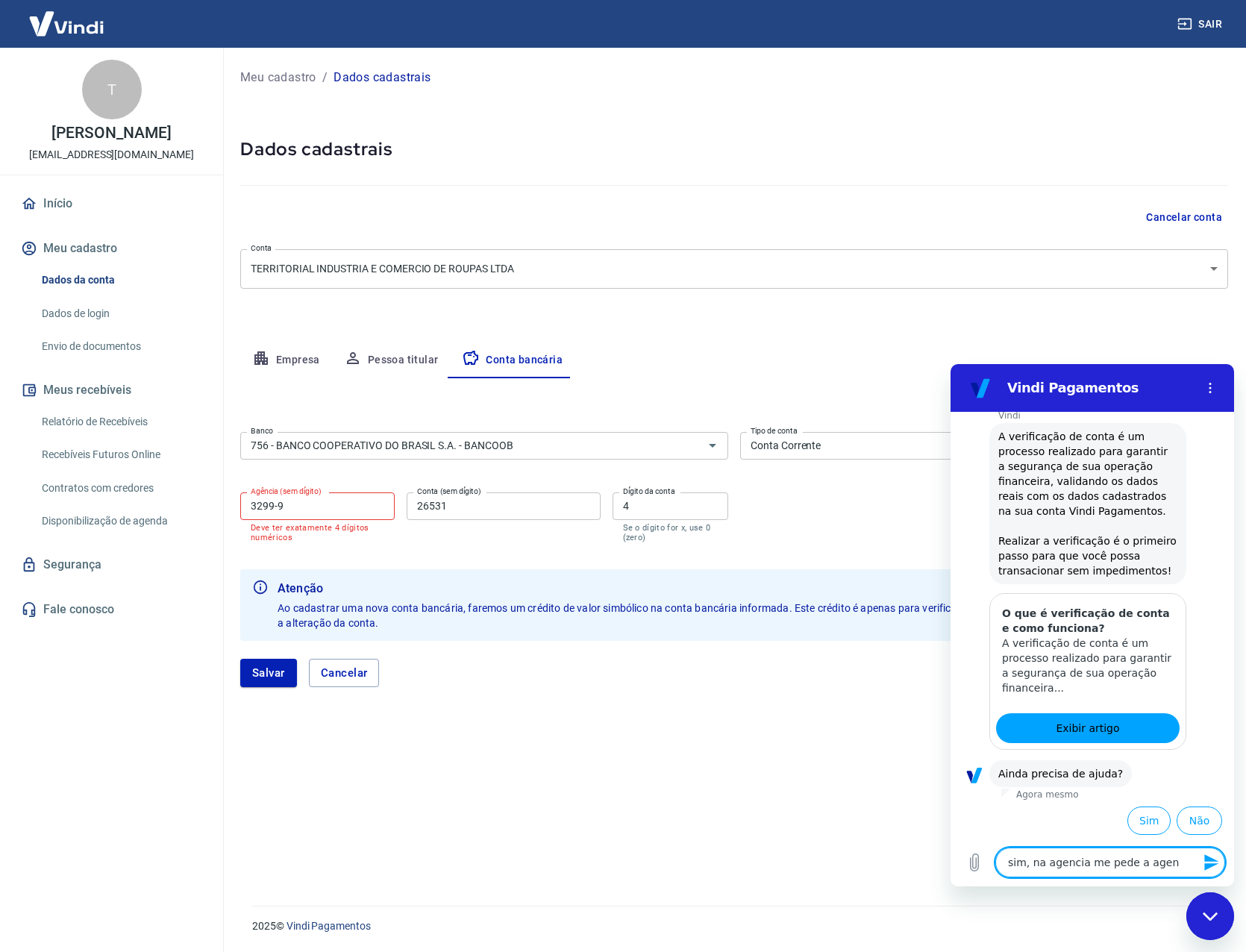
type textarea "x"
type textarea "sim, na agencia me pede a agenci"
type textarea "x"
type textarea "sim, na agencia me pede a agencia"
type textarea "x"
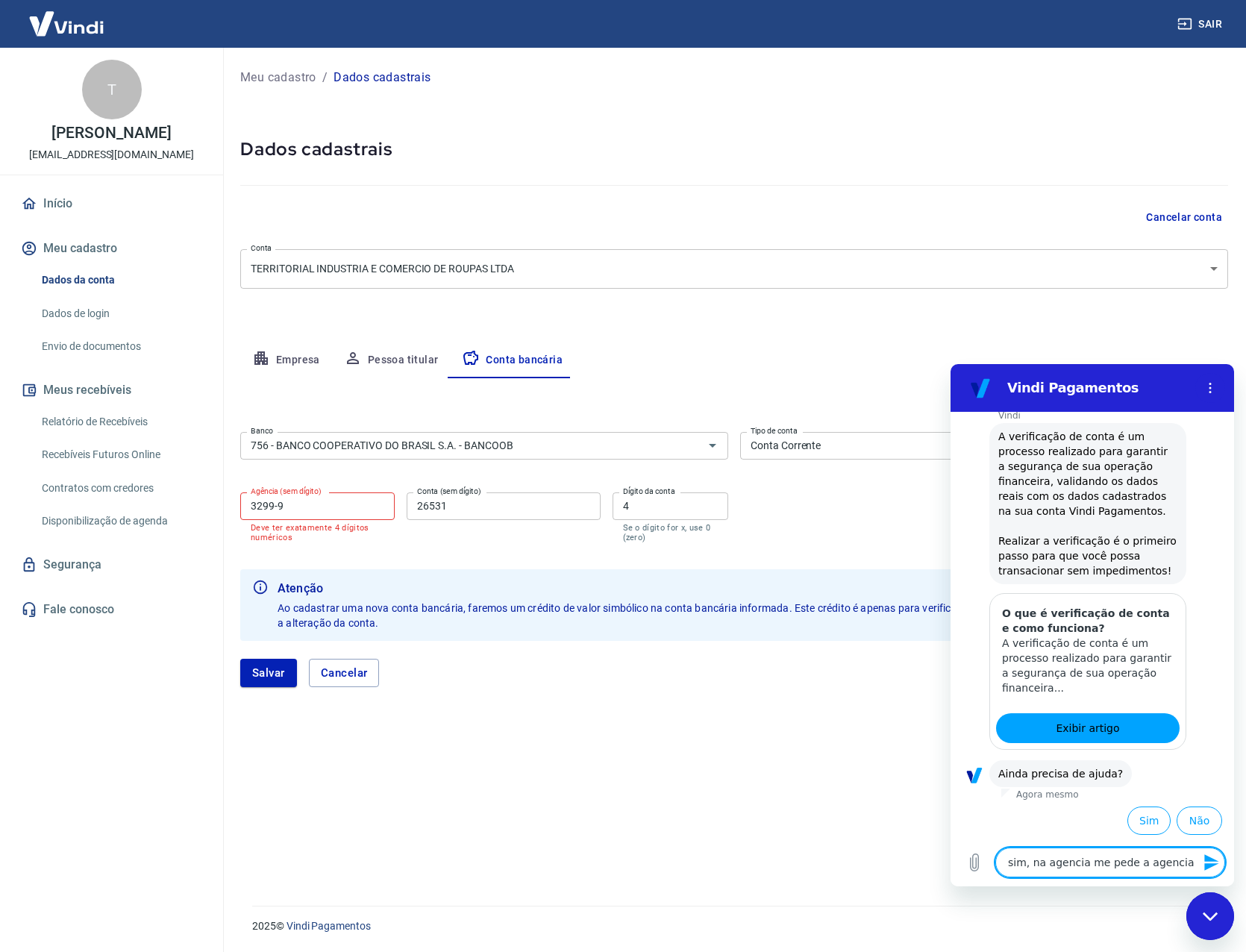
type textarea "sim, na agencia me pede a agencia"
type textarea "x"
type textarea "sim, na agencia me pede a agencia s"
type textarea "x"
type textarea "sim, na agencia me pede a agencia se"
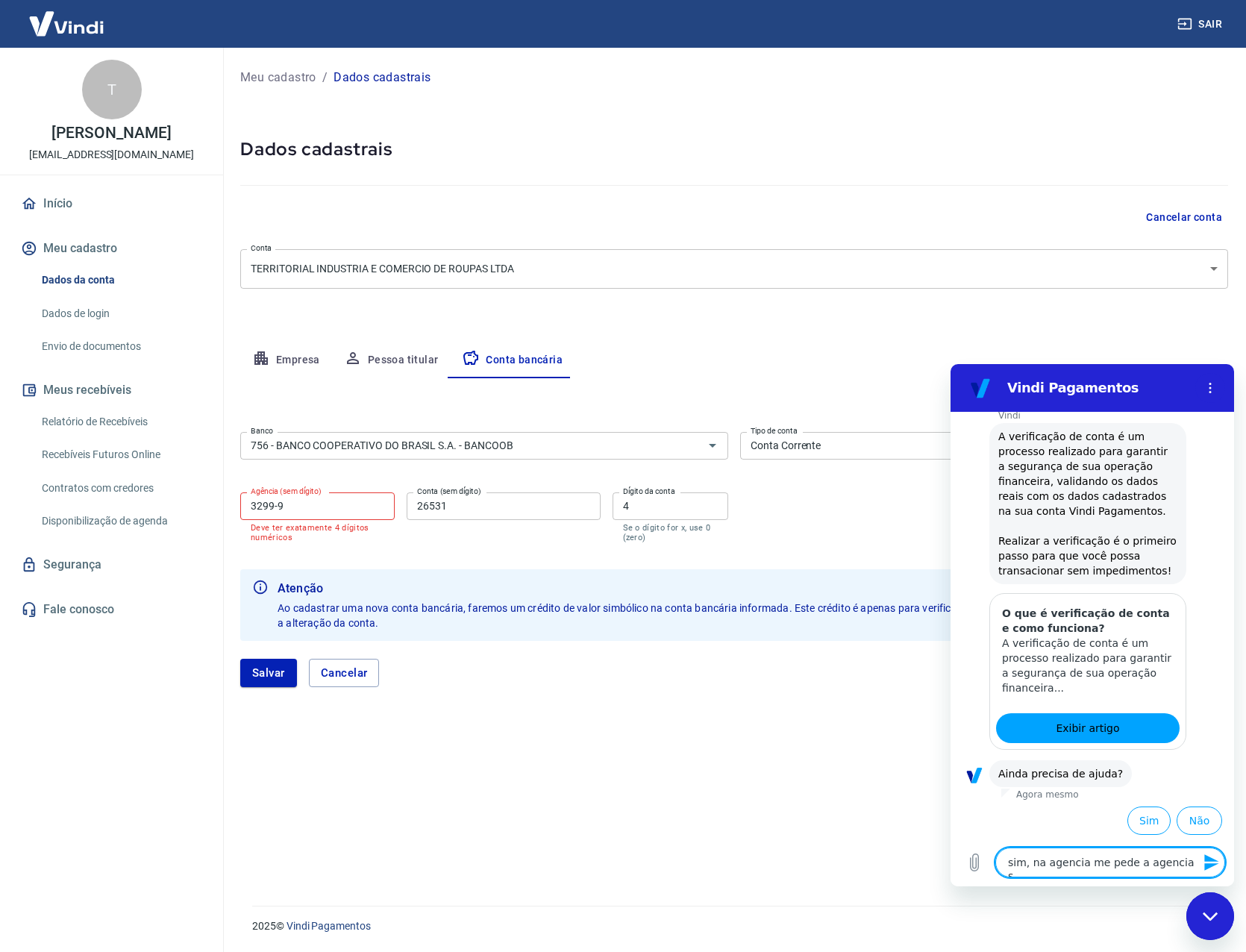
type textarea "x"
type textarea "sim, na agencia me pede a agencia sem"
type textarea "x"
type textarea "sim, na agencia me pede a agencia sem"
type textarea "x"
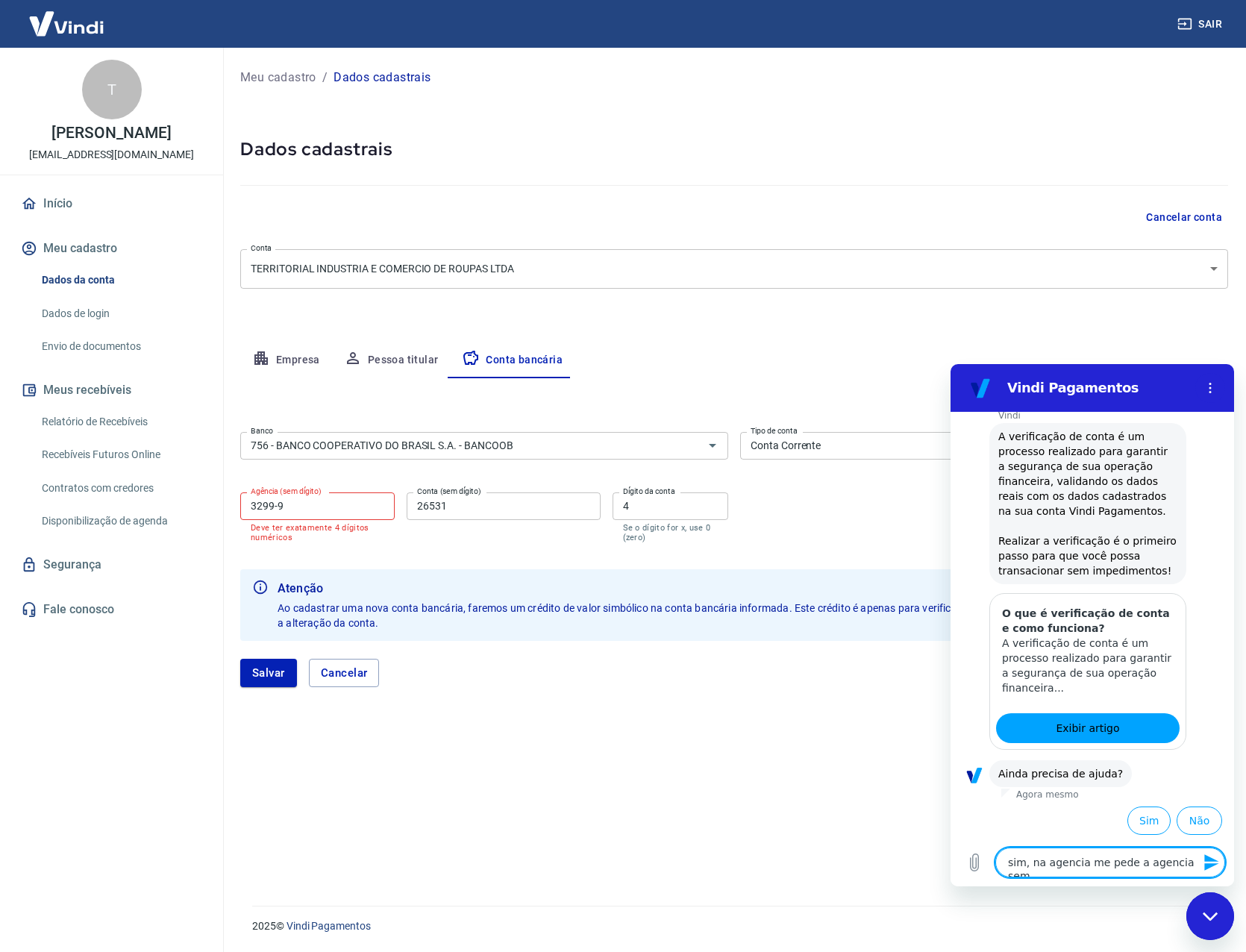
type textarea "sim, na agencia me pede a agencia sem o"
type textarea "x"
type textarea "sim, na agencia me pede a agencia sem o"
type textarea "x"
type textarea "sim, na agencia me pede a agencia sem o d"
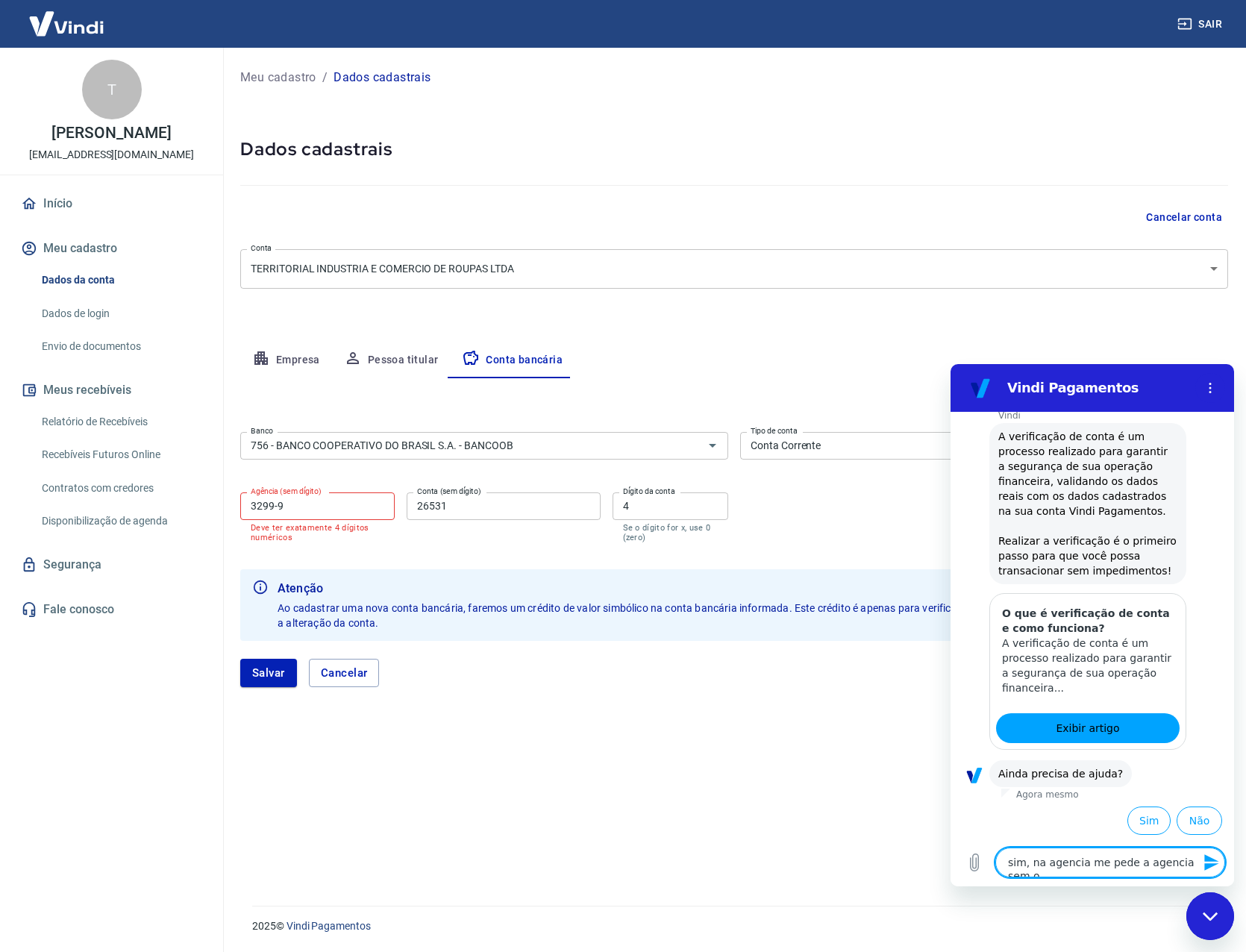
type textarea "x"
type textarea "sim, na agencia me pede a agencia sem o di"
type textarea "x"
type textarea "sim, na agencia me pede a agencia sem o dif"
type textarea "x"
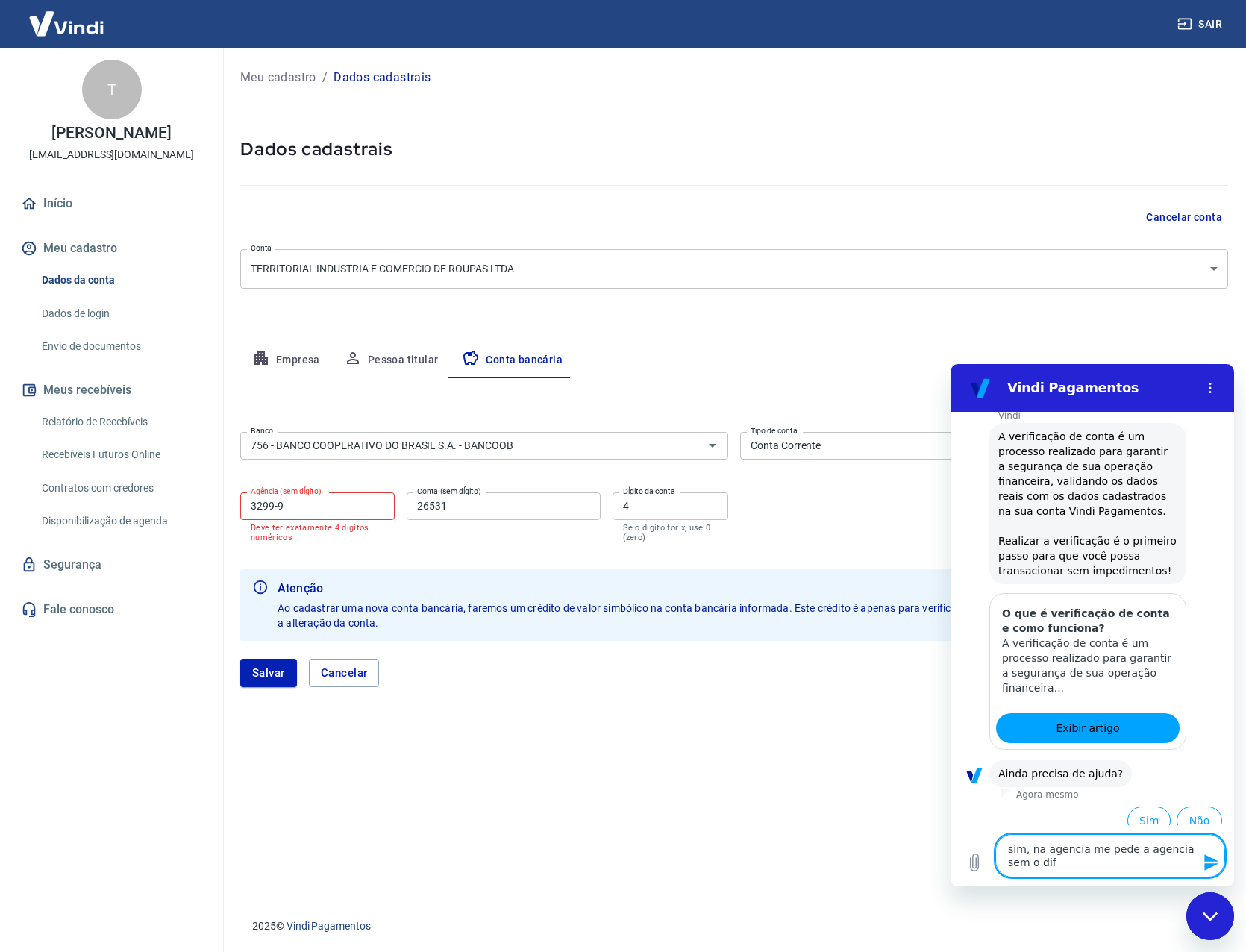
type textarea "sim, na agencia me pede a agencia sem o di"
type textarea "x"
type textarea "sim, na agencia me pede a agencia sem o dig"
type textarea "x"
type textarea "sim, na agencia me pede a agencia sem o digi"
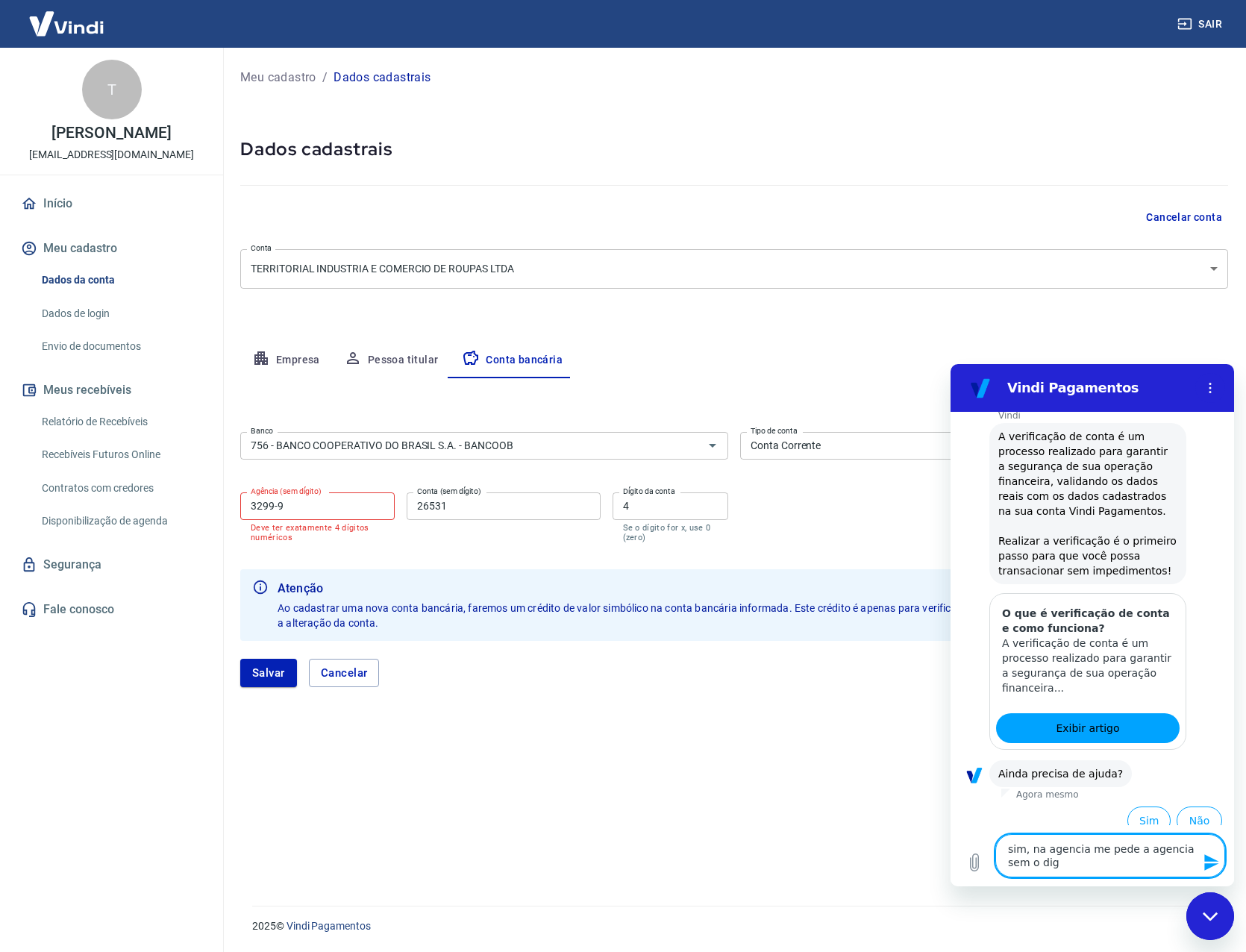
type textarea "x"
type textarea "sim, na agencia me pede a agencia sem o digit"
type textarea "x"
type textarea "sim, na agencia me pede a agencia sem o digito"
type textarea "x"
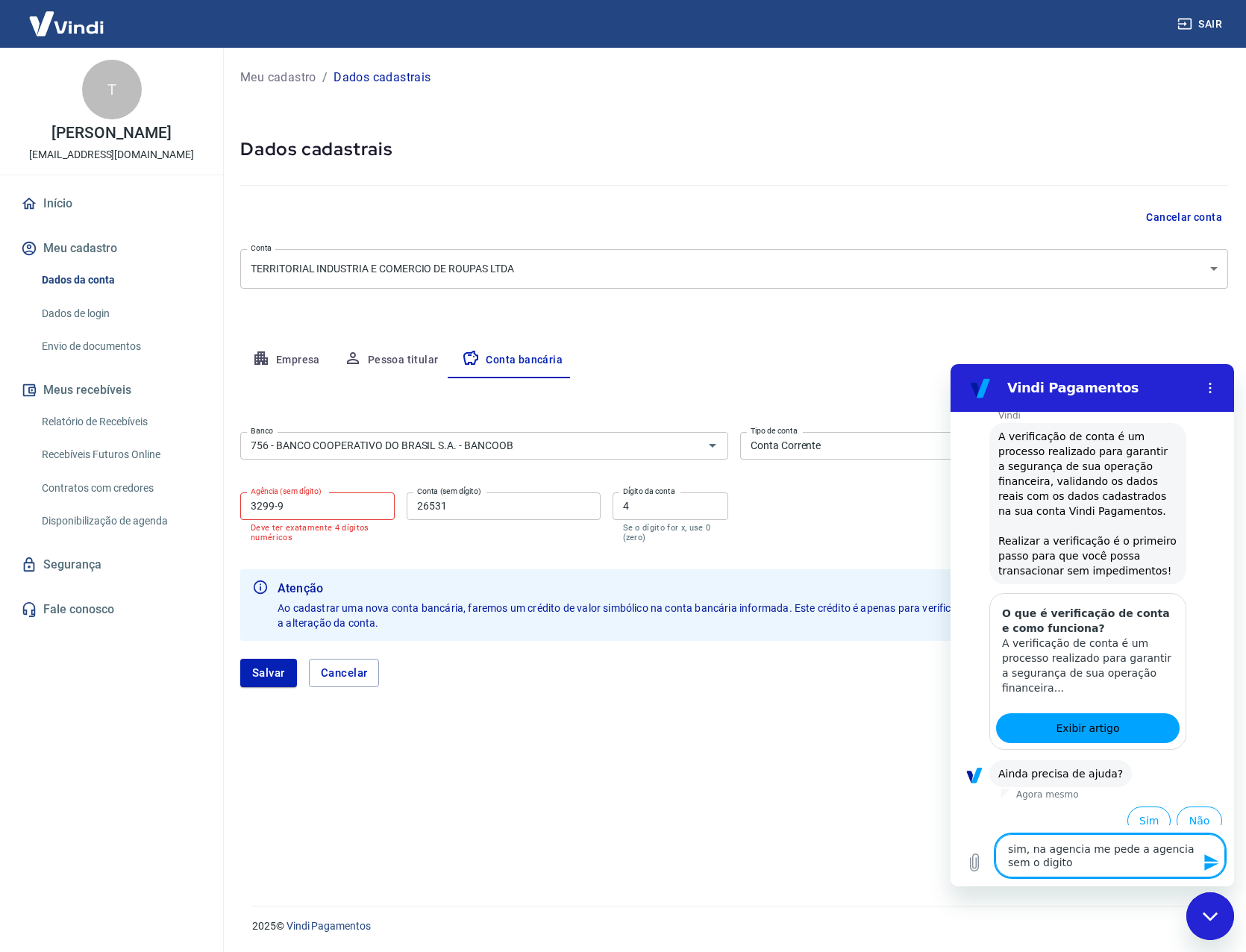
type textarea "sim, na agencia me pede a agencia sem o digito,"
type textarea "x"
type textarea "sim, na agencia me pede a agencia sem o digito,"
type textarea "x"
type textarea "sim, na agencia me pede a agencia sem o digito,"
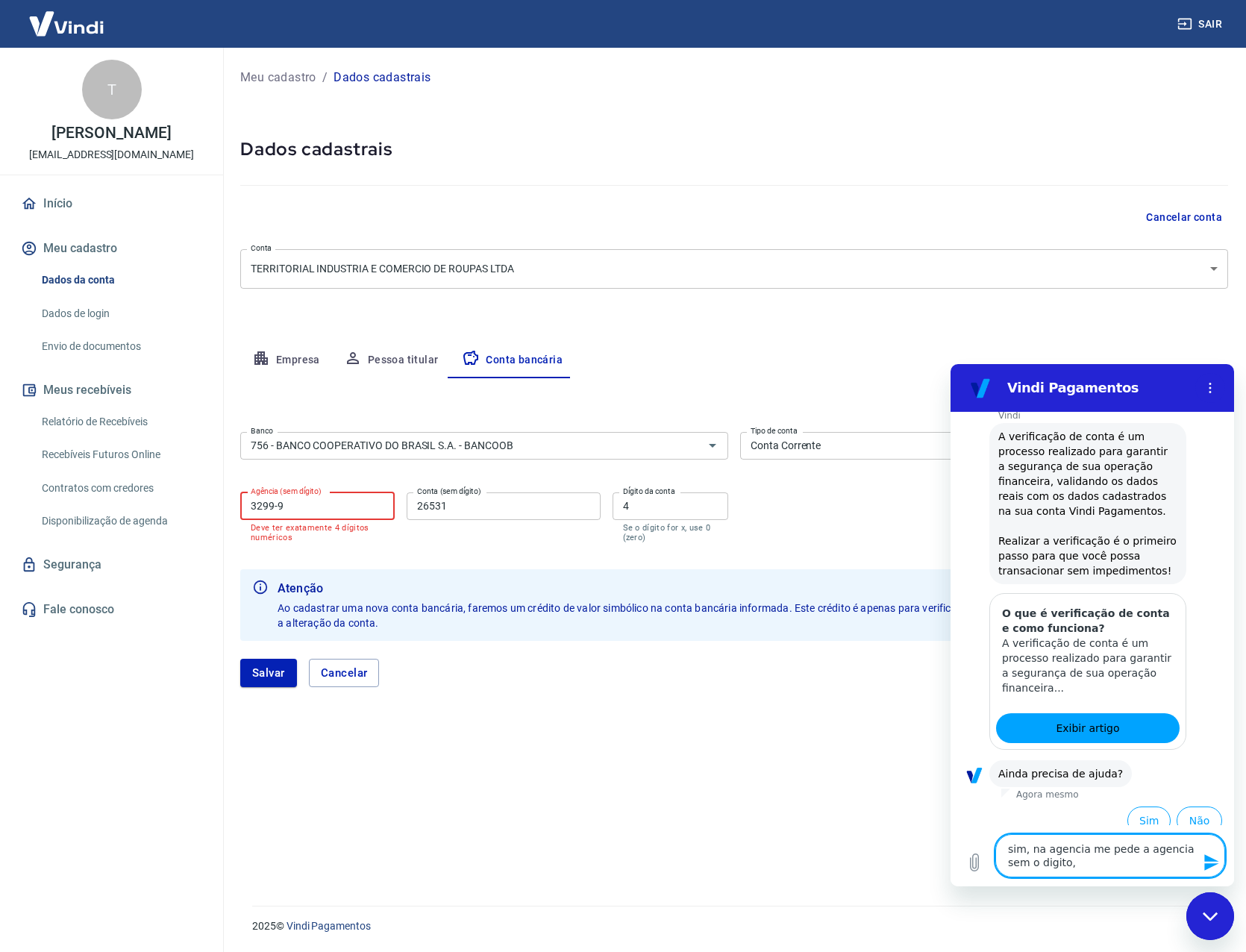
click at [321, 512] on input "3299-9" at bounding box center [317, 506] width 155 height 28
type input "3299"
click at [786, 427] on label "Tipo de conta" at bounding box center [774, 431] width 47 height 11
click at [786, 432] on select "Conta Corrente Conta Poupança" at bounding box center [984, 446] width 488 height 28
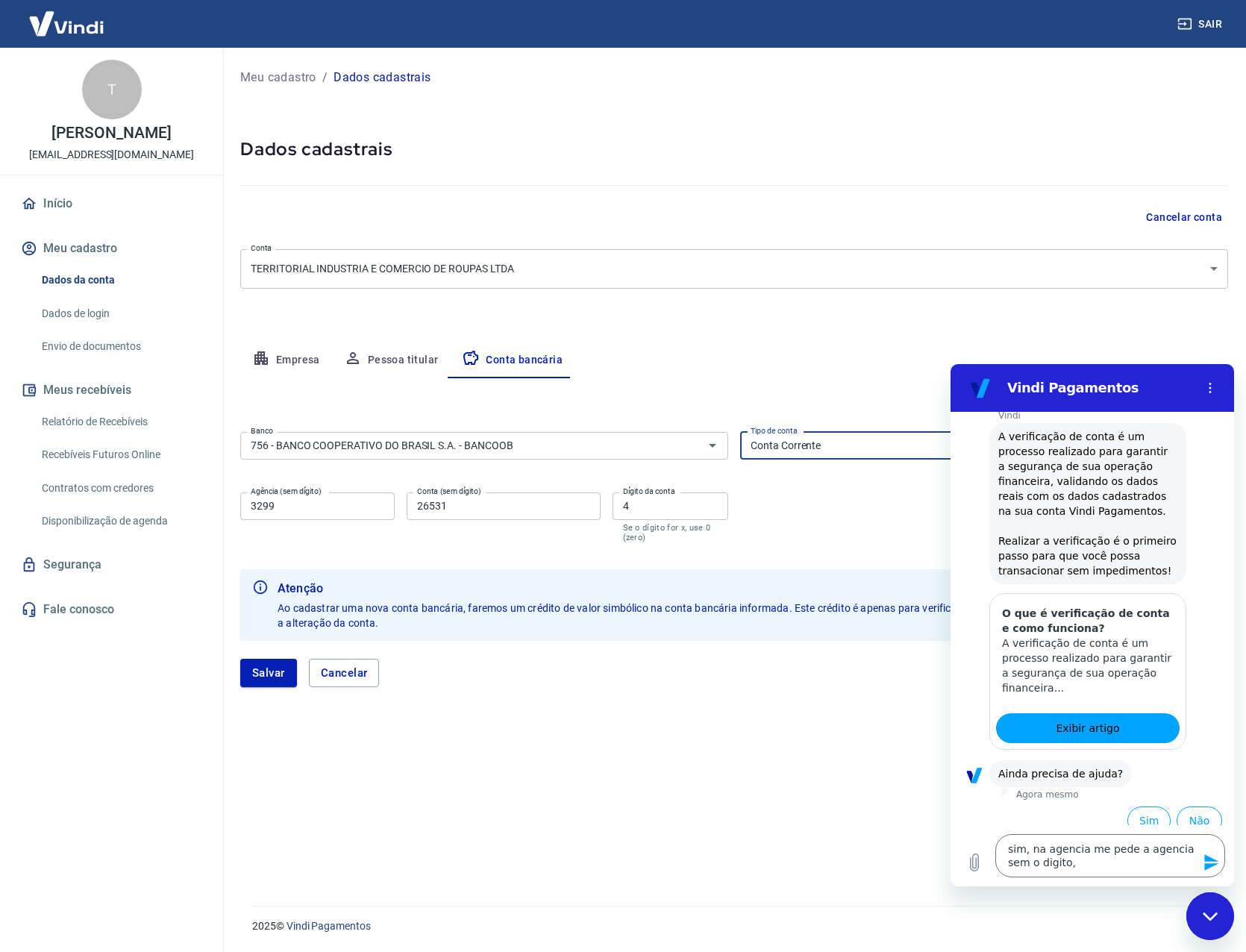
click at [795, 429] on label "Tipo de conta" at bounding box center [774, 431] width 47 height 11
click at [795, 432] on select "Conta Corrente Conta Poupança" at bounding box center [984, 446] width 488 height 28
click at [812, 434] on select "Conta Corrente Conta Poupança" at bounding box center [984, 446] width 488 height 28
click at [256, 685] on button "Salvar" at bounding box center [269, 672] width 57 height 28
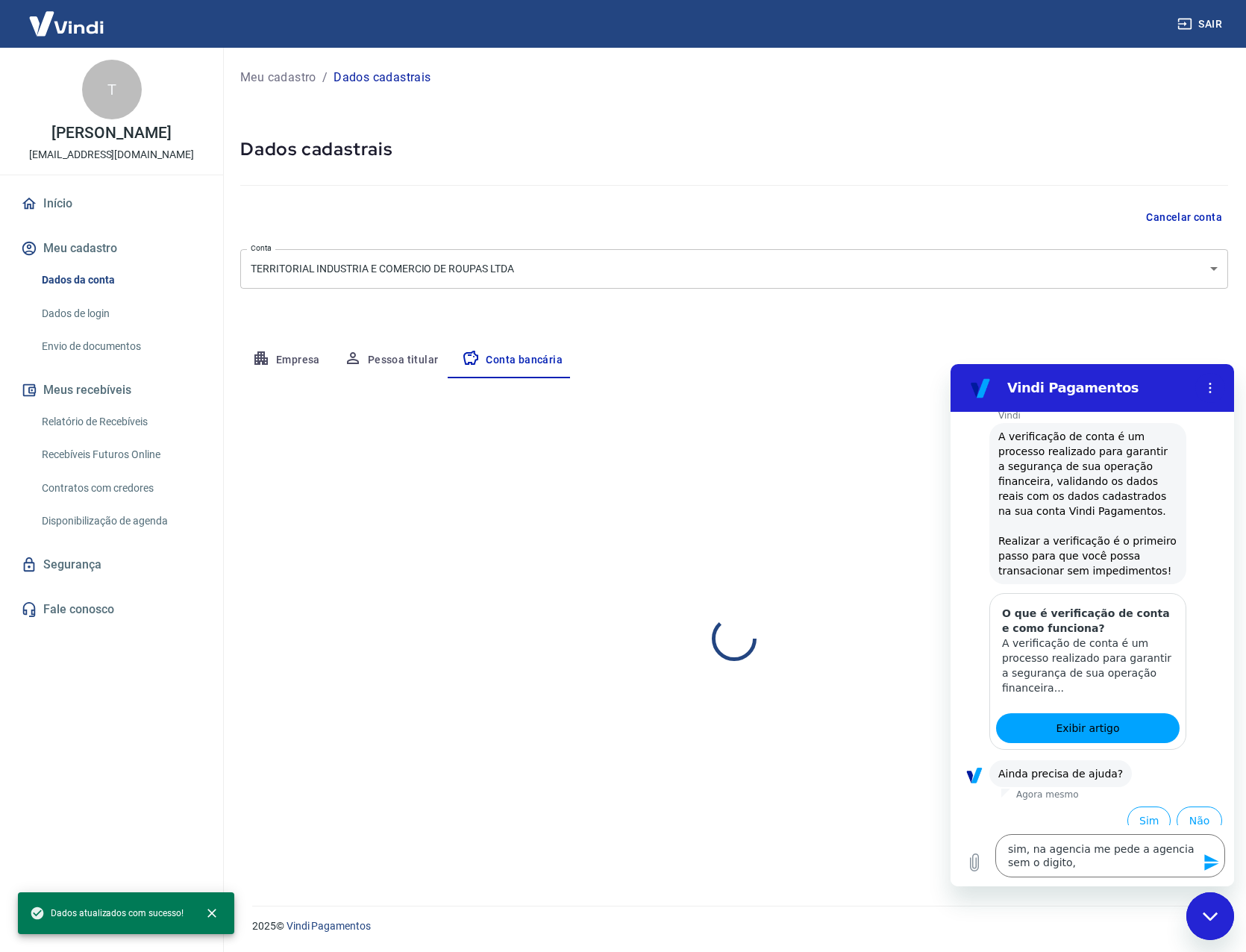
select select "1"
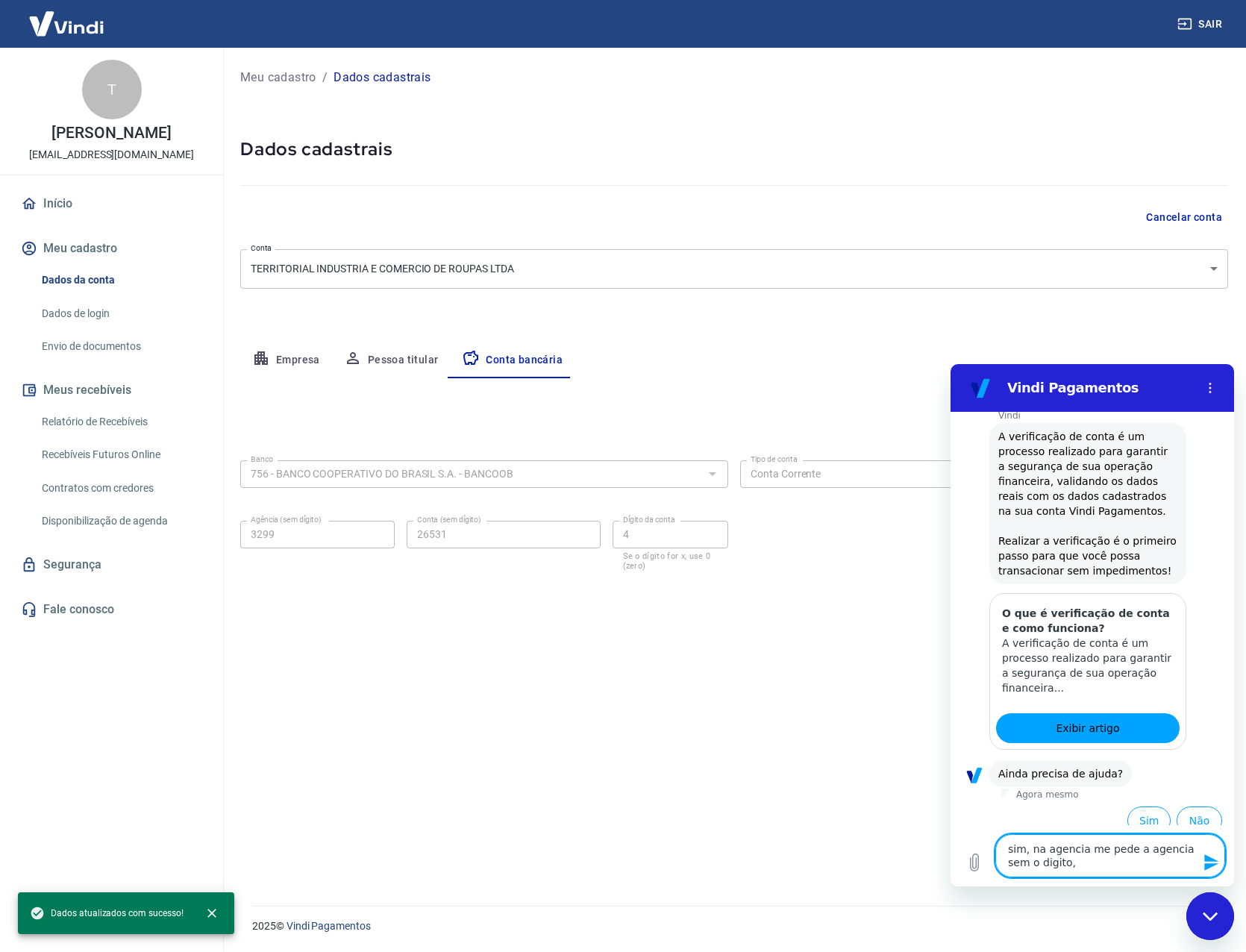
click at [1129, 865] on textarea "sim, na agencia me pede a agencia sem o digito," at bounding box center [1110, 855] width 230 height 43
drag, startPoint x: 1122, startPoint y: 865, endPoint x: 1031, endPoint y: 848, distance: 92.6
click at [1031, 848] on textarea "sim, na agencia me pede a agencia sem o digito," at bounding box center [1110, 855] width 230 height 43
type textarea "sim, d"
type textarea "x"
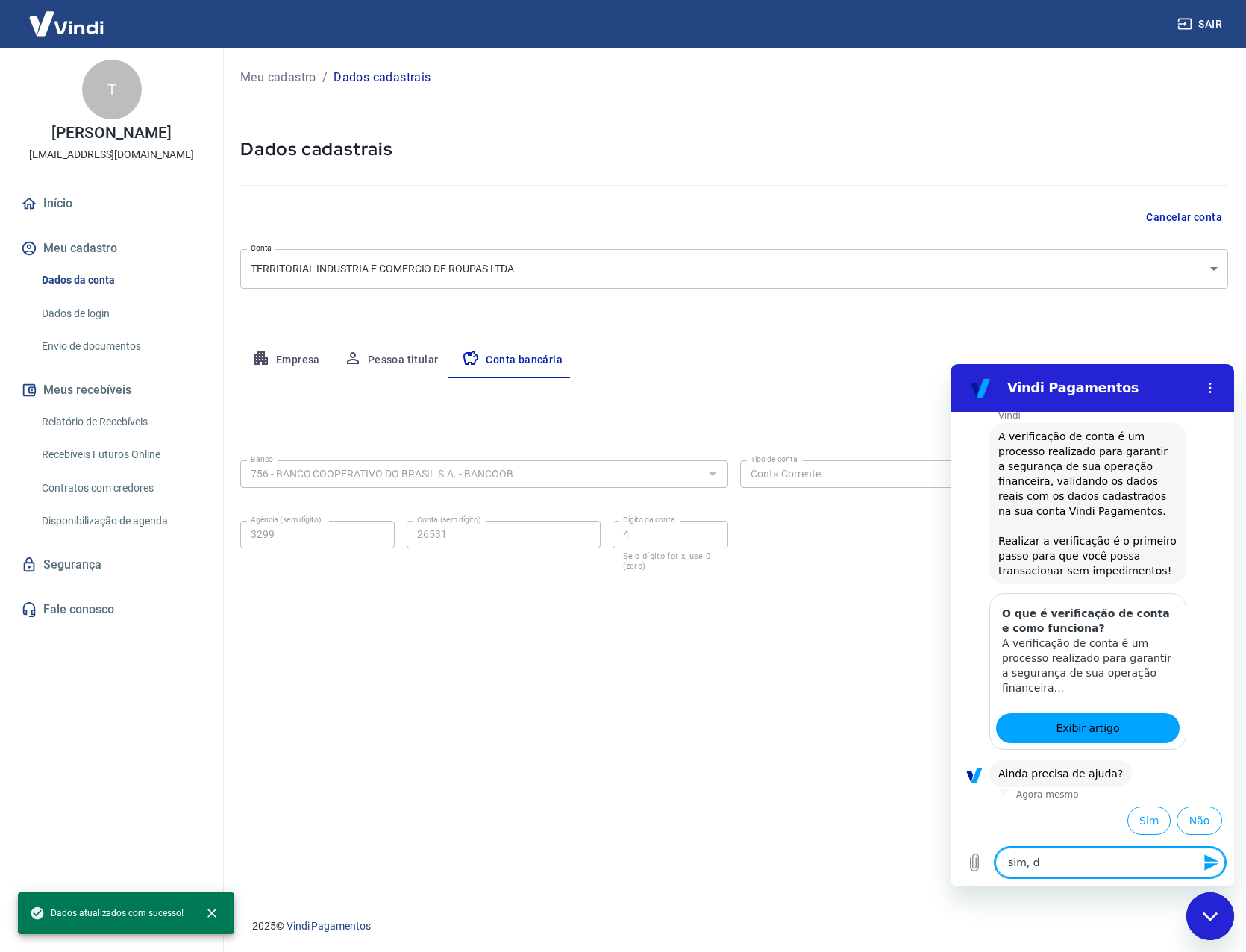
type textarea "sim, di"
type textarea "x"
type textarea "sim, diz"
type textarea "x"
type textarea "sim, diz"
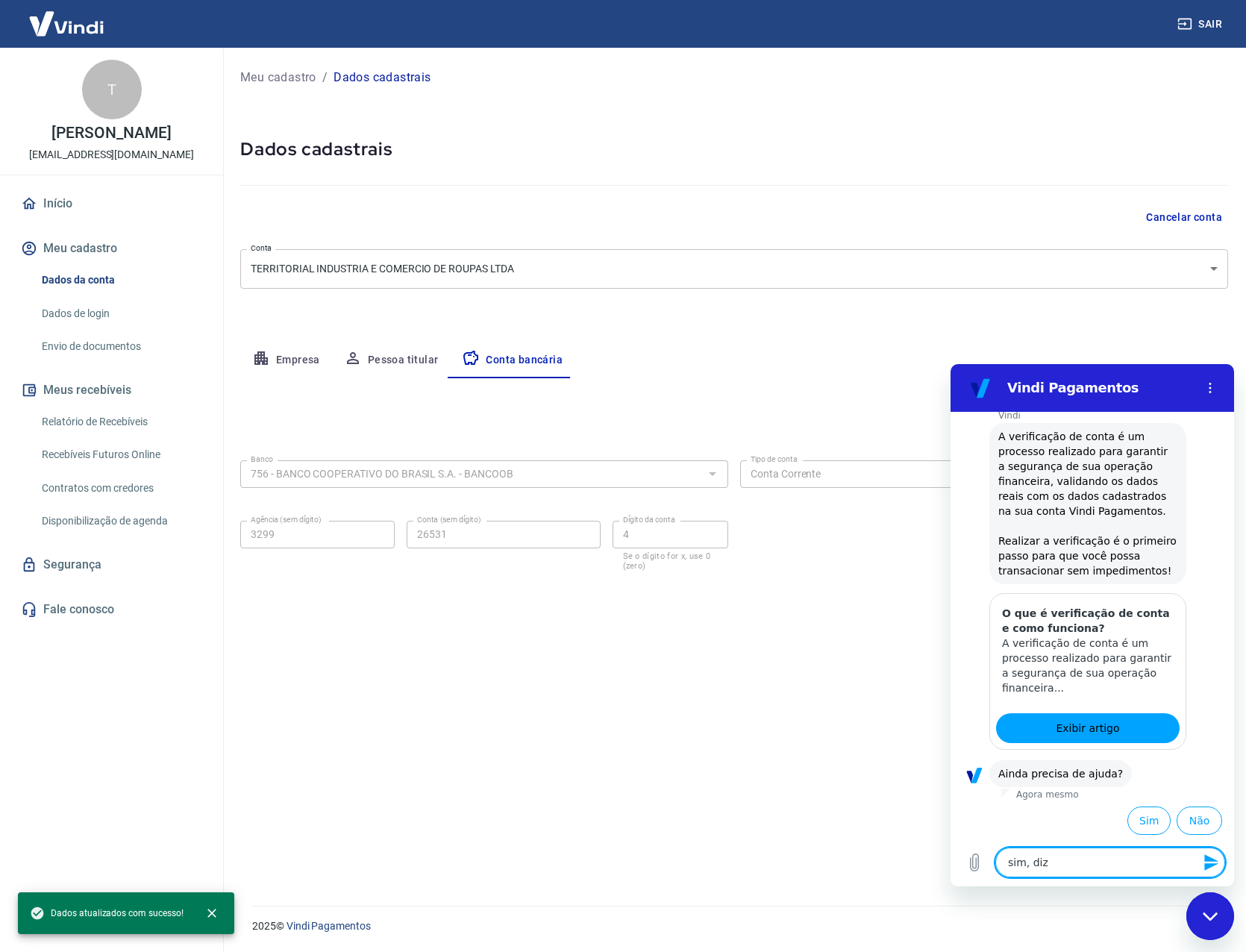
type textarea "x"
type textarea "sim, diz q"
type textarea "x"
type textarea "sim, diz qu"
type textarea "x"
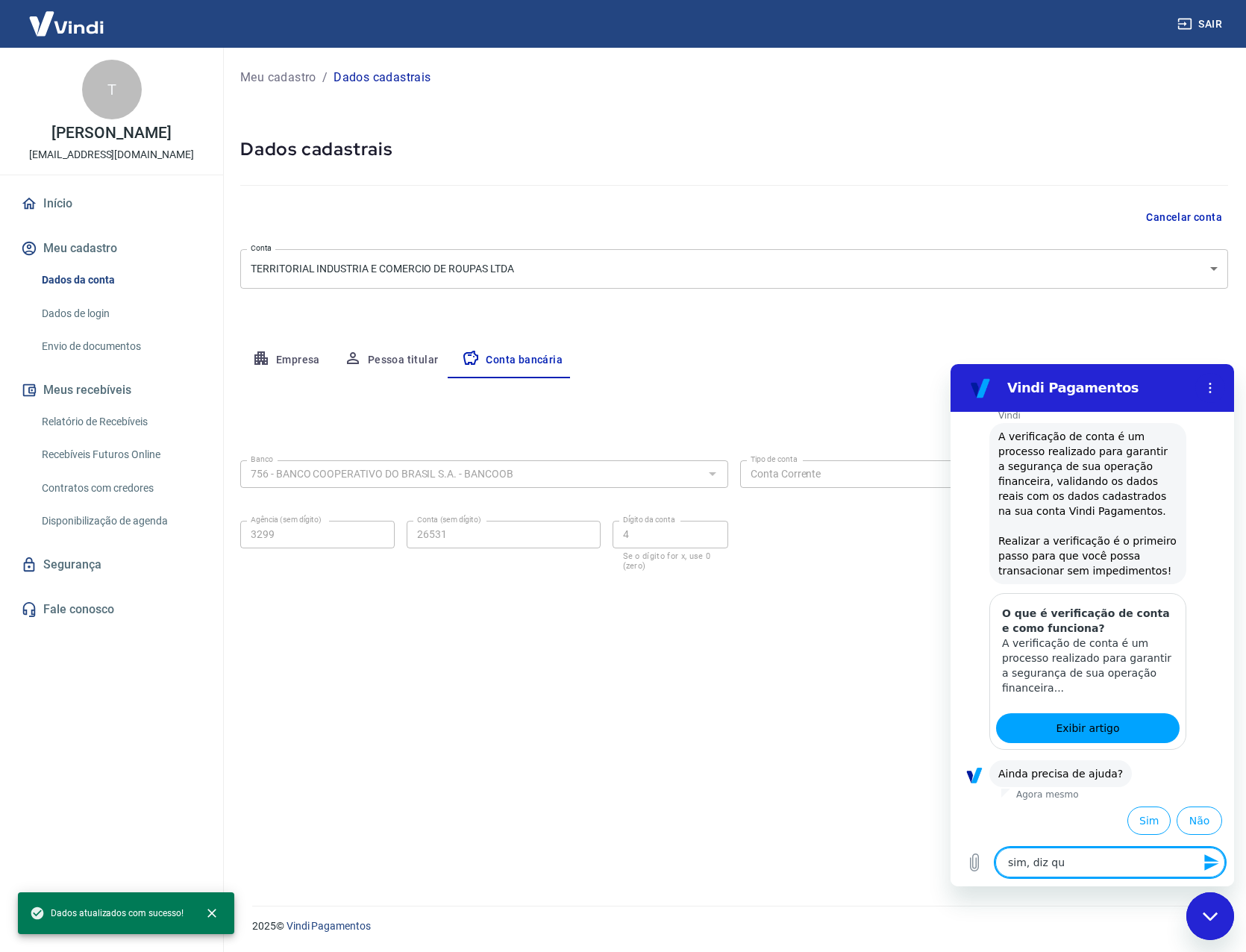
type textarea "sim, diz que"
type textarea "x"
type textarea "sim, diz que"
type textarea "x"
type textarea "sim, diz que o"
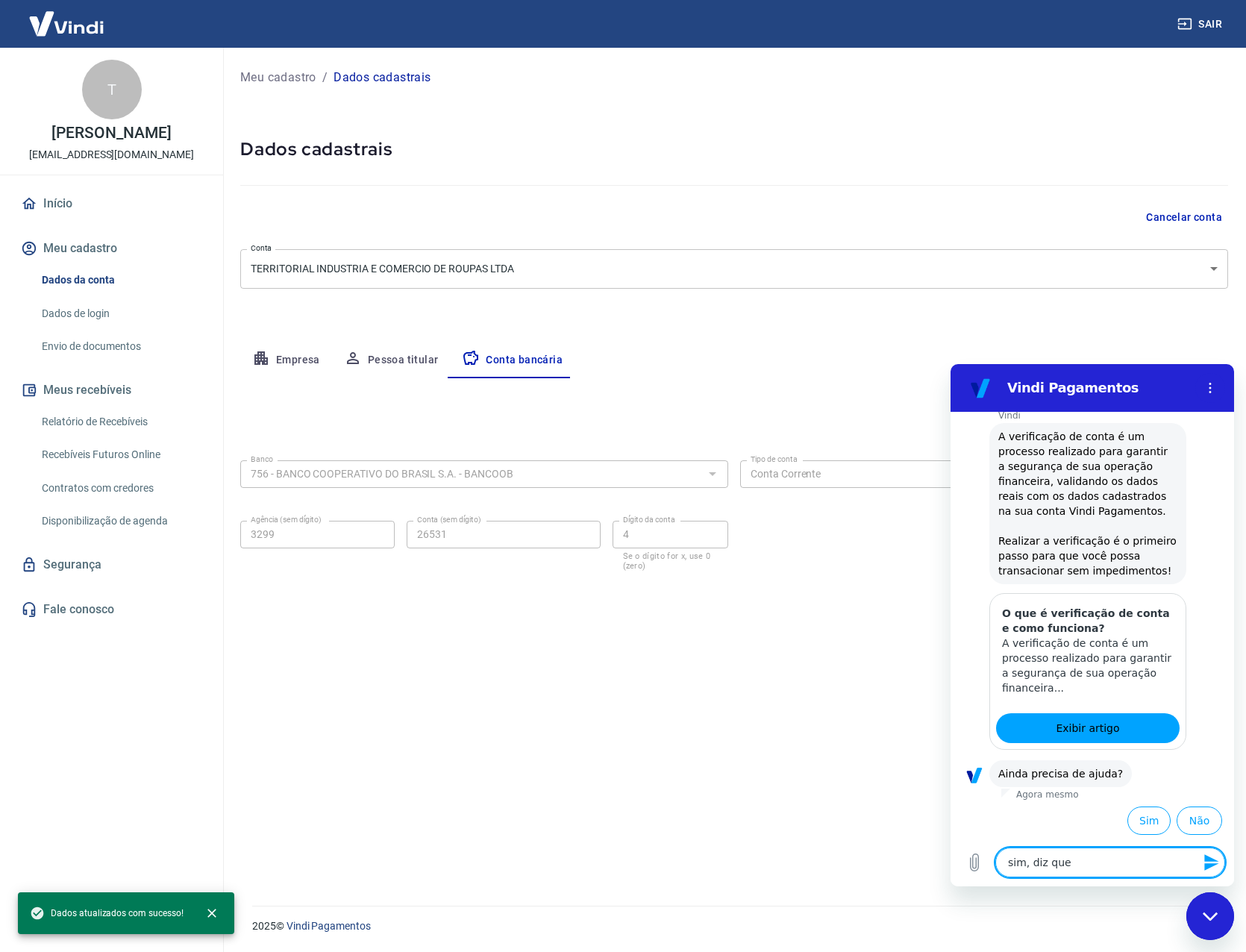
type textarea "x"
type textarea "sim, diz que os"
type textarea "x"
type textarea "sim, diz que os"
type textarea "x"
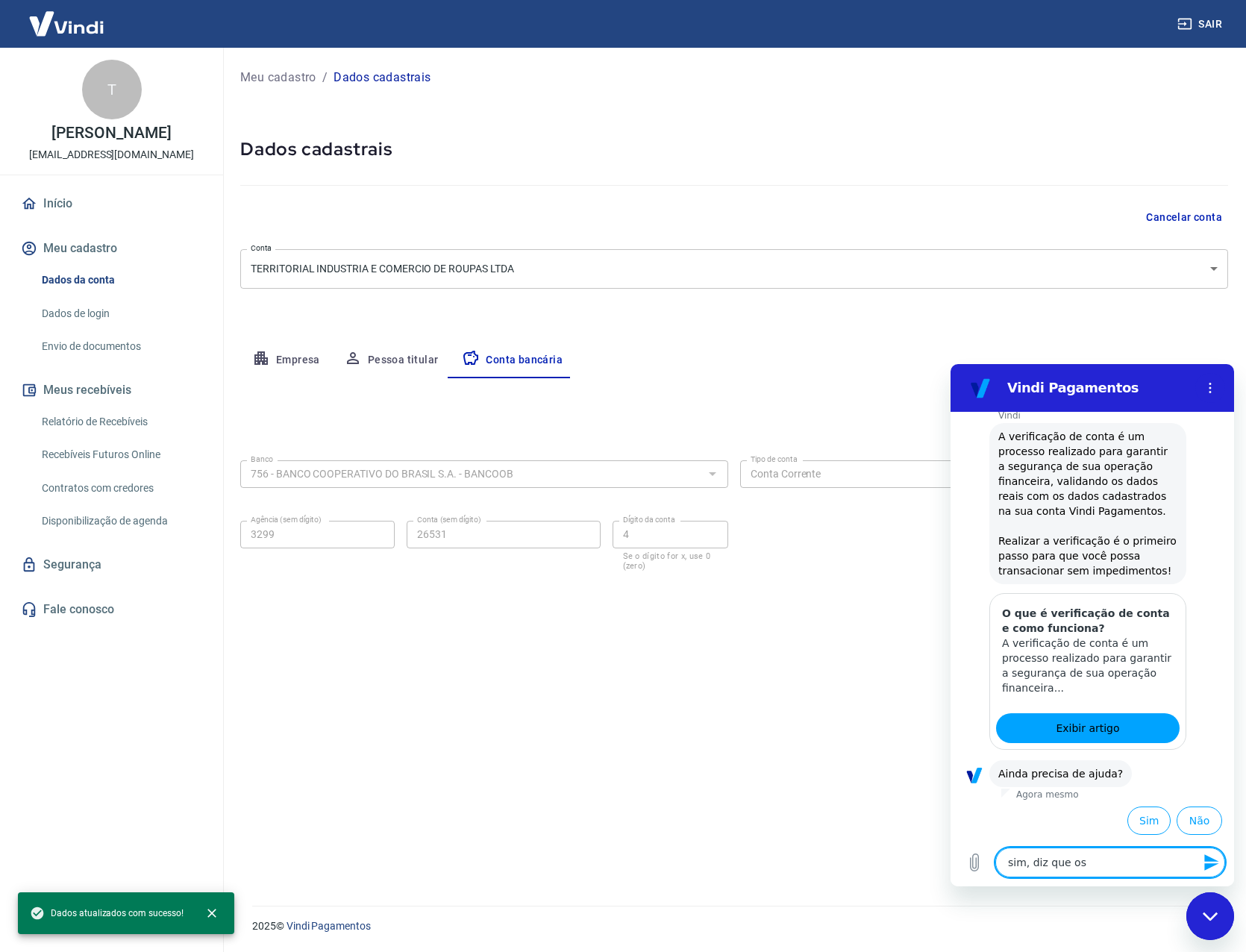
type textarea "sim, diz que os d"
type textarea "x"
type textarea "sim, diz que os da"
type textarea "x"
type textarea "sim, diz que os dad"
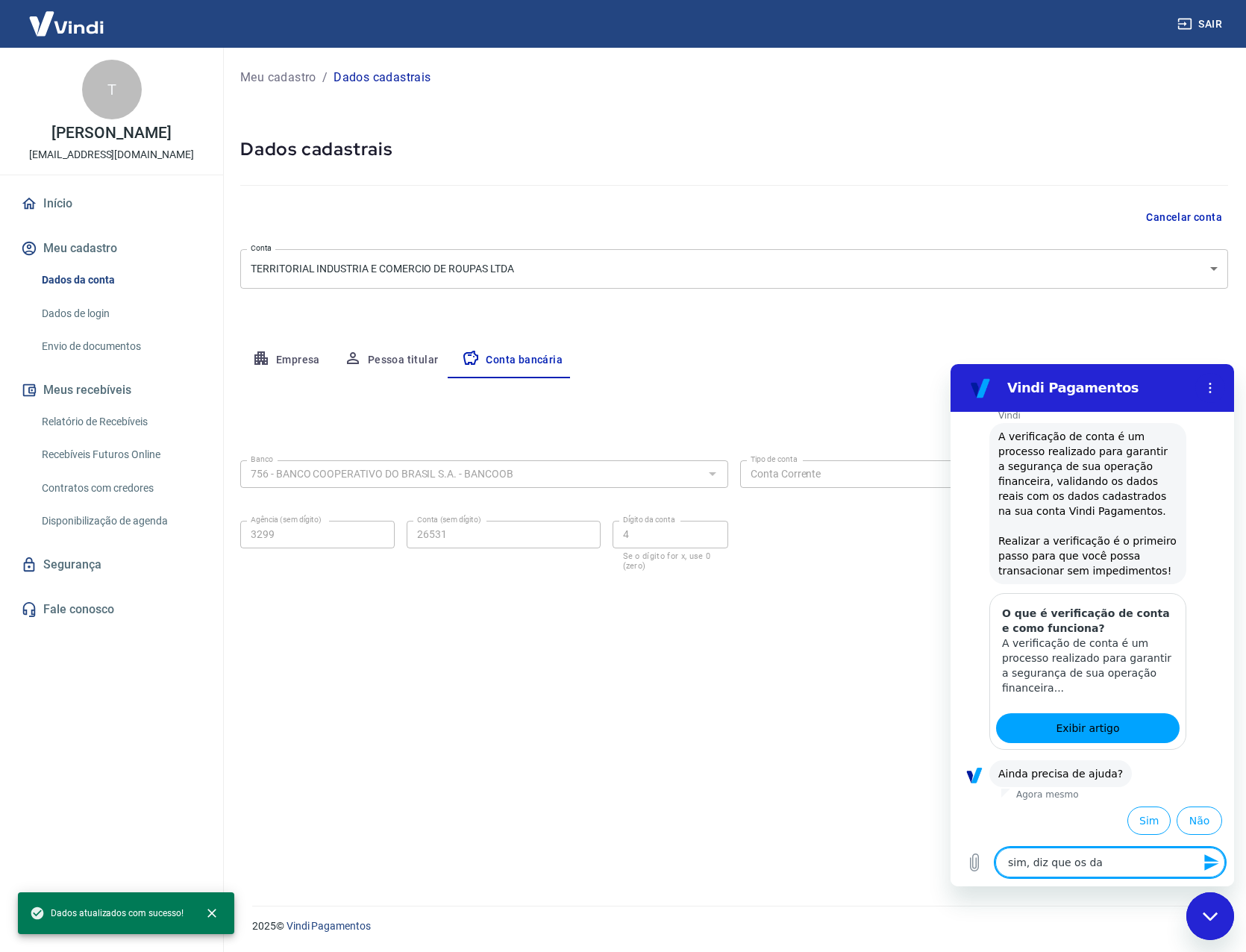
type textarea "x"
type textarea "sim, diz que os dado"
type textarea "x"
click at [1156, 873] on textarea "sim, diz que os dados bancários estão incorretos." at bounding box center [1110, 855] width 230 height 43
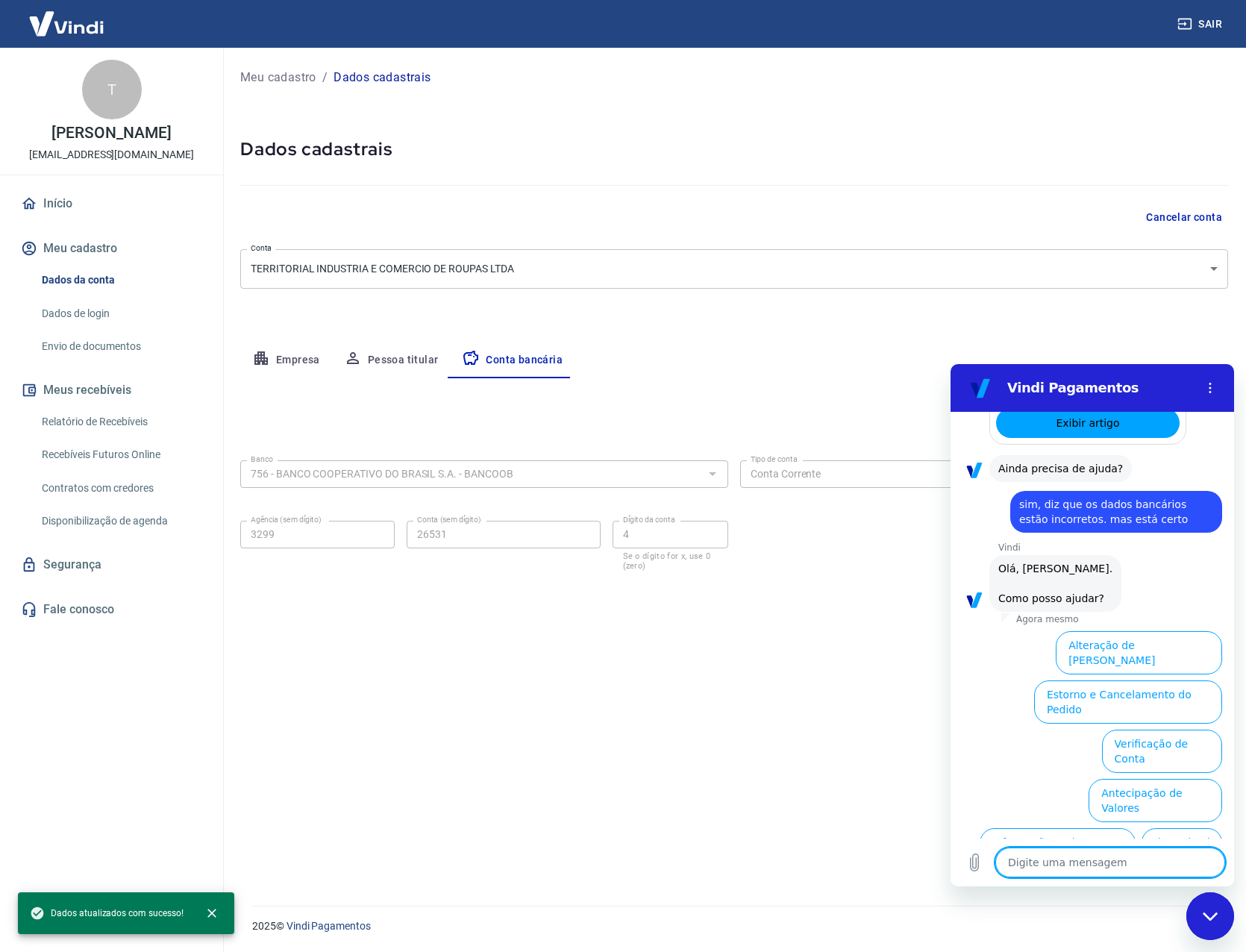
scroll to position [575, 0]
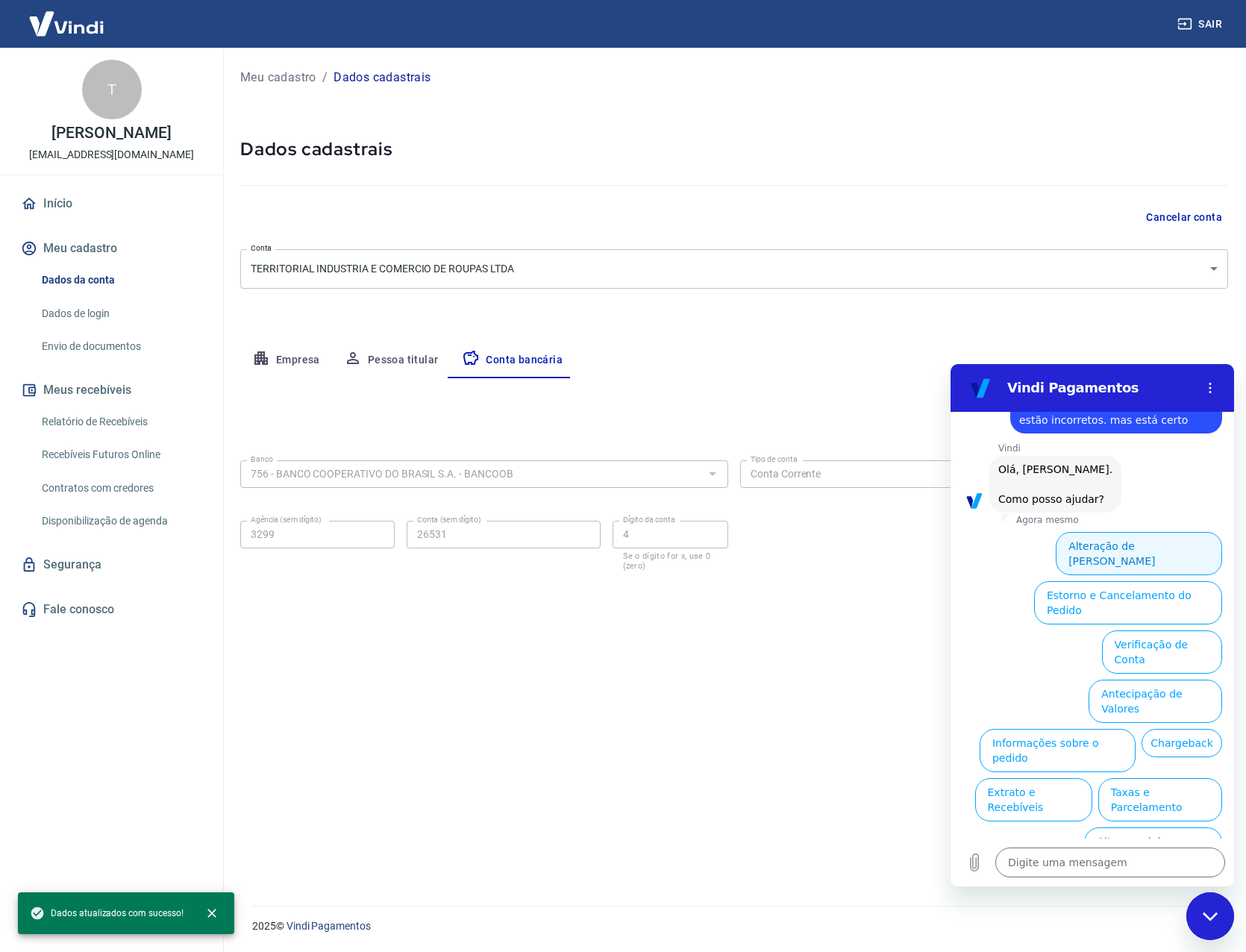
click at [1102, 550] on button "Alteração de Dados Cadastrais" at bounding box center [1139, 552] width 167 height 43
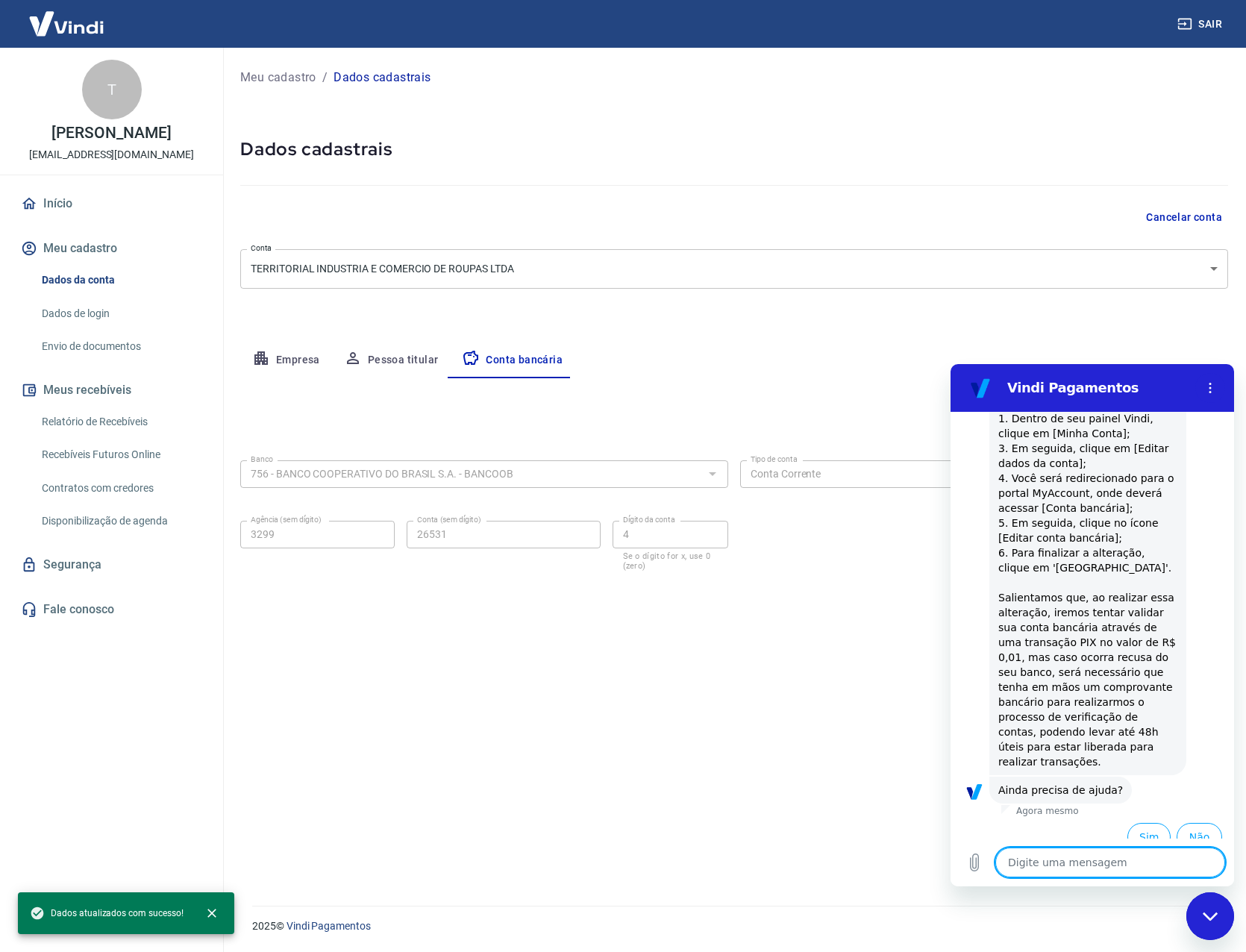
scroll to position [817, 0]
click at [1117, 862] on textarea at bounding box center [1110, 861] width 230 height 30
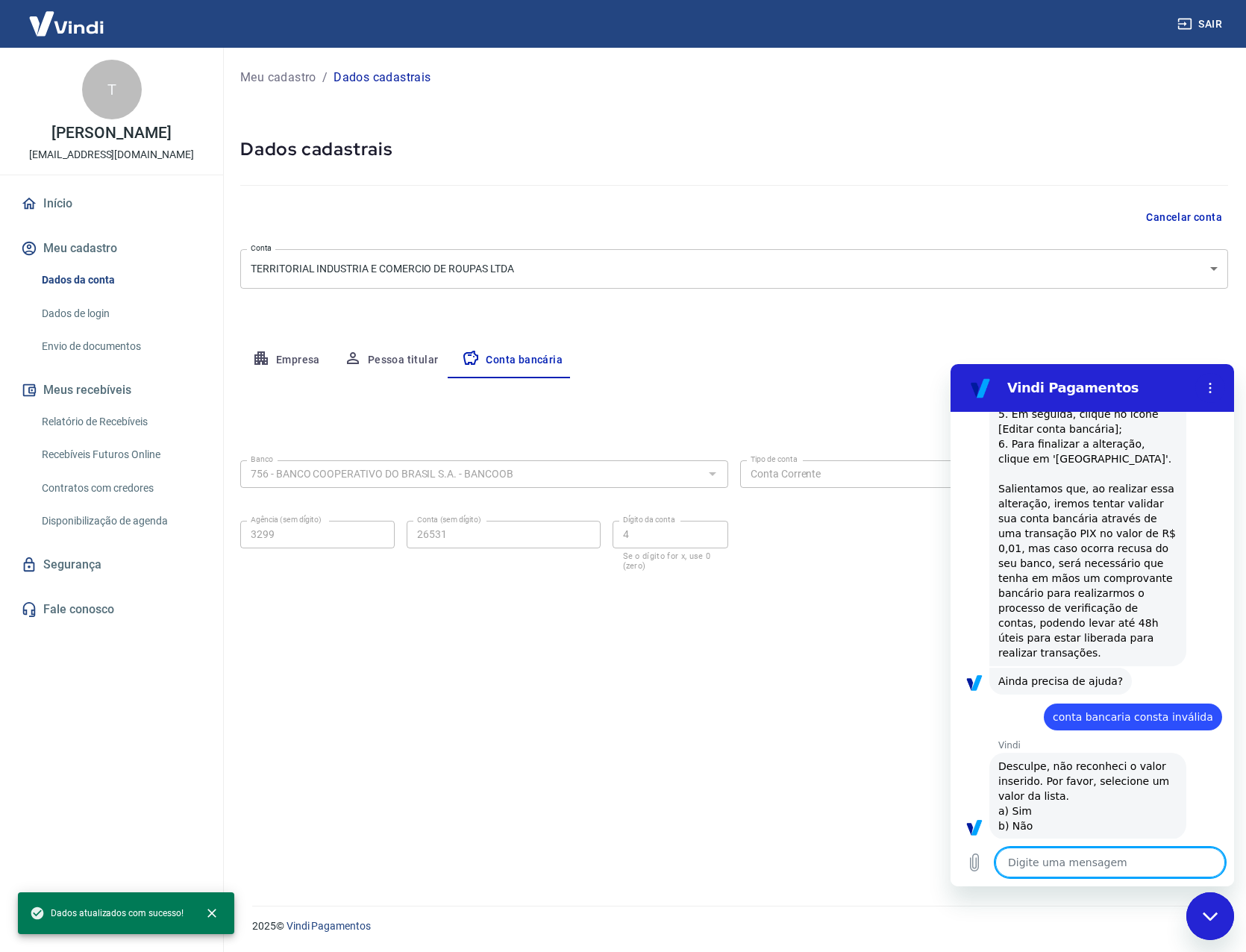
scroll to position [927, 0]
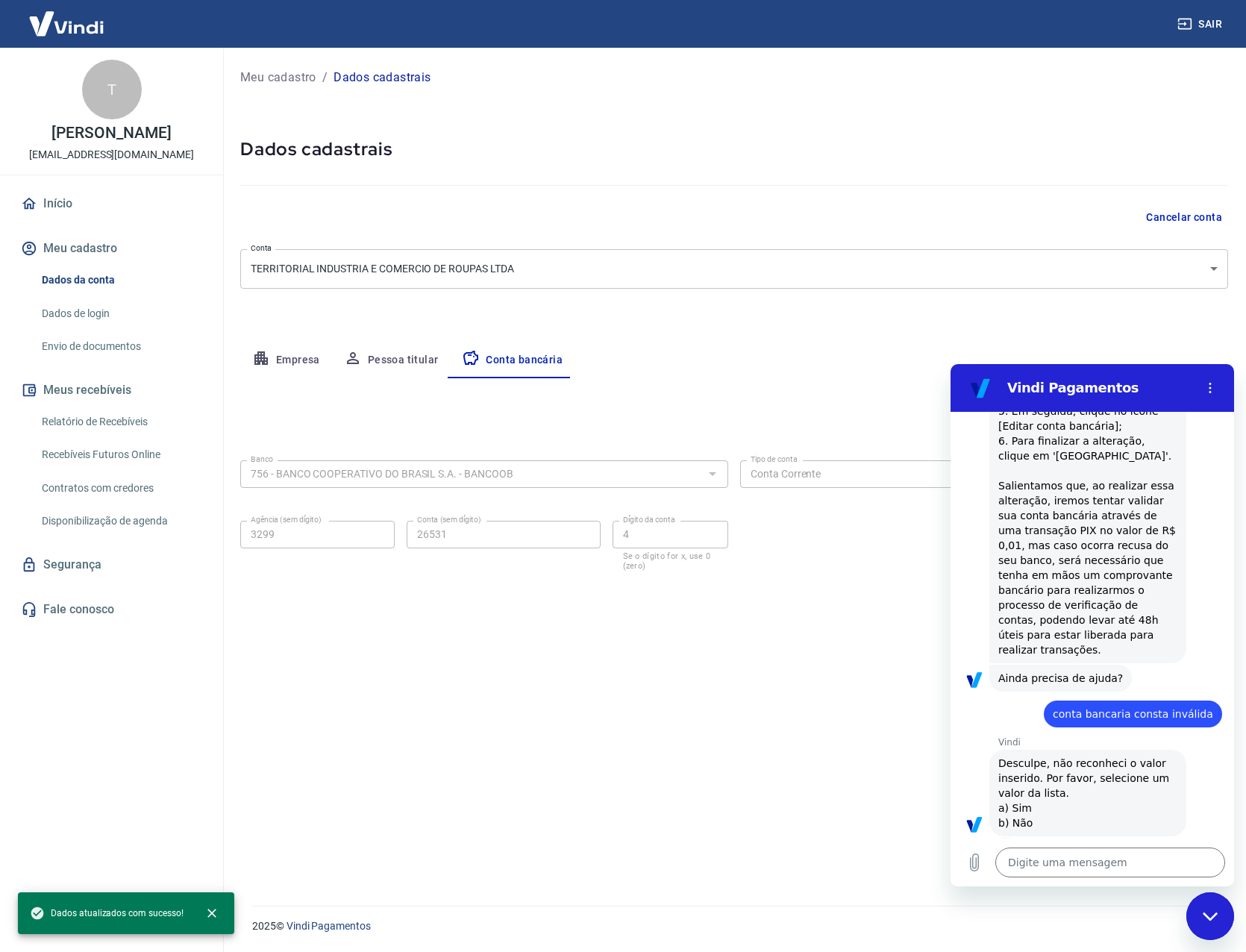
click at [1196, 933] on div "Fechar janela de mensagens" at bounding box center [1210, 916] width 44 height 44
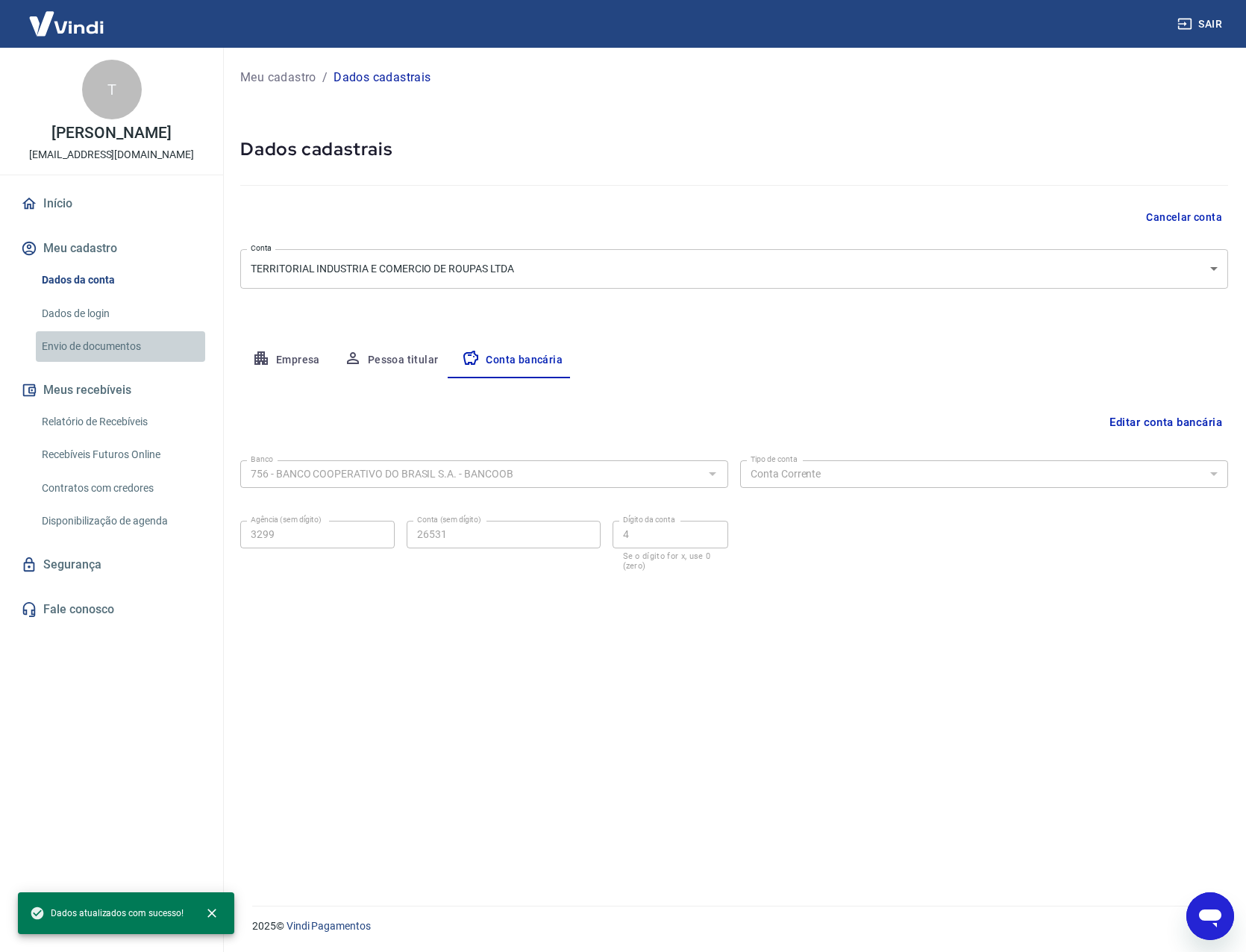
click at [117, 351] on link "Envio de documentos" at bounding box center [120, 346] width 169 height 31
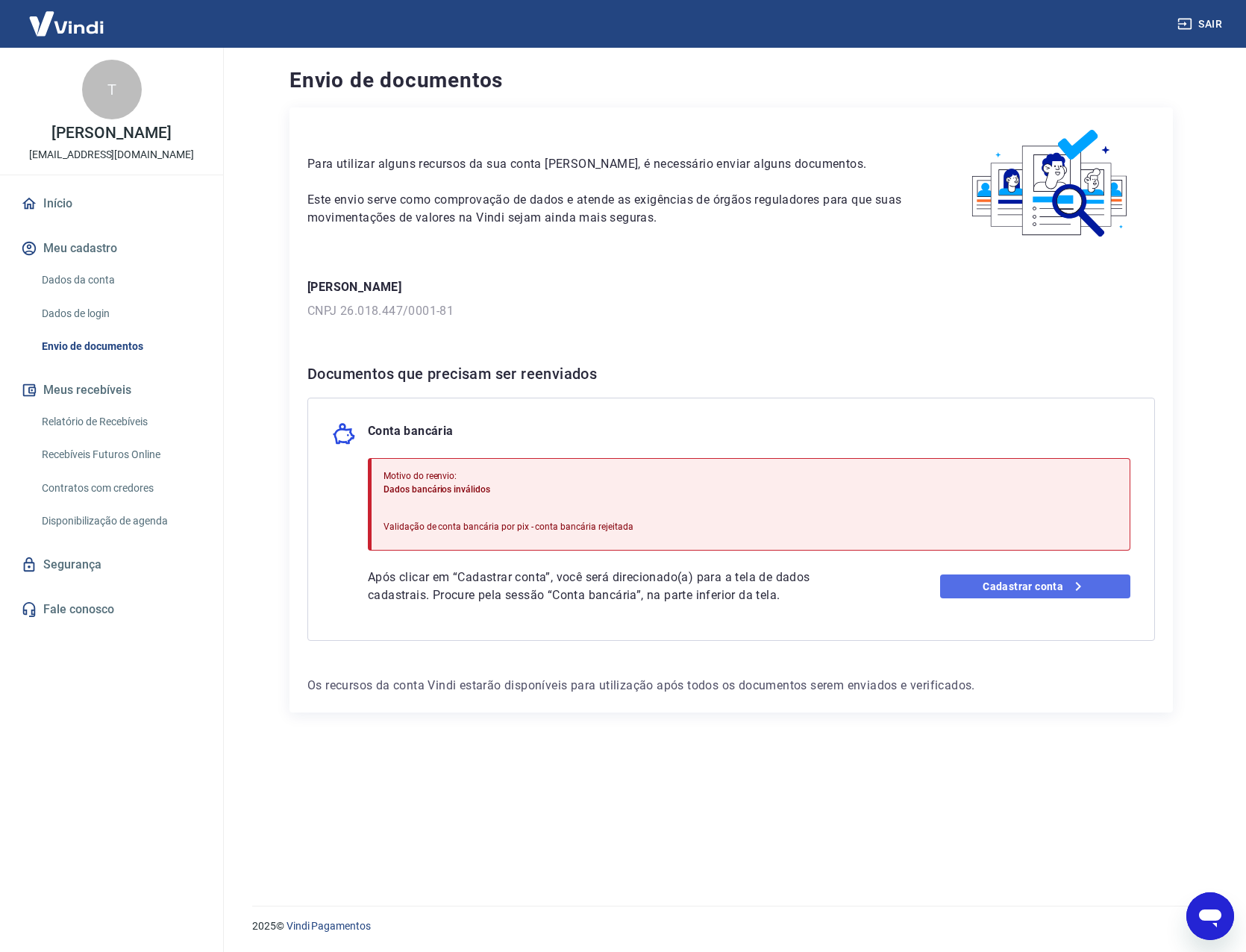
click at [1024, 586] on link "Cadastrar conta" at bounding box center [1036, 586] width 191 height 24
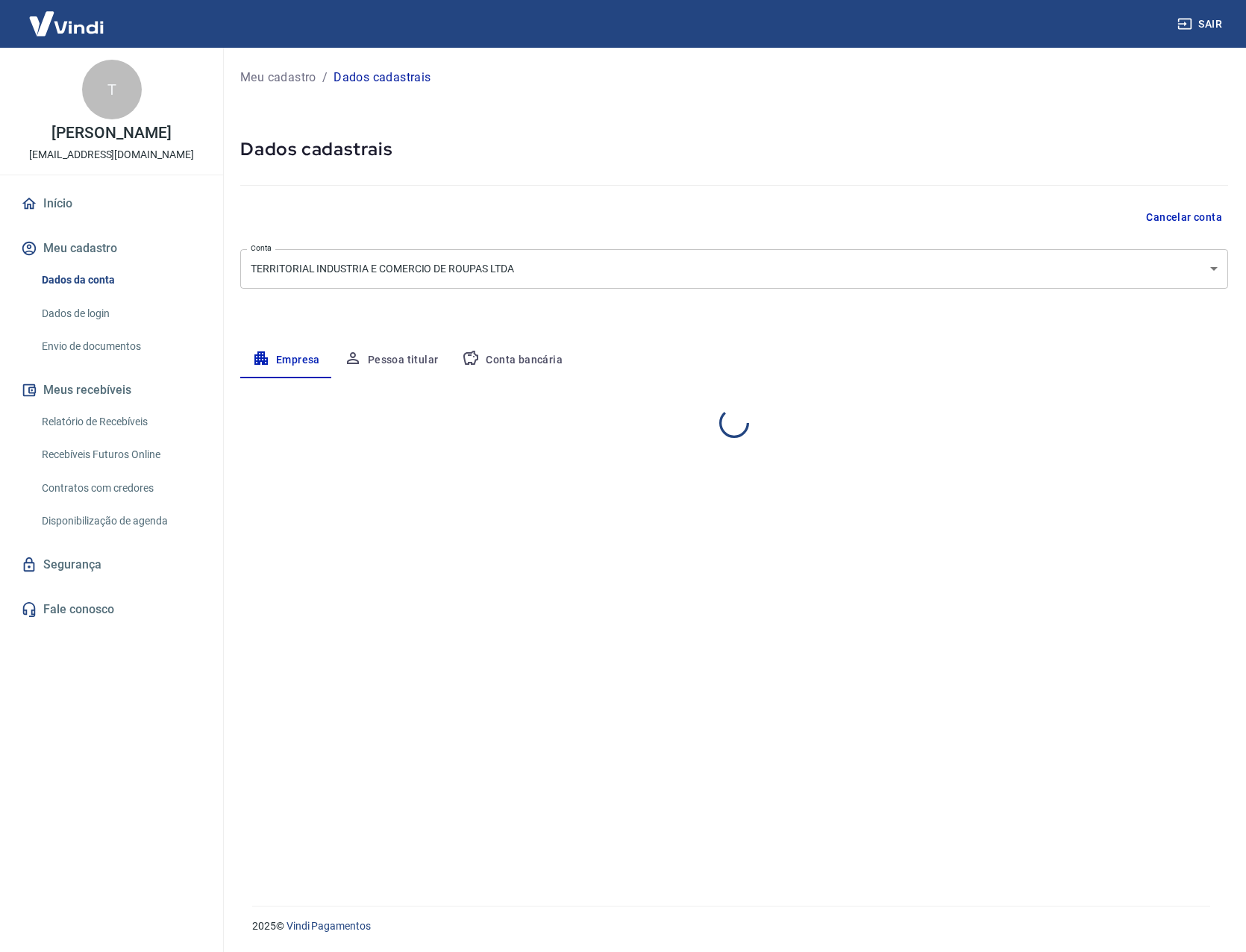
select select "GO"
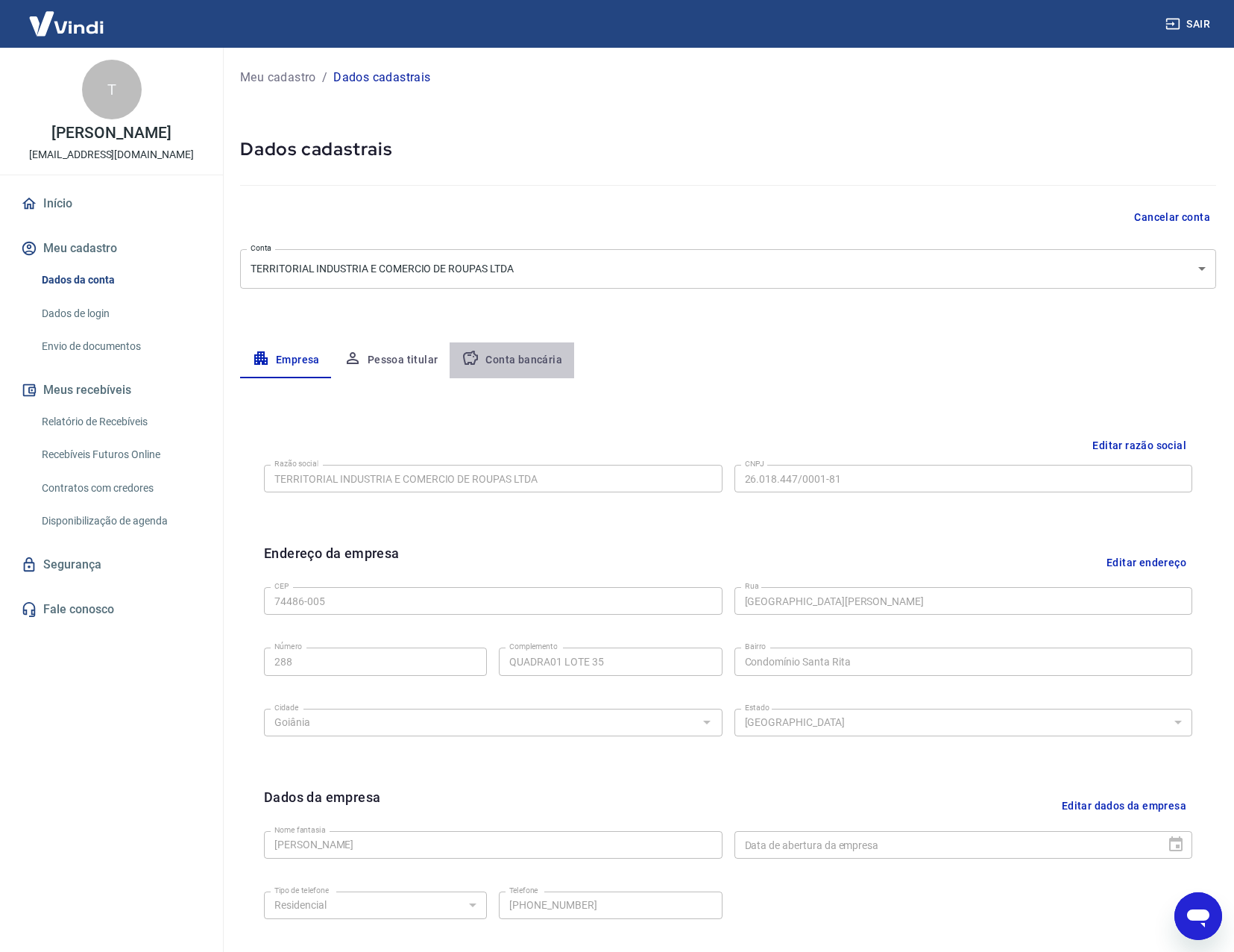
click at [530, 355] on button "Conta bancária" at bounding box center [512, 360] width 125 height 36
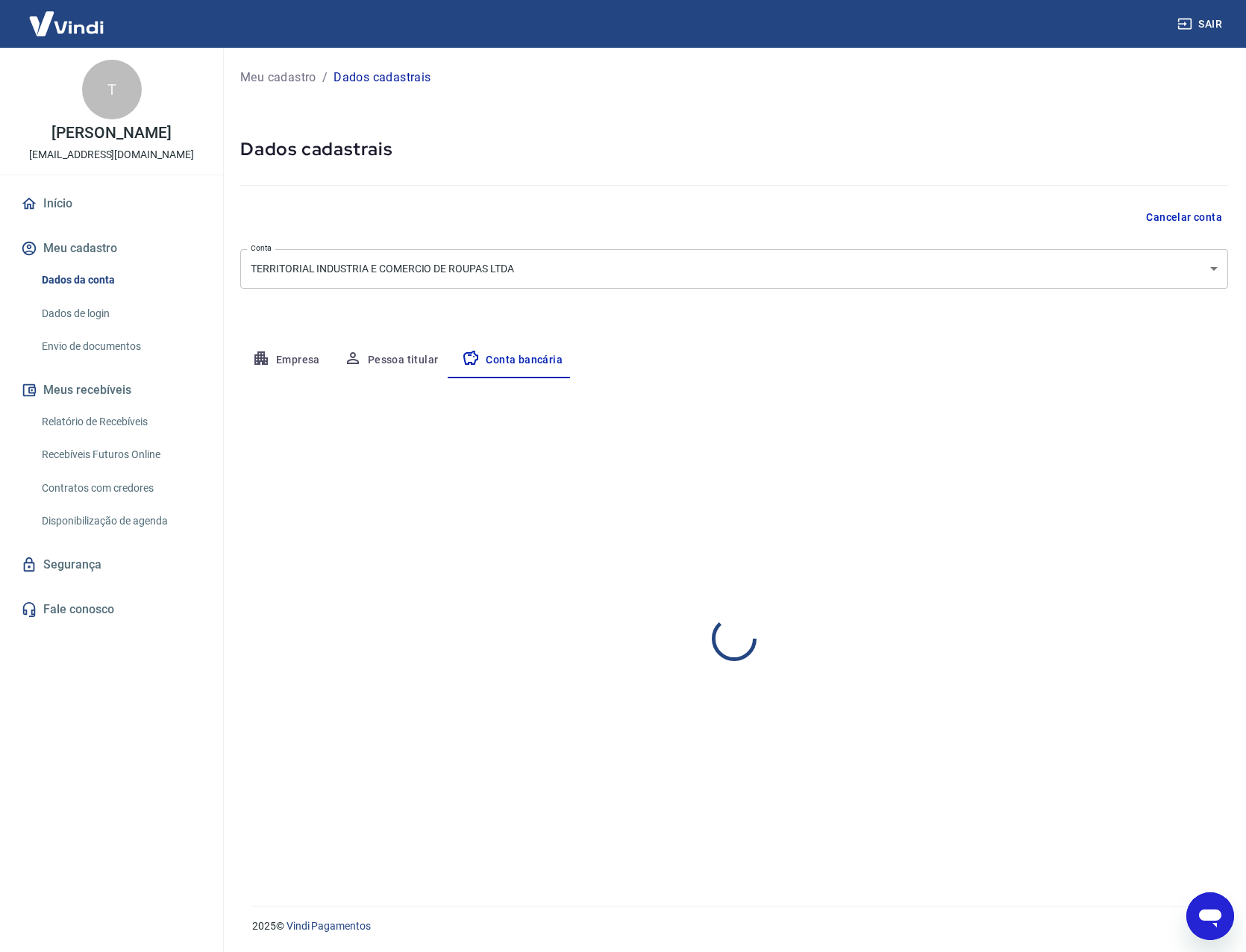
select select "1"
